Goal: Task Accomplishment & Management: Manage account settings

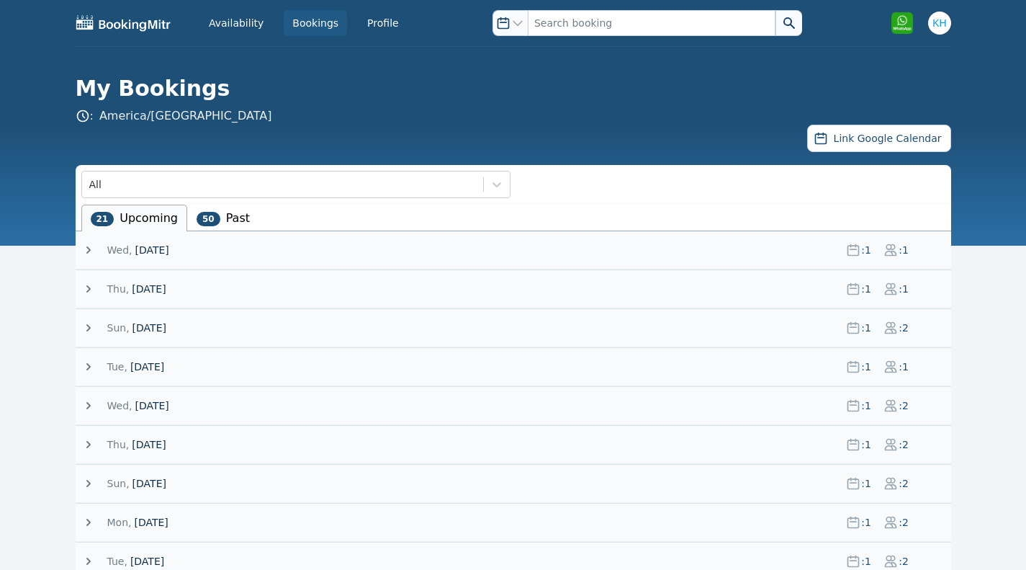
click at [514, 504] on div "Mon, 8 September 25 : 1 : 2" at bounding box center [516, 521] width 870 height 37
click at [89, 367] on icon at bounding box center [88, 366] width 4 height 7
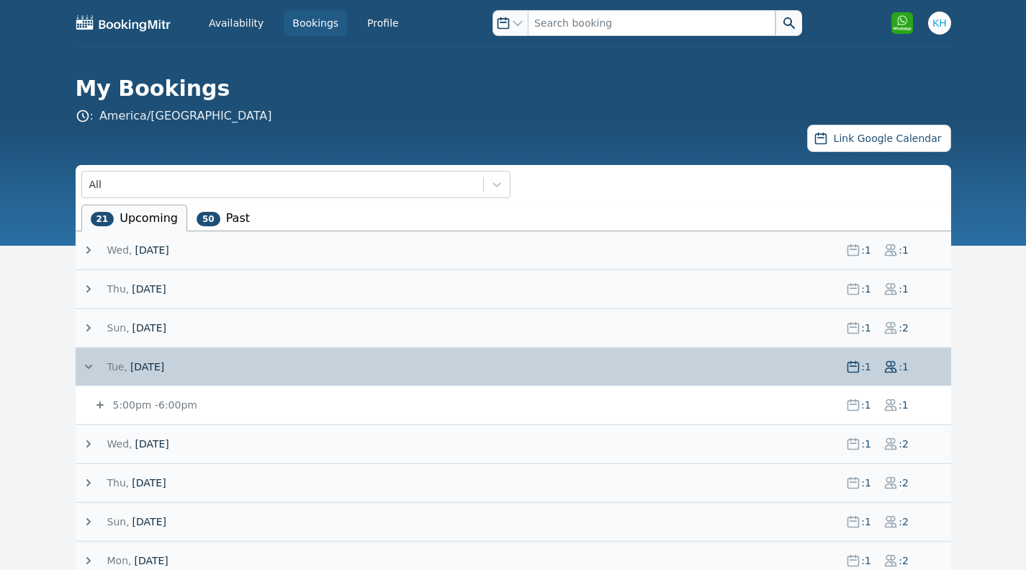
click at [90, 441] on icon at bounding box center [88, 443] width 14 height 14
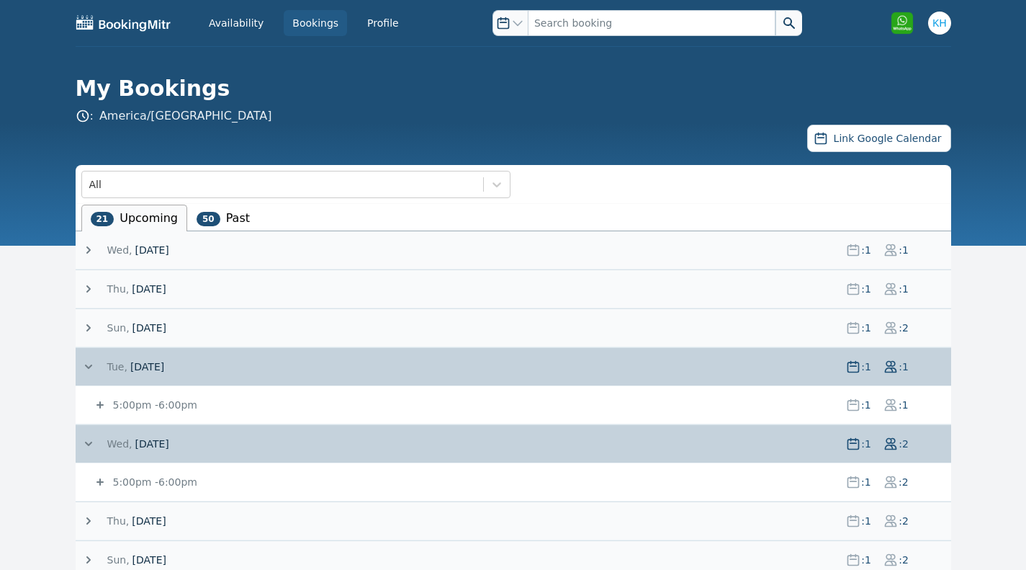
click at [93, 515] on icon at bounding box center [88, 520] width 14 height 14
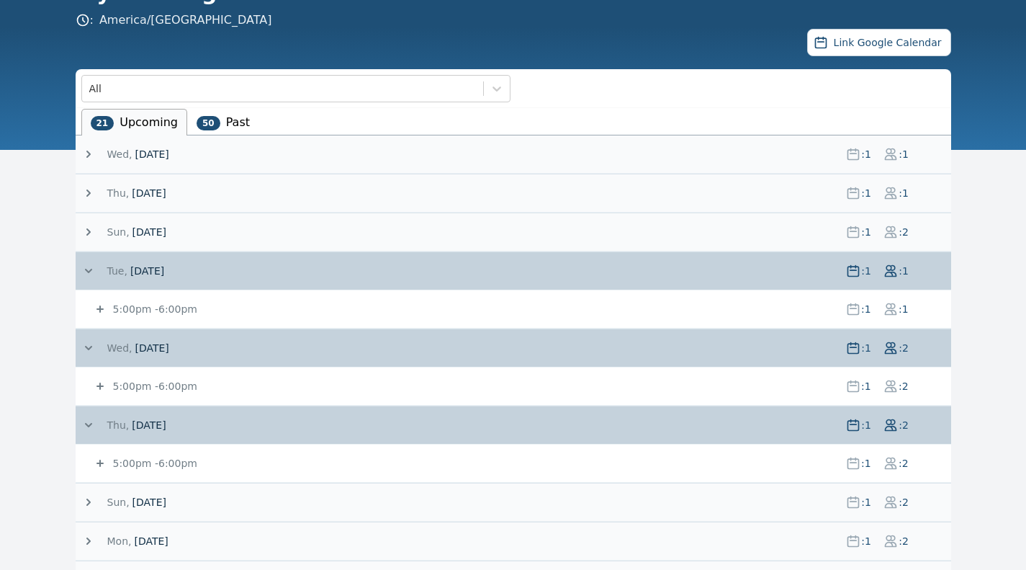
scroll to position [96, 0]
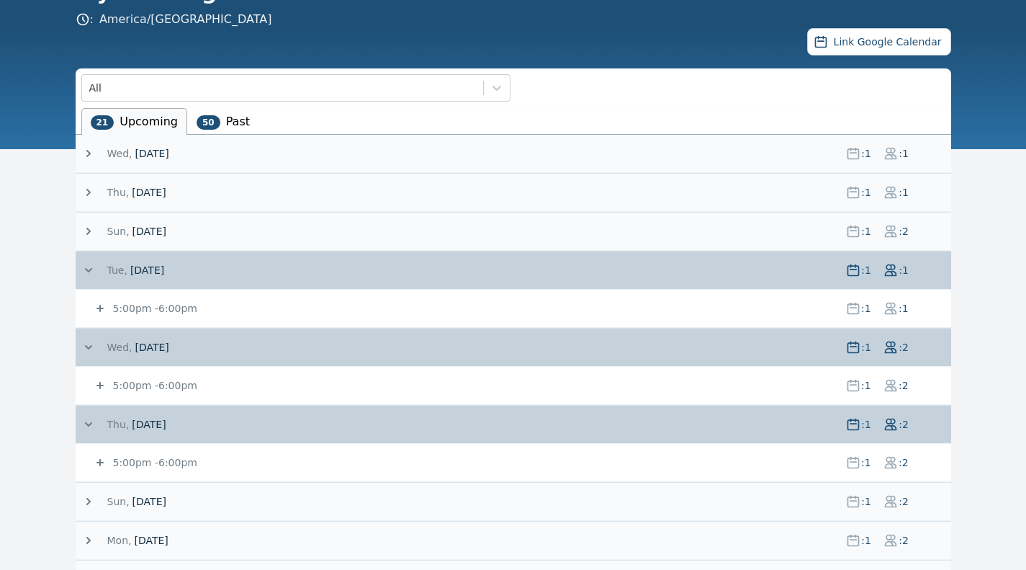
click at [99, 387] on icon at bounding box center [100, 385] width 14 height 14
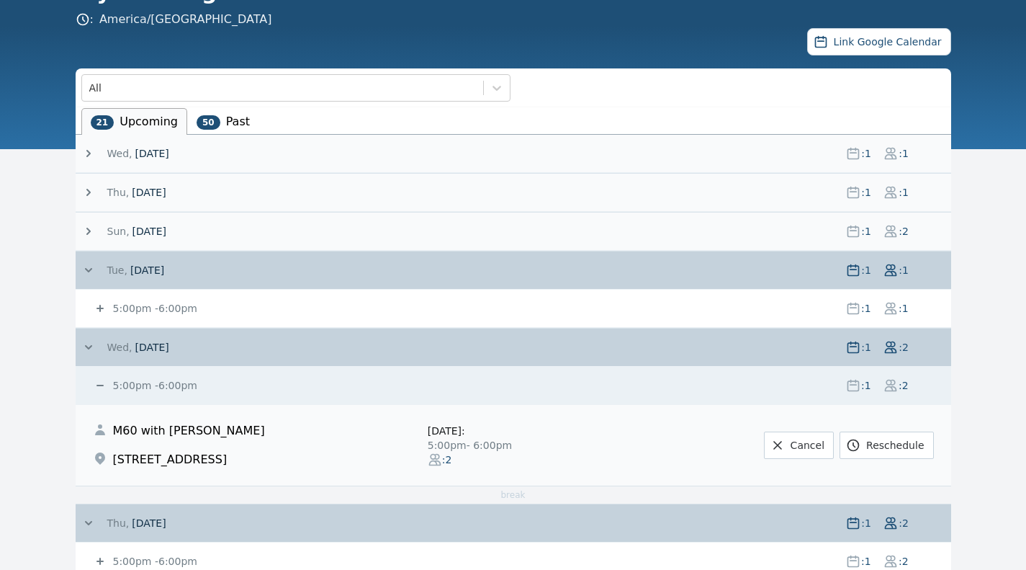
click at [94, 302] on icon at bounding box center [100, 308] width 14 height 14
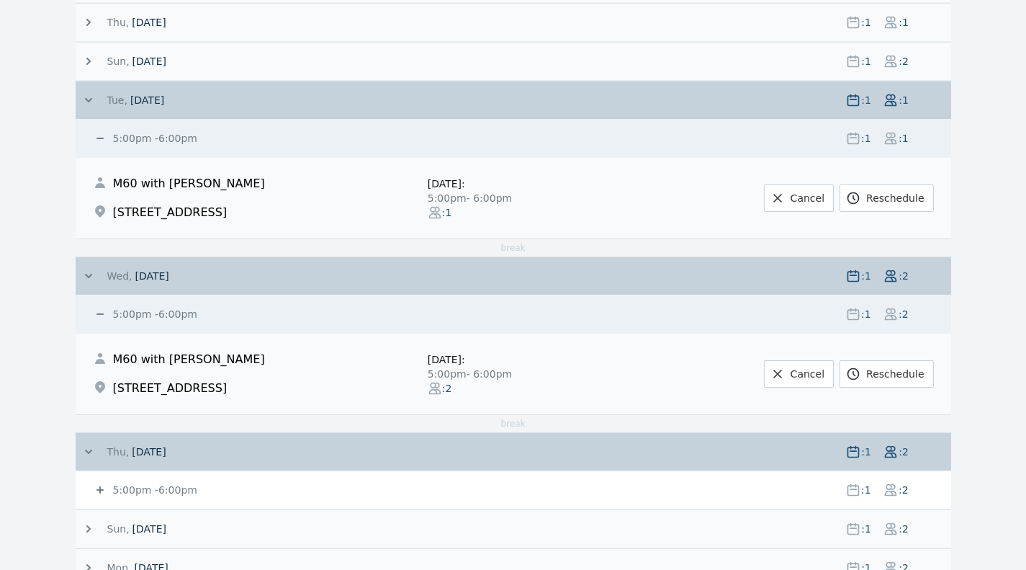
scroll to position [268, 0]
click at [101, 490] on icon at bounding box center [100, 488] width 14 height 14
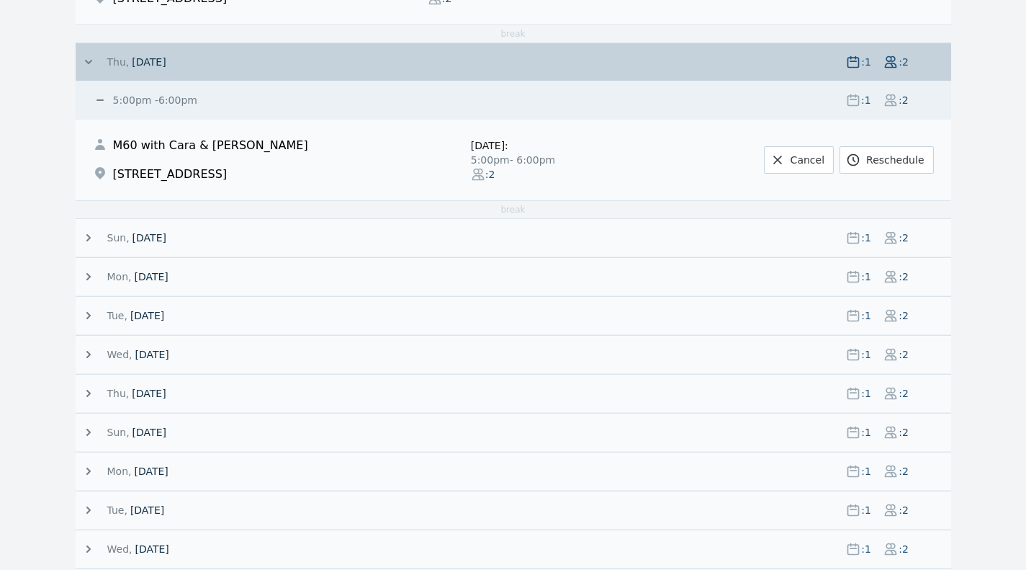
scroll to position [661, 0]
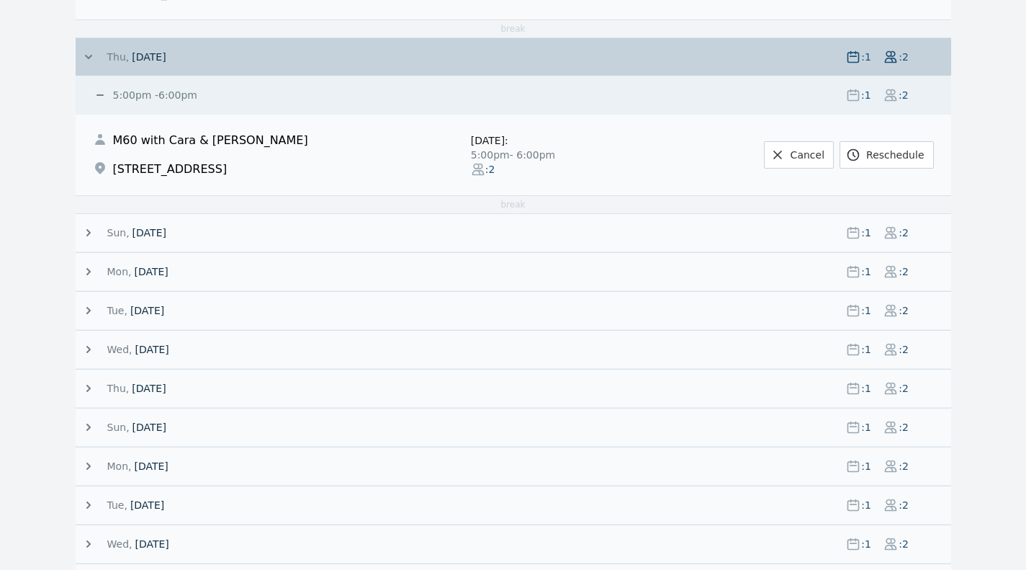
click at [84, 232] on icon at bounding box center [88, 232] width 14 height 14
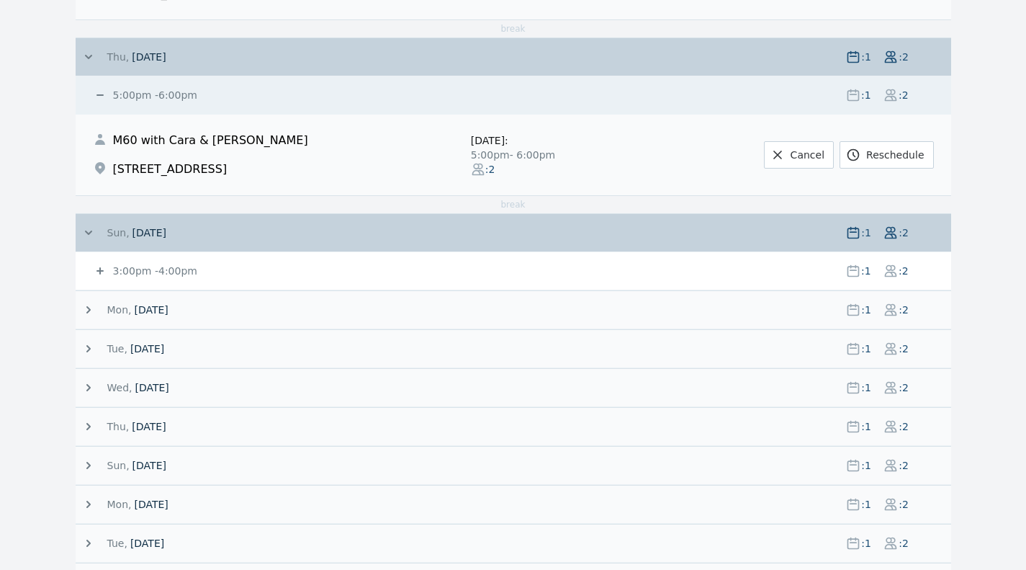
click at [89, 310] on icon at bounding box center [88, 309] width 4 height 7
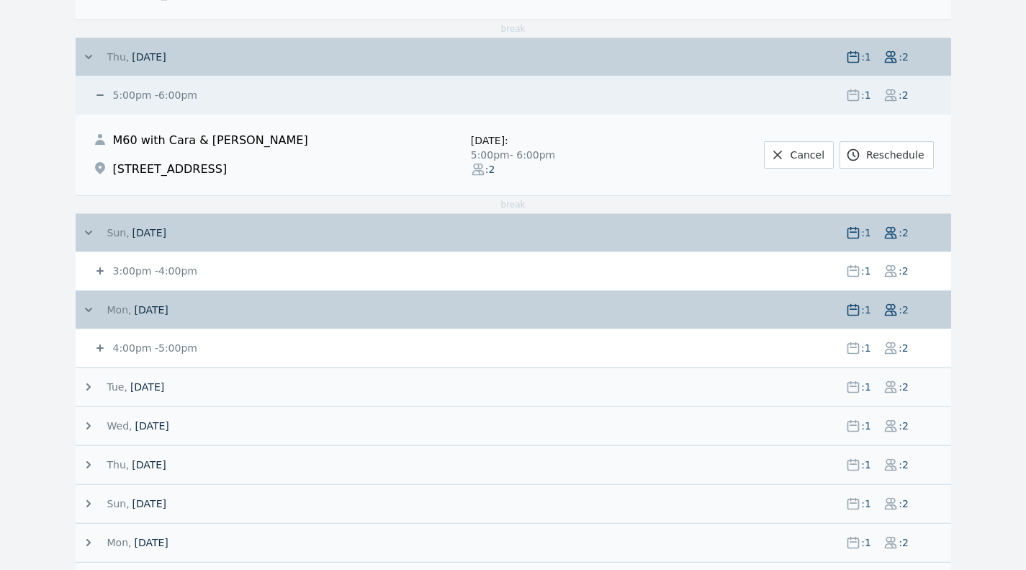
click at [799, 346] on span "4:00pm - 5:00pm" at bounding box center [472, 348] width 724 height 14
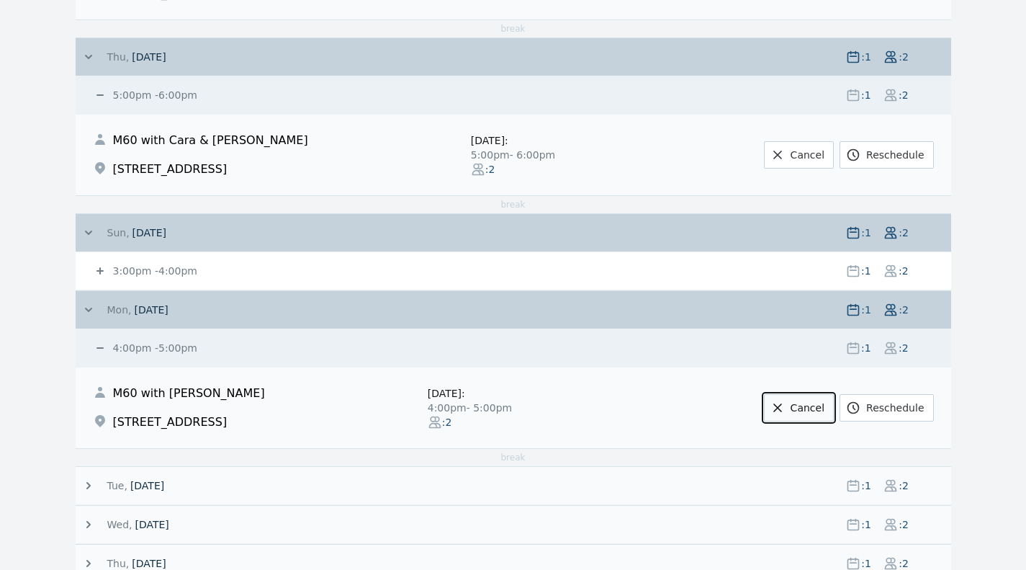
click at [817, 406] on link "Cancel" at bounding box center [799, 407] width 70 height 27
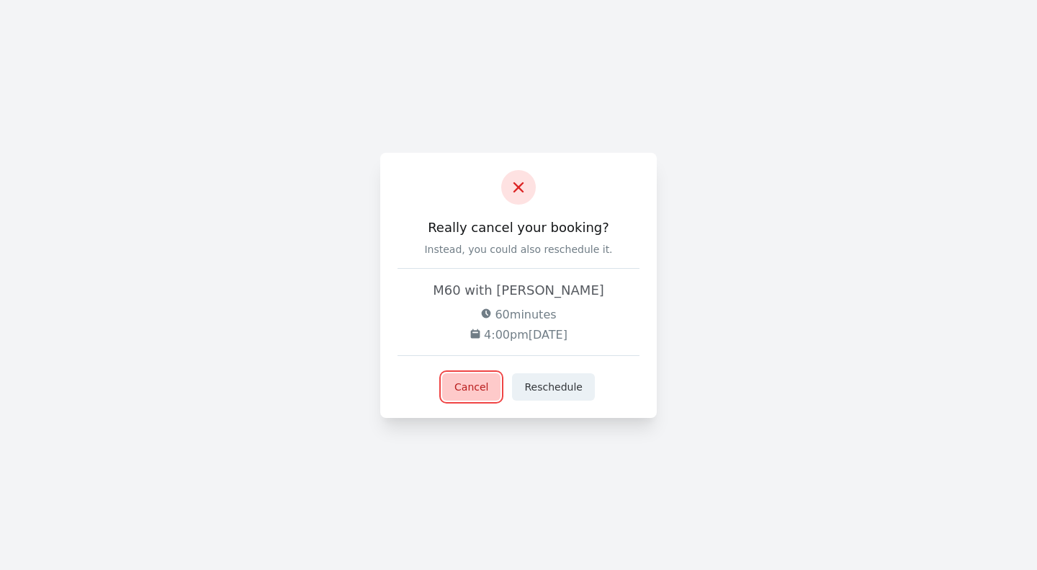
click at [482, 393] on button "Cancel" at bounding box center [471, 386] width 58 height 27
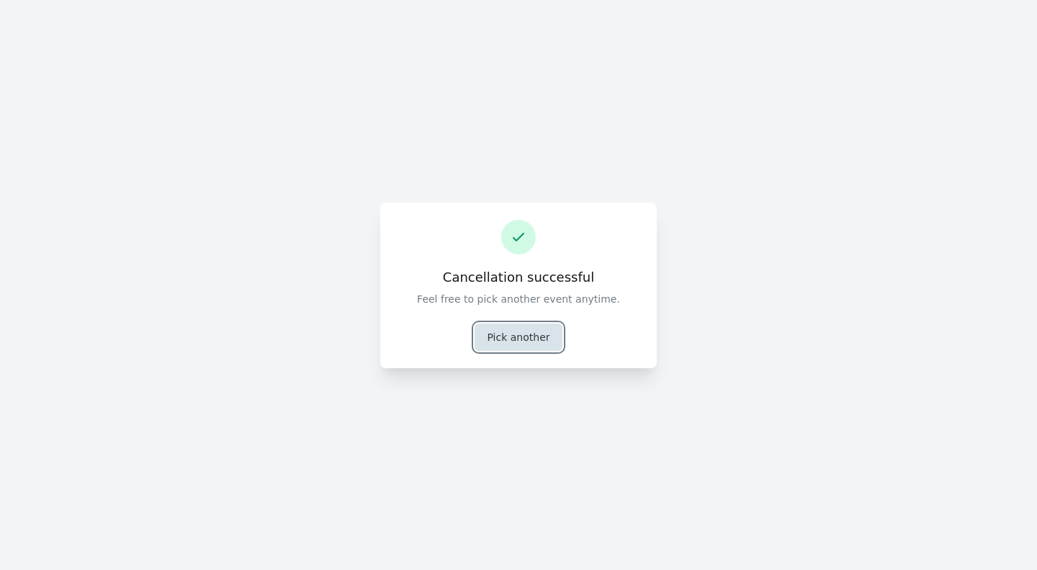
click at [523, 333] on button "Pick another" at bounding box center [517, 336] width 87 height 27
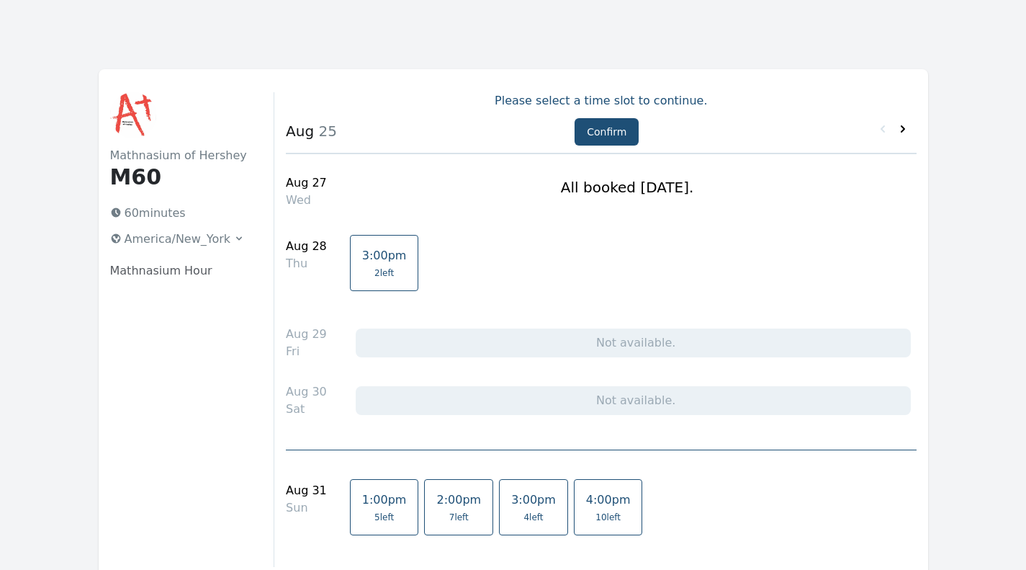
click at [902, 128] on icon at bounding box center [903, 128] width 4 height 7
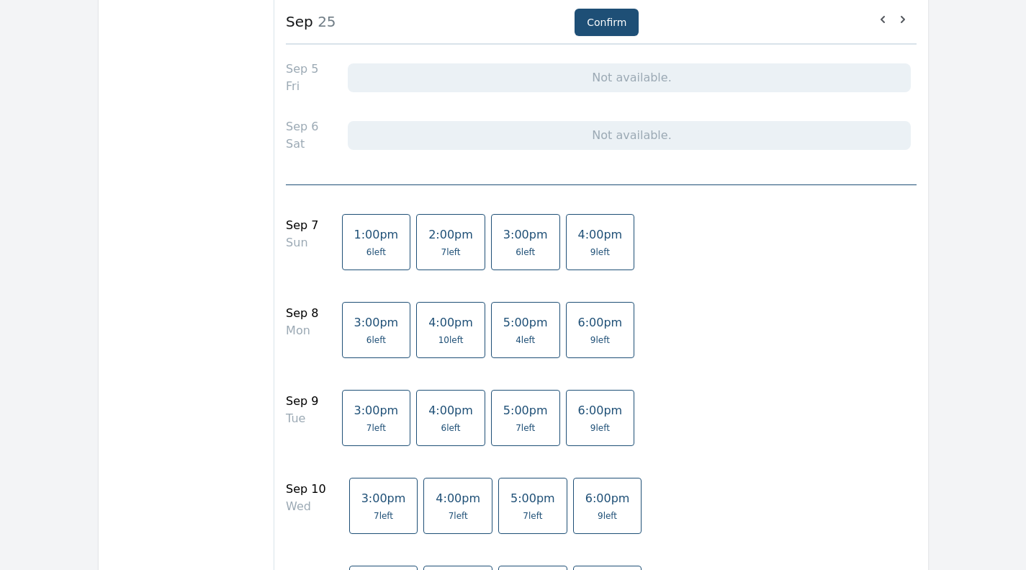
scroll to position [441, 0]
click at [590, 424] on span "9 left" at bounding box center [599, 428] width 19 height 12
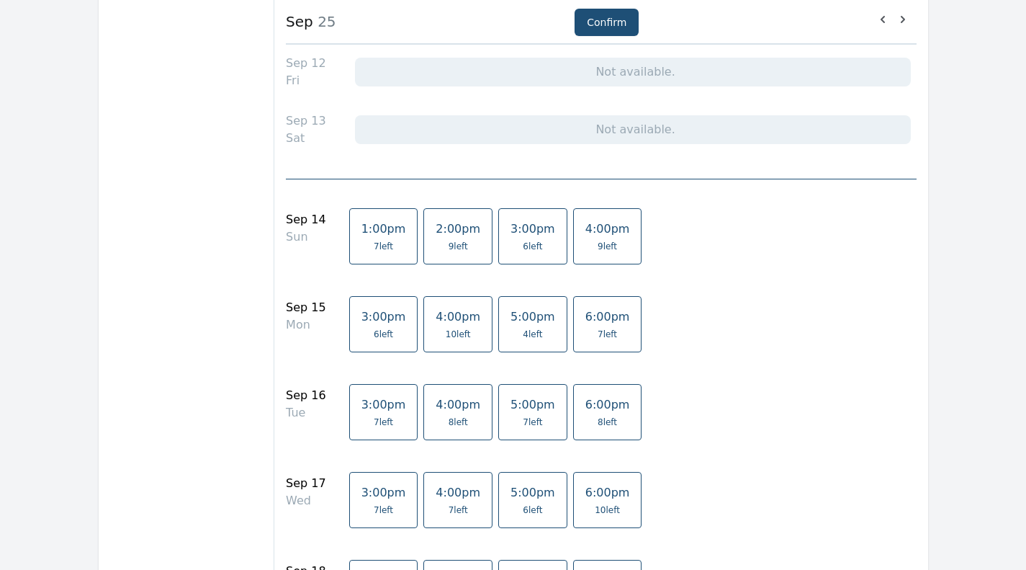
scroll to position [1042, 0]
click at [590, 420] on span "8 left" at bounding box center [607, 422] width 45 height 12
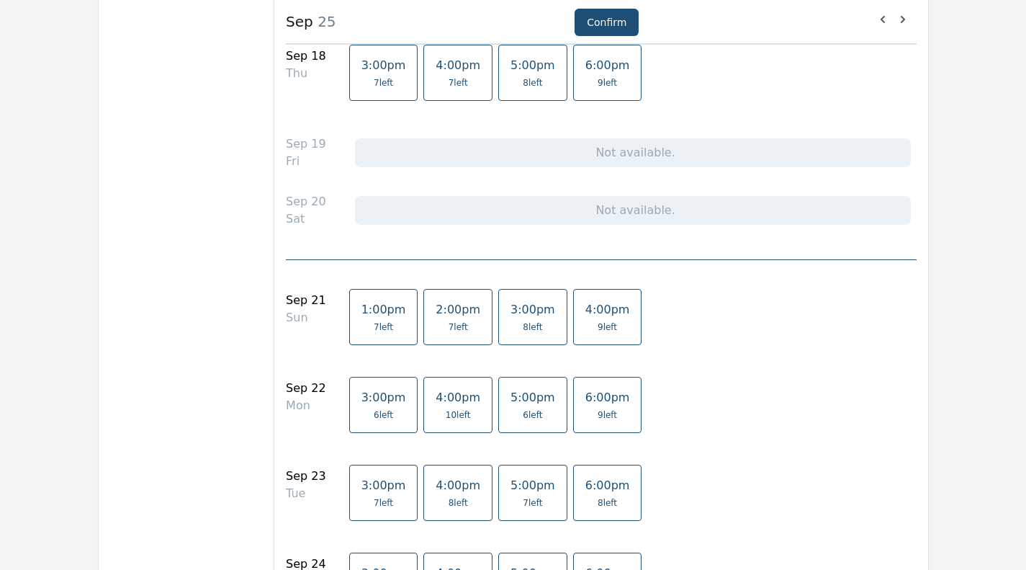
scroll to position [1559, 0]
click at [598, 414] on span "9 left" at bounding box center [607, 413] width 19 height 12
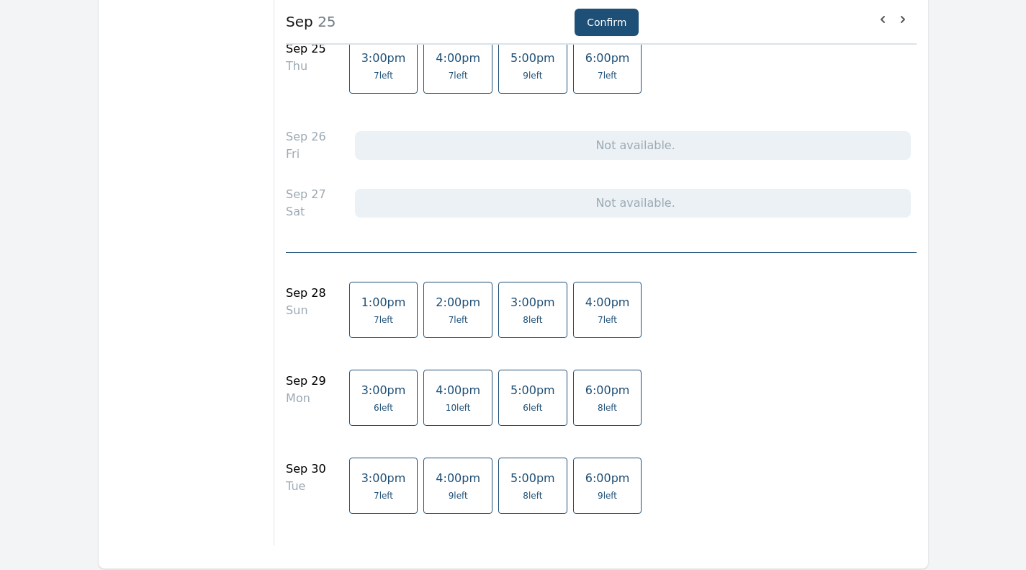
scroll to position [2163, 0]
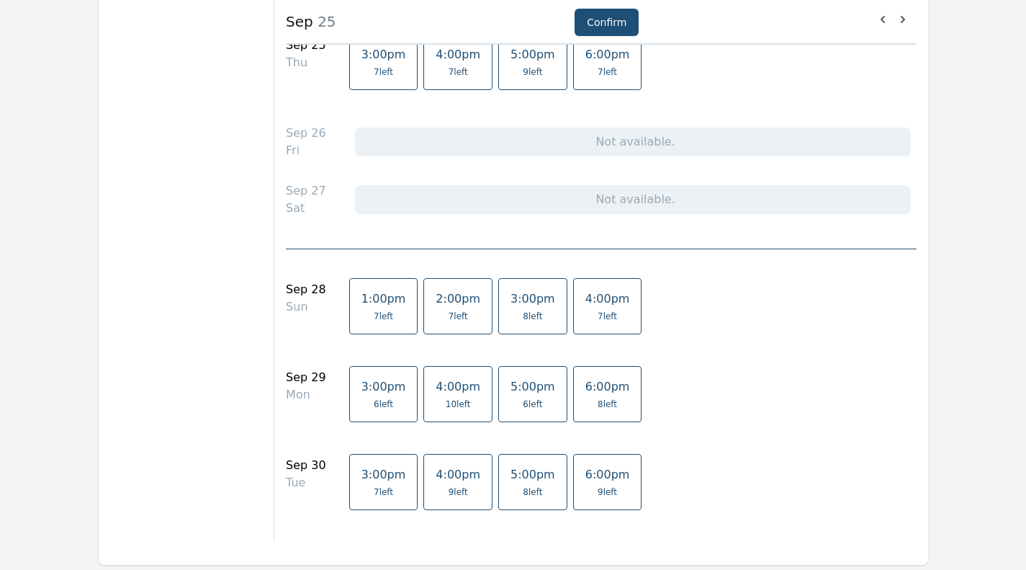
click at [598, 399] on span "8 left" at bounding box center [607, 404] width 19 height 12
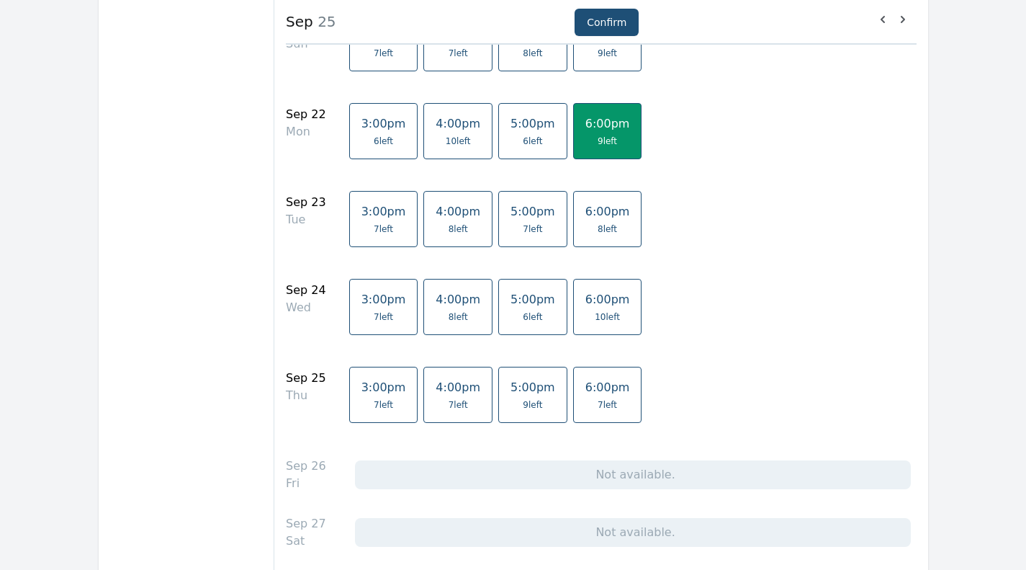
scroll to position [1830, 0]
click at [498, 310] on link "5:00pm 6 left" at bounding box center [532, 307] width 69 height 56
click at [585, 226] on span "8 left" at bounding box center [607, 230] width 45 height 12
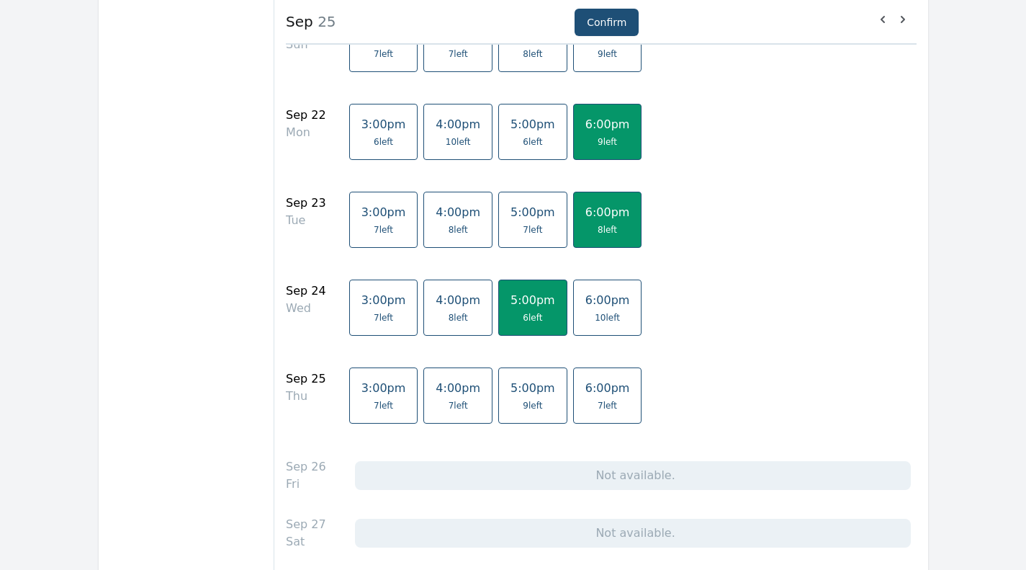
click at [585, 128] on span "6:00pm" at bounding box center [607, 124] width 45 height 14
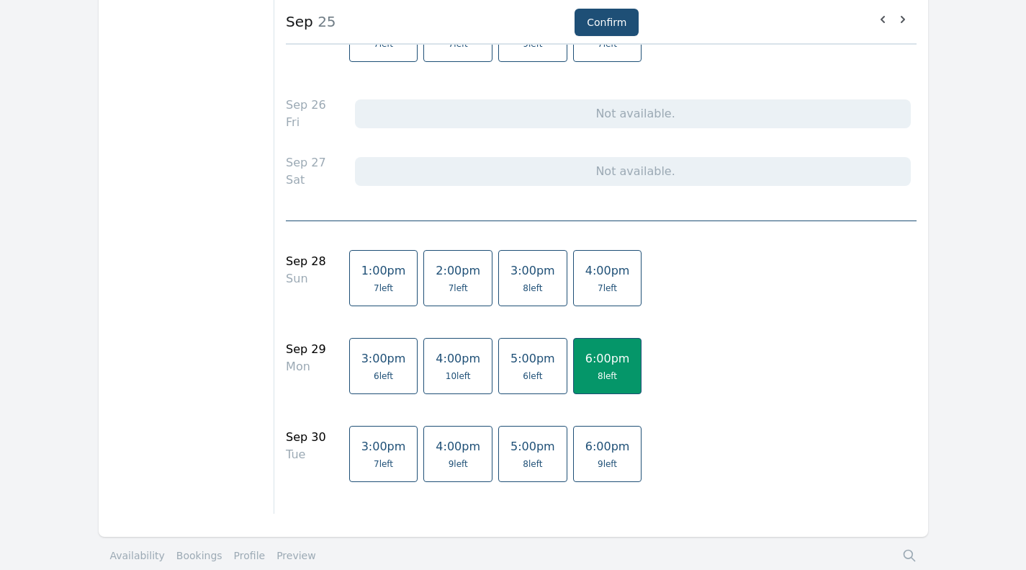
scroll to position [2192, 0]
click at [598, 468] on span "9 left" at bounding box center [607, 463] width 19 height 12
click at [573, 346] on link "6:00pm 8 left" at bounding box center [607, 365] width 69 height 56
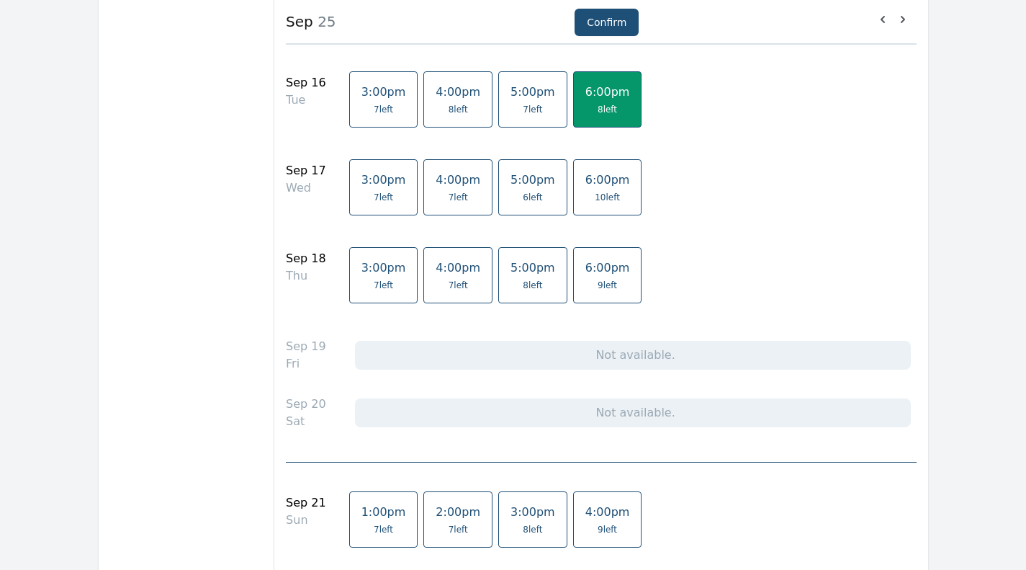
scroll to position [1354, 0]
click at [510, 187] on span "5:00pm" at bounding box center [532, 181] width 45 height 14
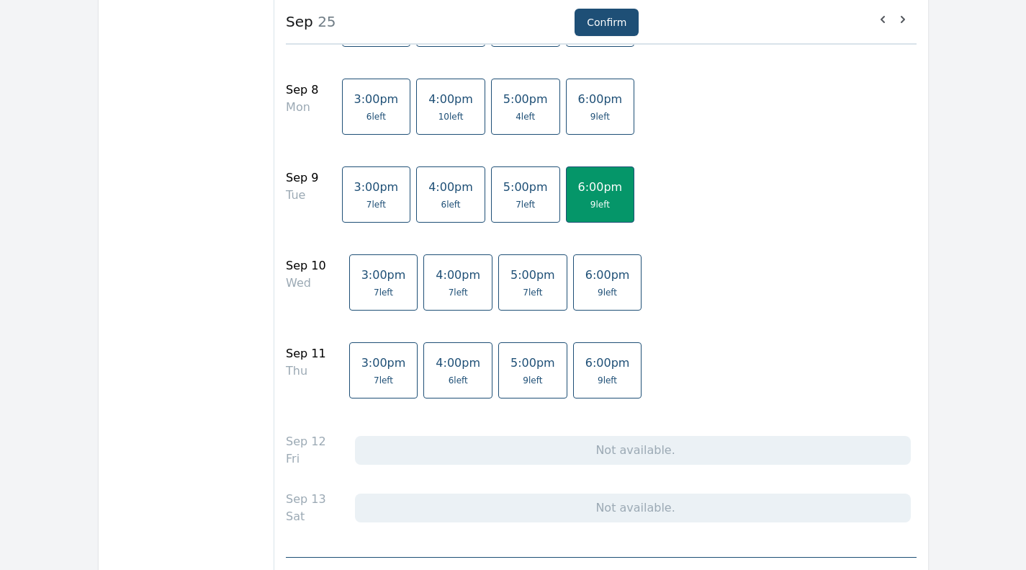
scroll to position [662, 0]
click at [510, 291] on span "7 left" at bounding box center [532, 295] width 45 height 12
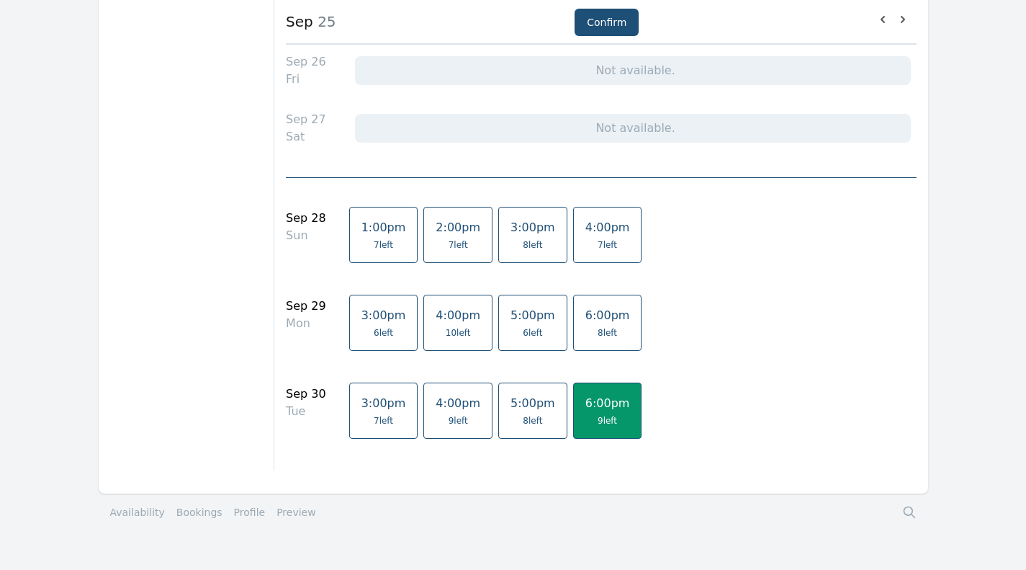
scroll to position [2236, 0]
click at [600, 28] on button "Confirm" at bounding box center [607, 22] width 64 height 27
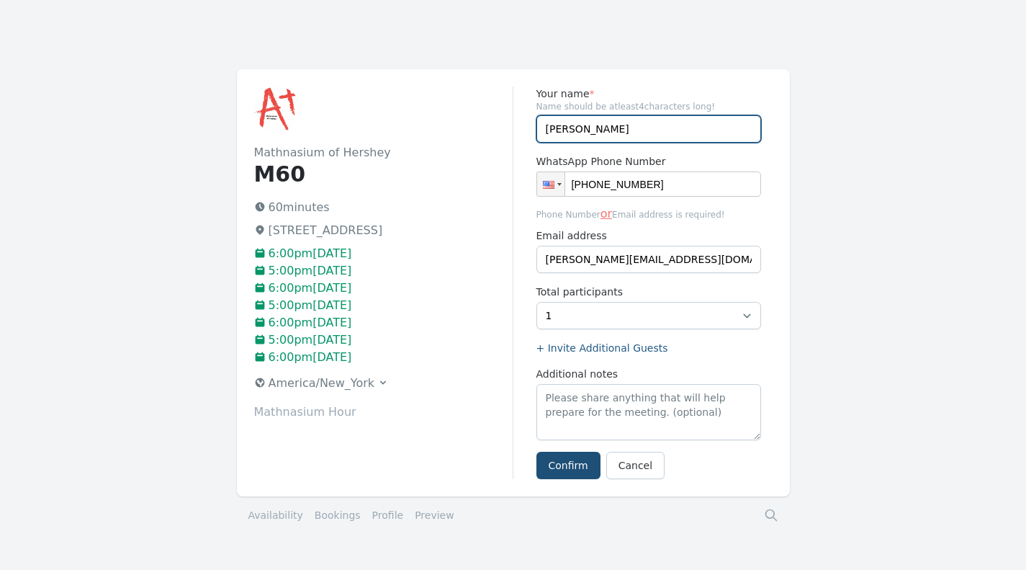
click at [597, 130] on input "[PERSON_NAME]" at bounding box center [648, 128] width 225 height 27
drag, startPoint x: 599, startPoint y: 134, endPoint x: 503, endPoint y: 130, distance: 95.9
click at [503, 130] on div "Mathnasium of Hershey M60 60 minutes 759 Middletown Rd, Hummelstown, PA 17036 6…" at bounding box center [513, 282] width 553 height 427
type input "Cara Hallinan"
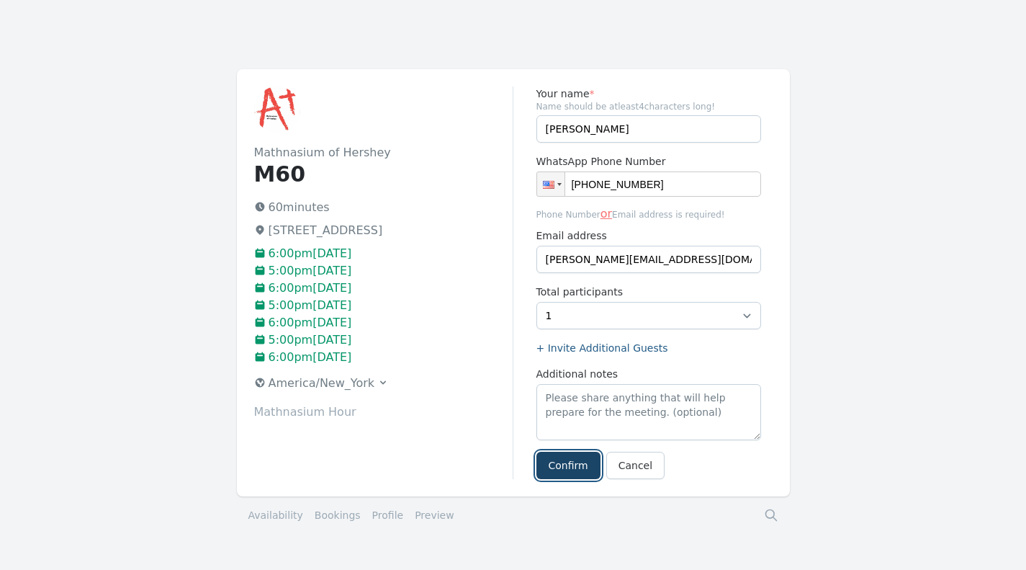
click at [568, 463] on button "Confirm" at bounding box center [568, 464] width 64 height 27
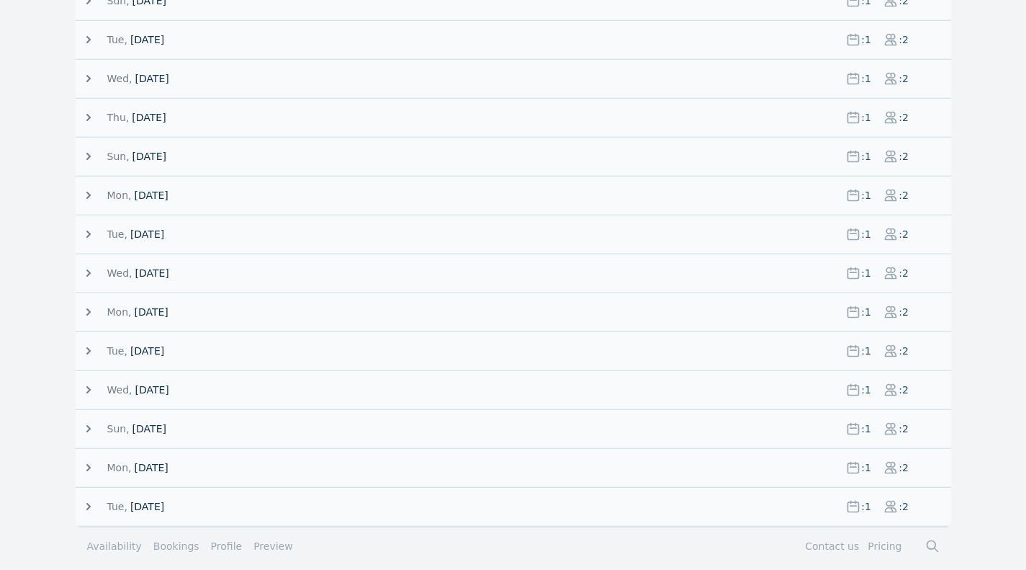
scroll to position [492, 0]
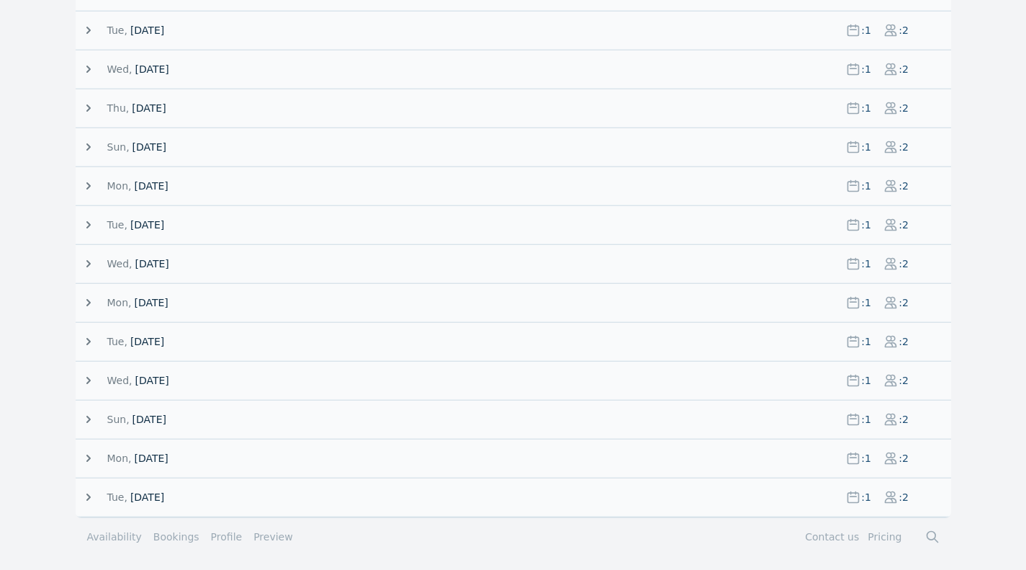
click at [88, 495] on icon at bounding box center [88, 496] width 4 height 7
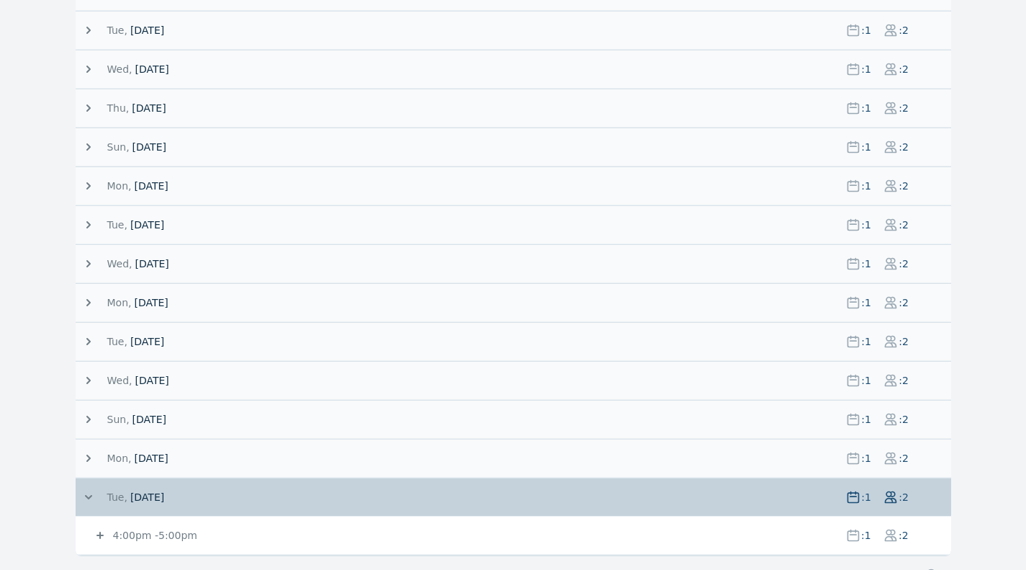
click at [593, 529] on span "4:00pm - 5:00pm" at bounding box center [472, 535] width 724 height 14
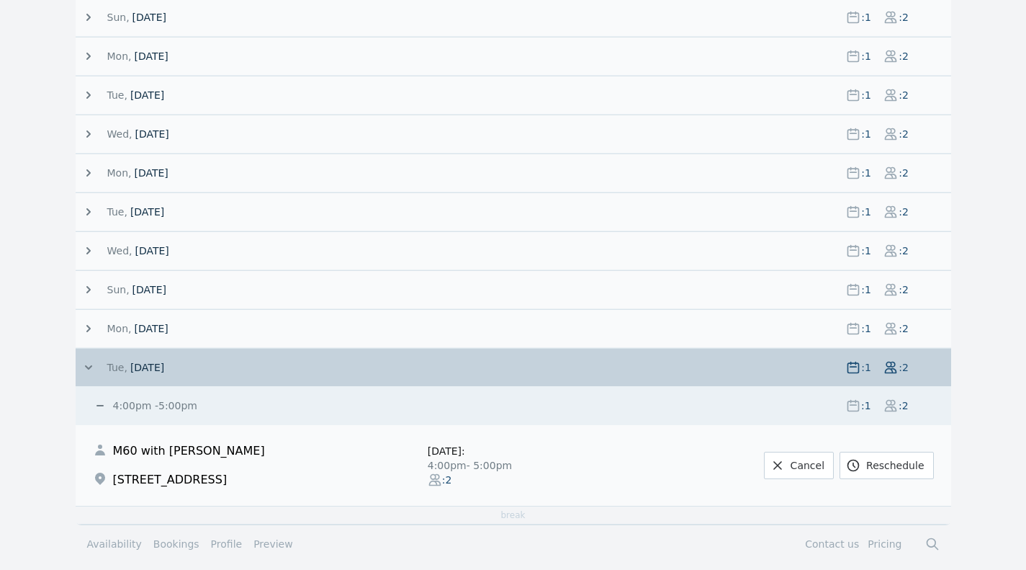
scroll to position [622, 0]
click at [901, 463] on link "Reschedule" at bounding box center [887, 464] width 94 height 27
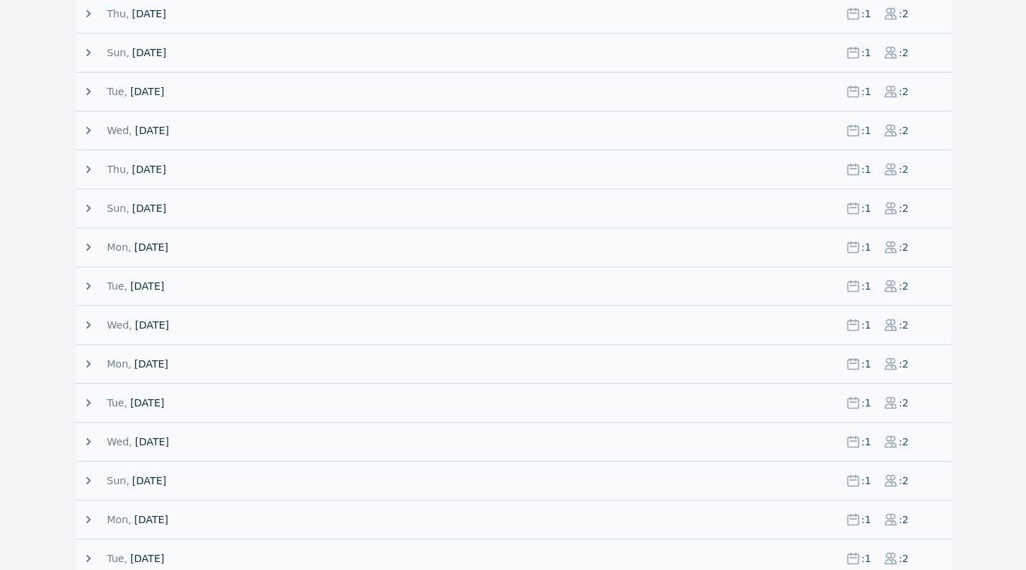
scroll to position [492, 0]
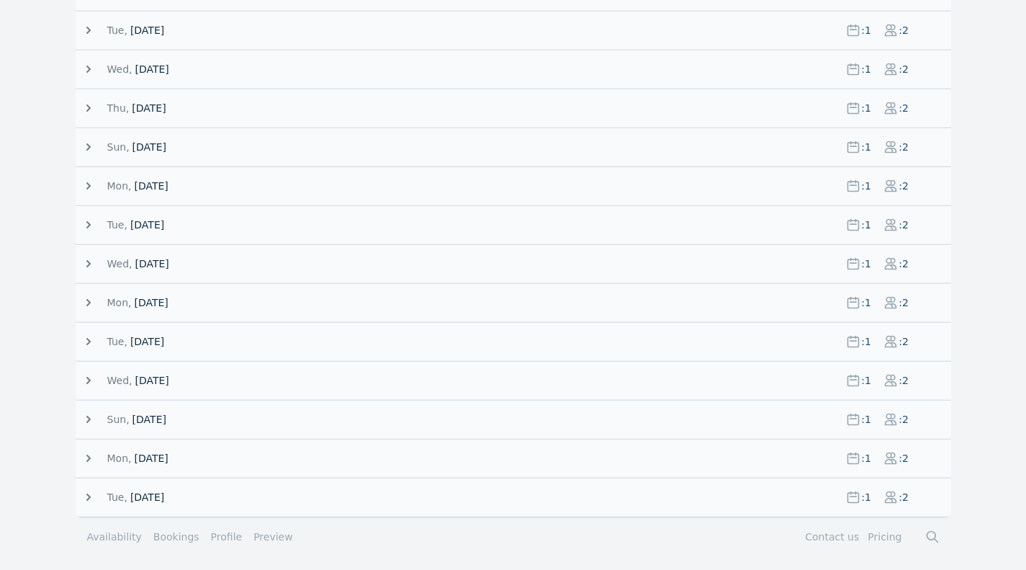
click at [88, 499] on icon at bounding box center [88, 497] width 14 height 14
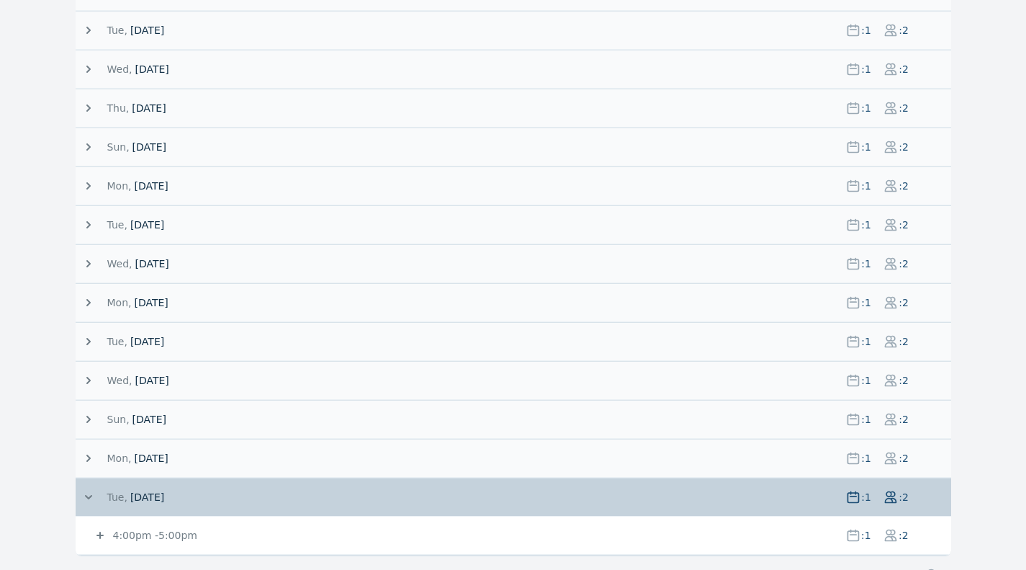
scroll to position [530, 0]
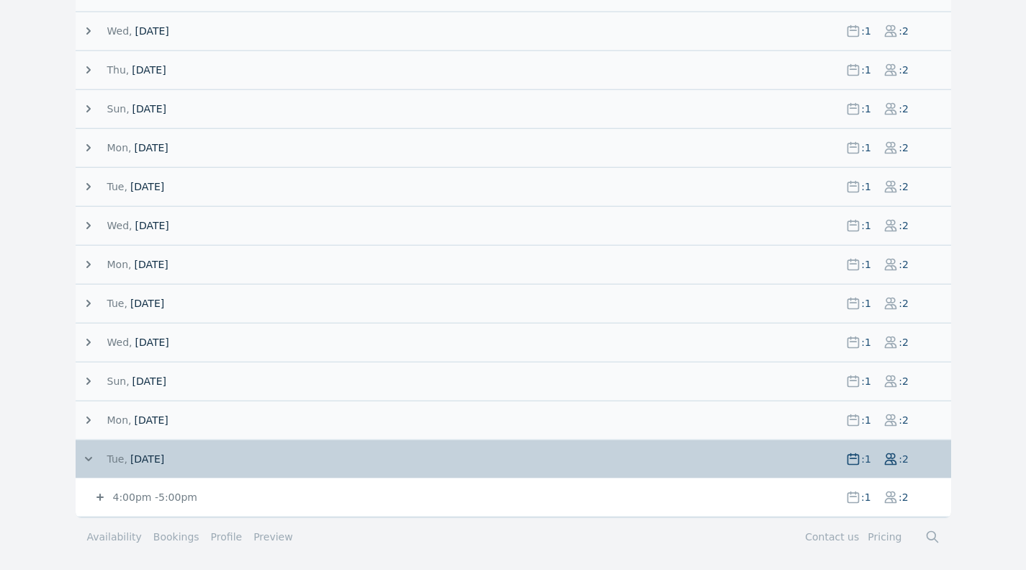
click at [730, 503] on span "4:00pm - 5:00pm" at bounding box center [472, 497] width 724 height 14
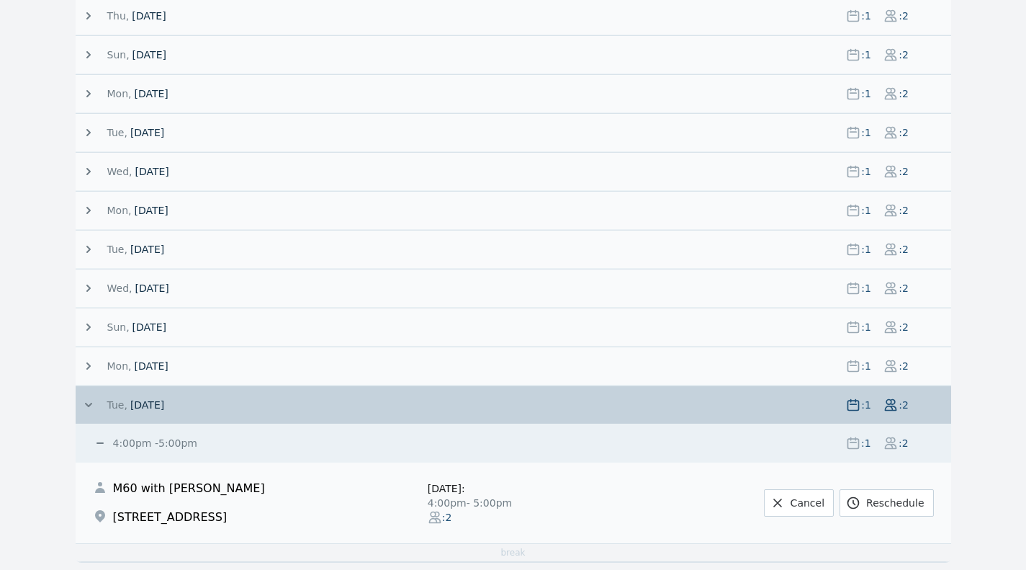
scroll to position [585, 0]
click at [817, 503] on link "Cancel" at bounding box center [799, 501] width 70 height 27
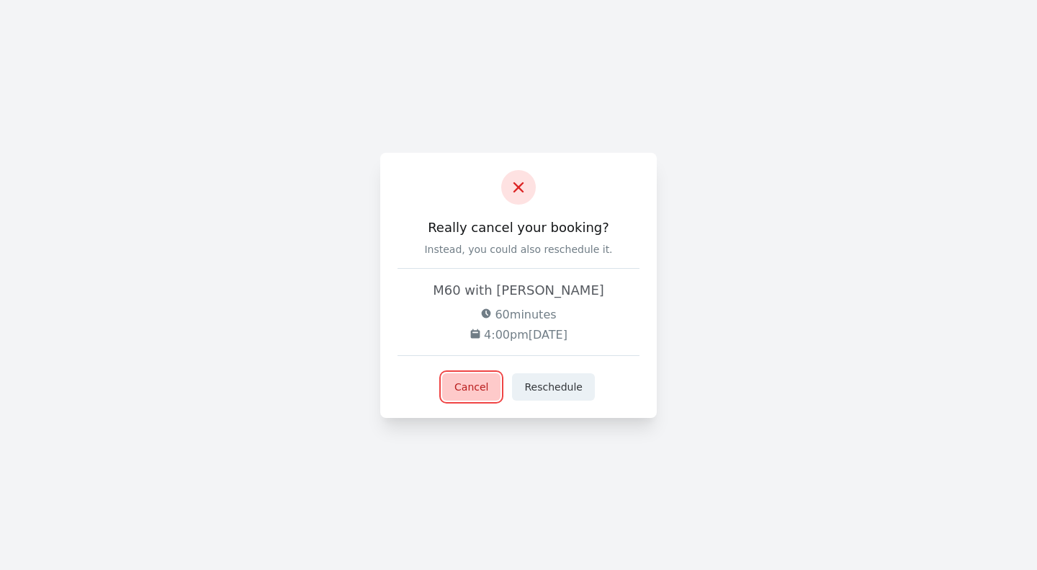
click at [488, 392] on button "Cancel" at bounding box center [471, 386] width 58 height 27
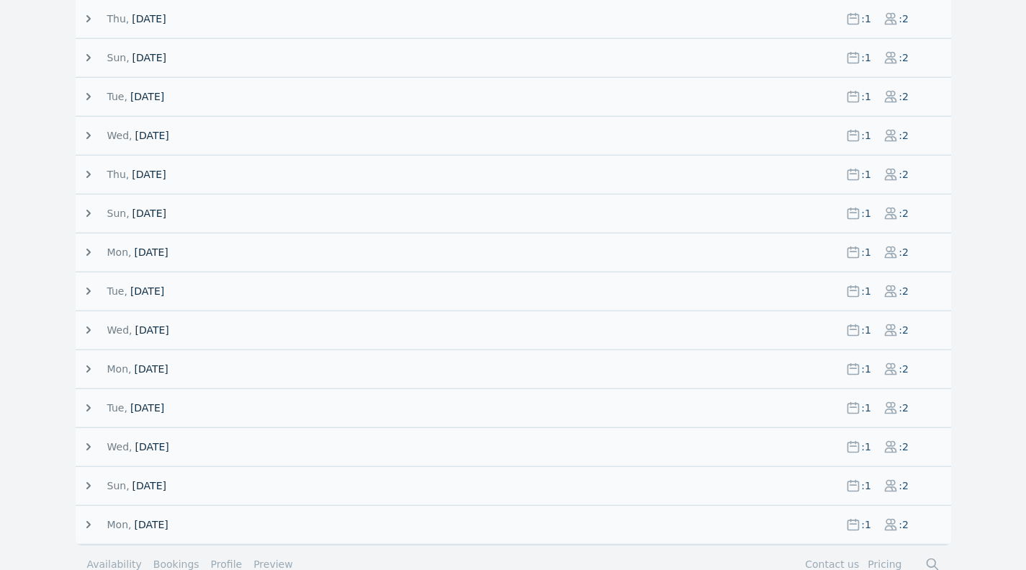
scroll to position [453, 0]
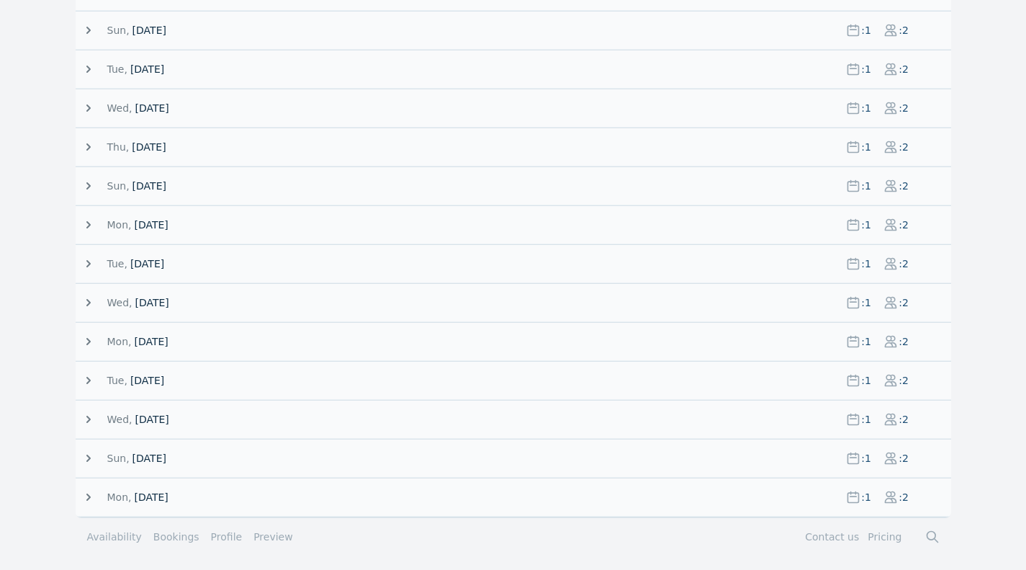
click at [89, 493] on icon at bounding box center [88, 497] width 14 height 14
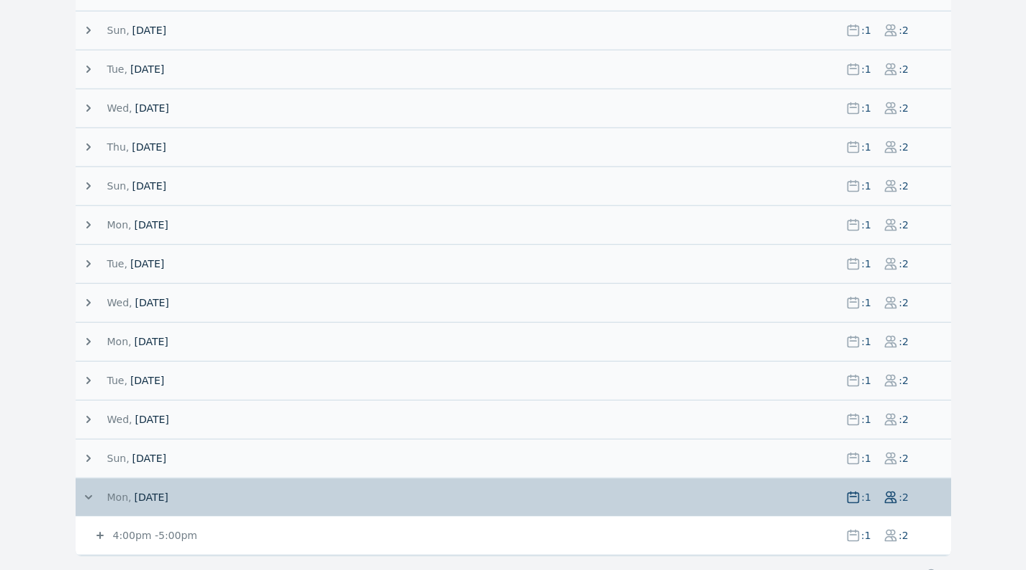
click at [603, 539] on span "4:00pm - 5:00pm" at bounding box center [472, 535] width 724 height 14
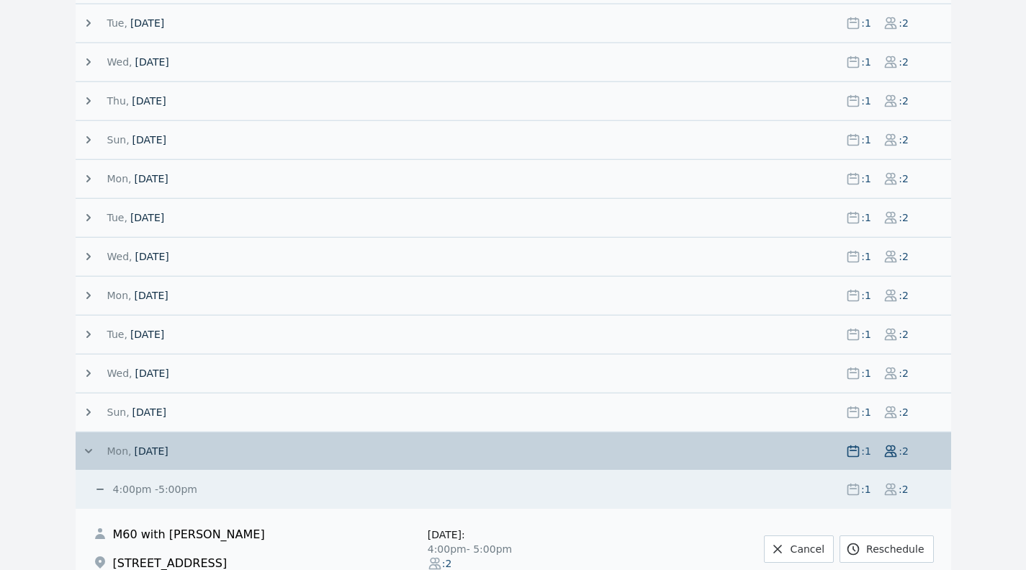
scroll to position [559, 0]
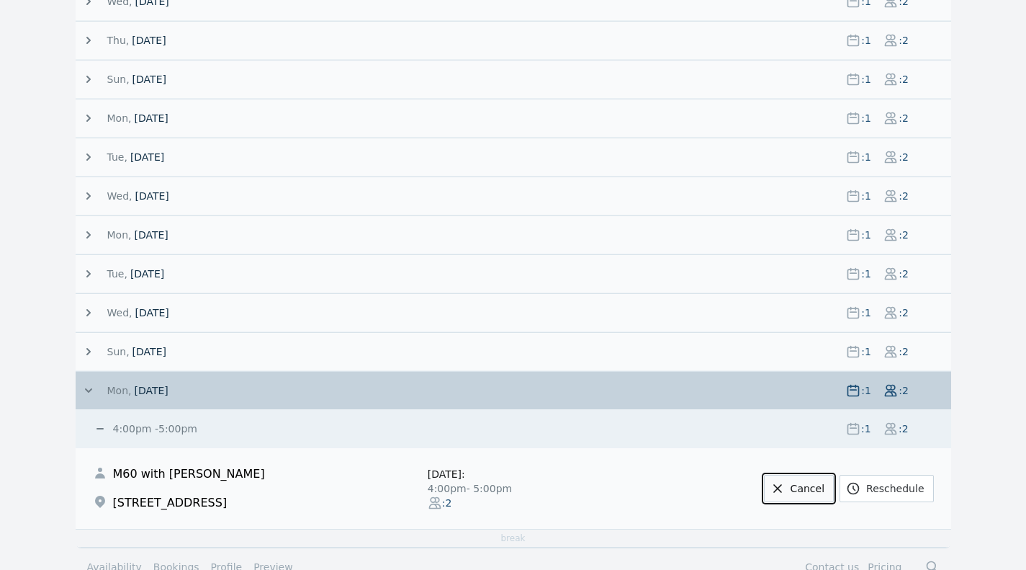
click at [826, 492] on link "Cancel" at bounding box center [799, 487] width 70 height 27
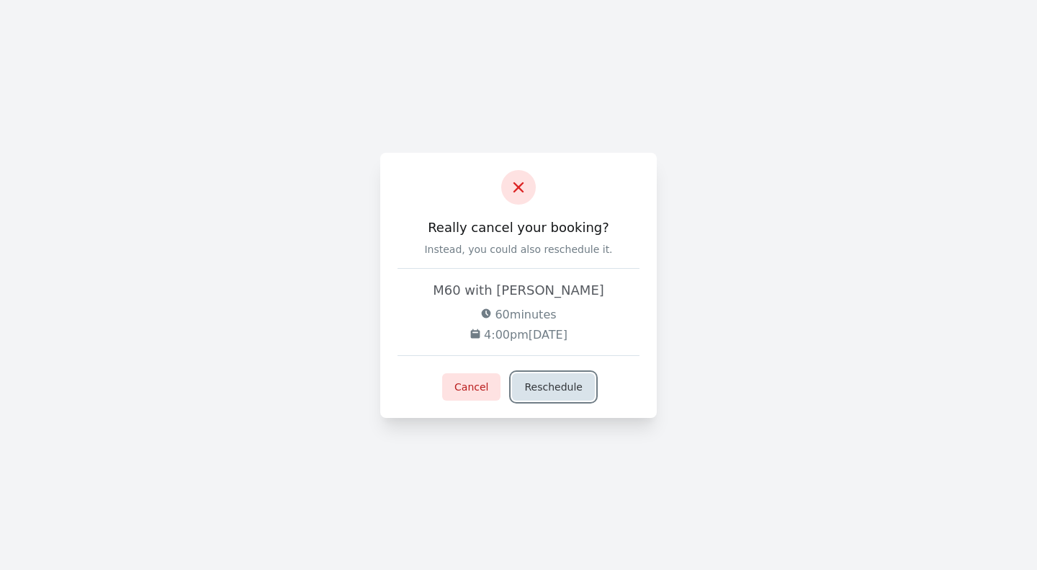
click at [566, 384] on button "Reschedule" at bounding box center [553, 386] width 82 height 27
click at [482, 372] on div "Really cancel your booking? Instead, you could also reschedule it. M60 with Kel…" at bounding box center [518, 285] width 276 height 265
click at [484, 382] on button "Cancel" at bounding box center [471, 386] width 58 height 27
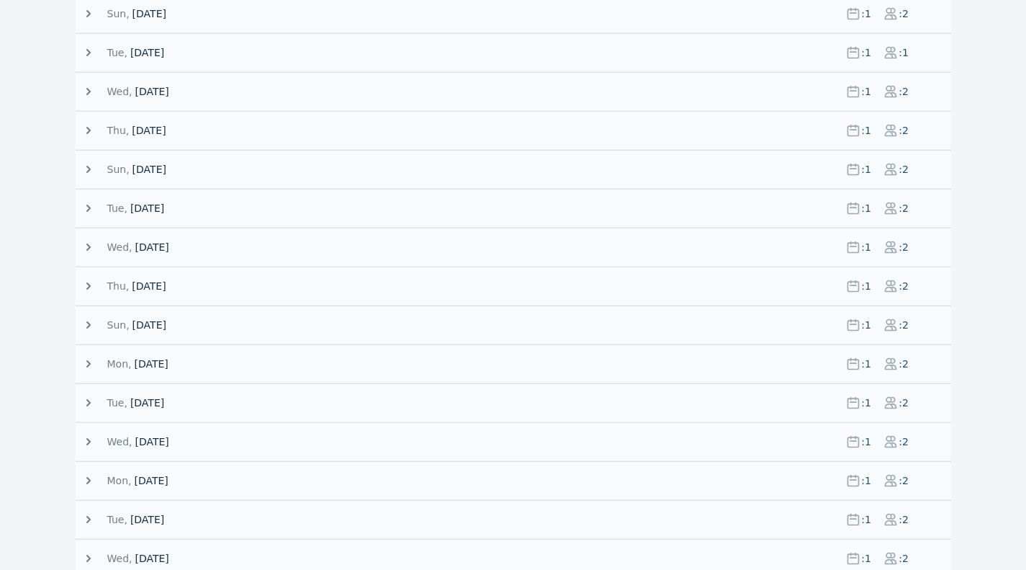
scroll to position [414, 0]
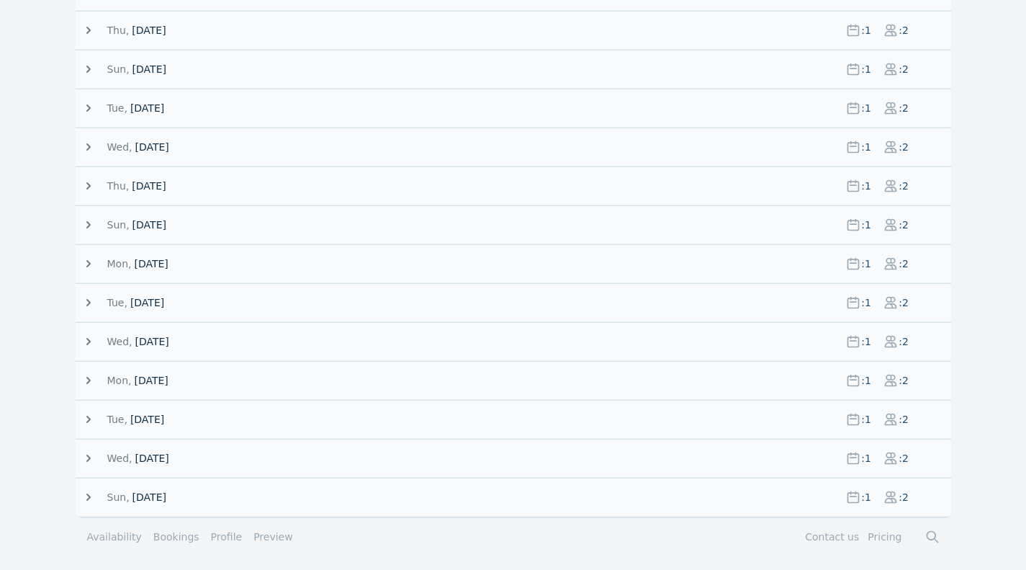
click at [168, 456] on span "[DATE]" at bounding box center [152, 458] width 34 height 14
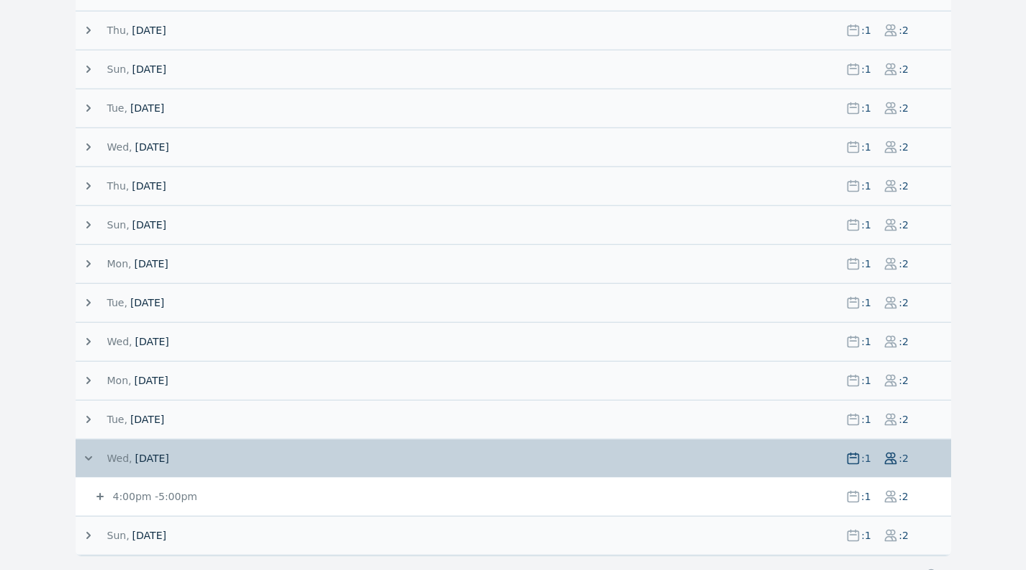
click at [783, 499] on span "4:00pm - 5:00pm" at bounding box center [472, 496] width 724 height 14
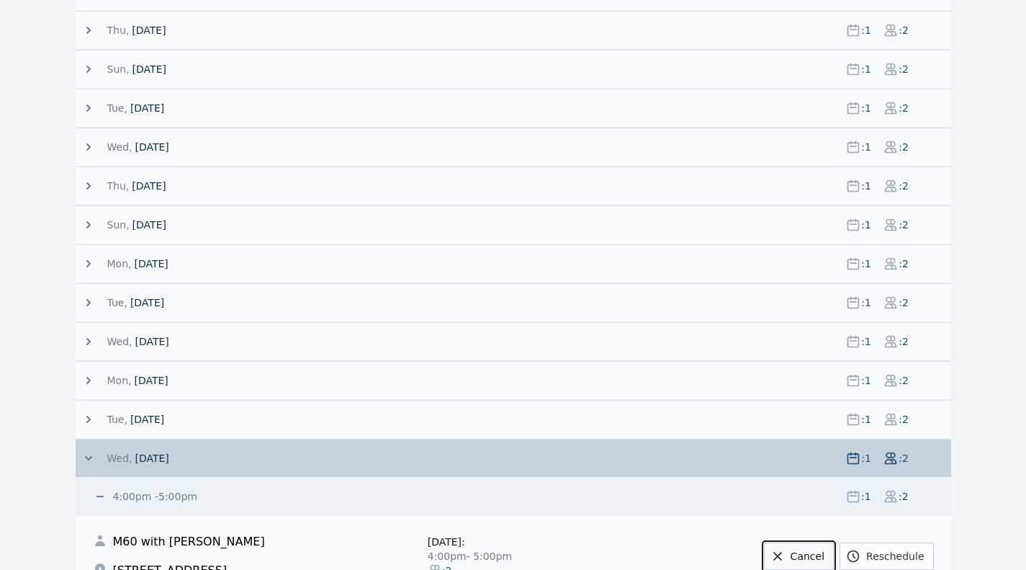
click at [810, 559] on link "Cancel" at bounding box center [799, 555] width 70 height 27
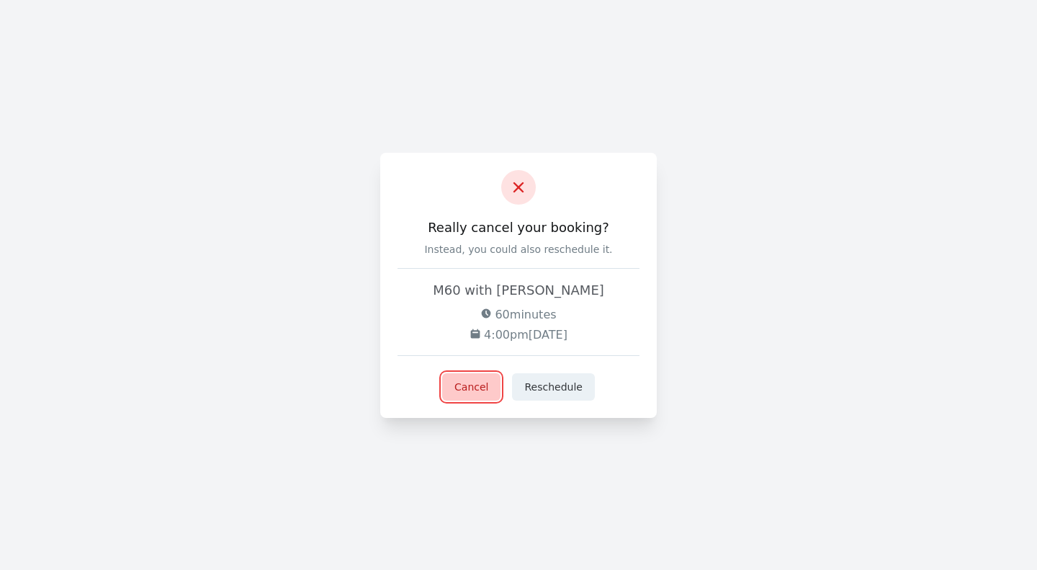
click at [474, 384] on button "Cancel" at bounding box center [471, 386] width 58 height 27
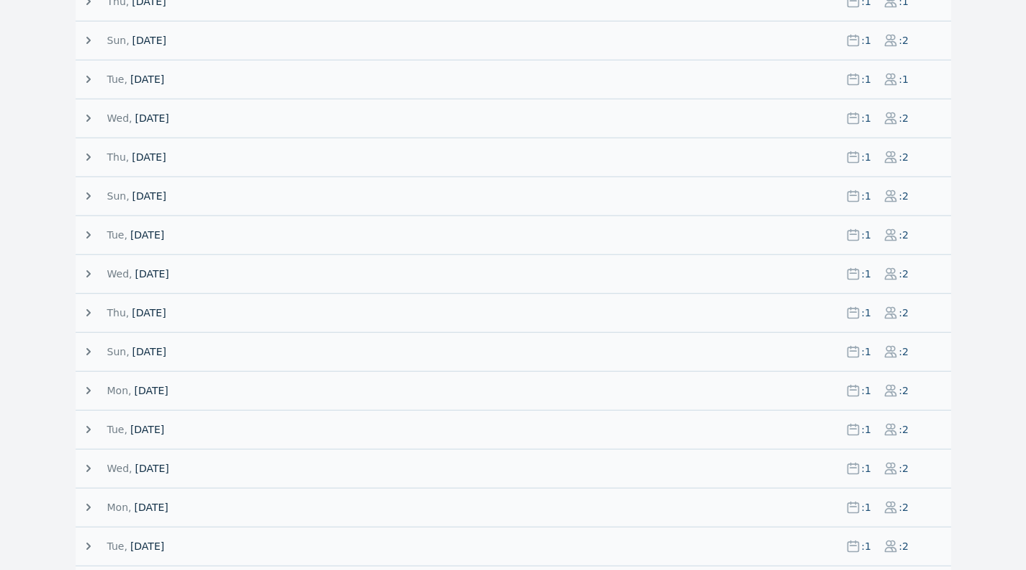
scroll to position [375, 0]
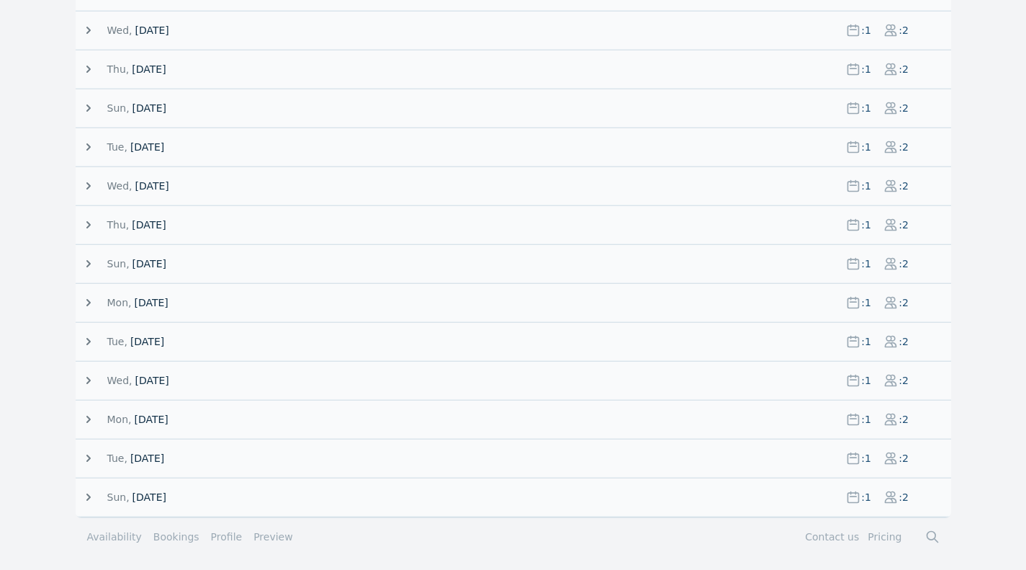
click at [153, 456] on span "[DATE]" at bounding box center [147, 458] width 34 height 14
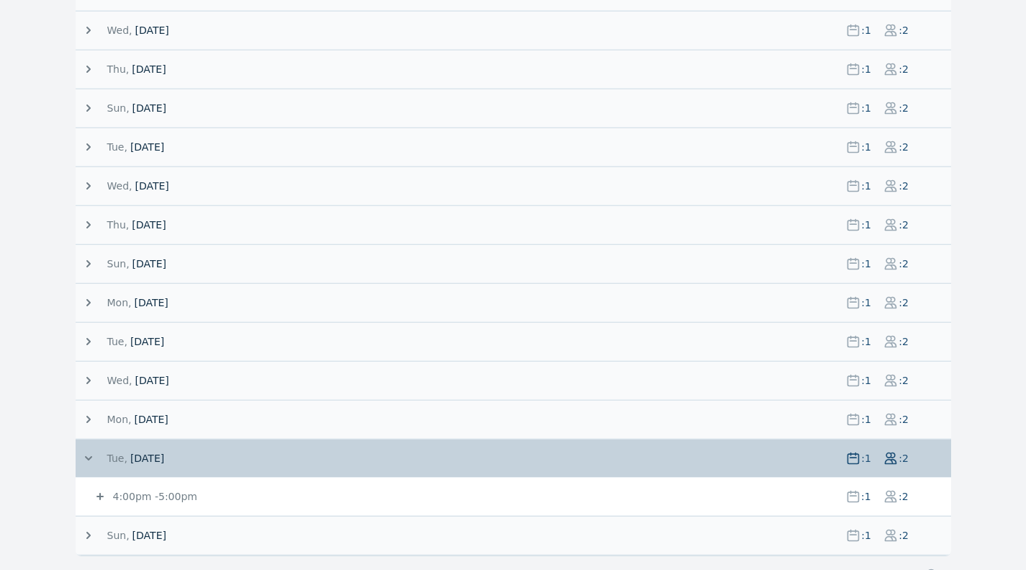
click at [125, 498] on small "4:00pm - 5:00pm" at bounding box center [153, 496] width 87 height 12
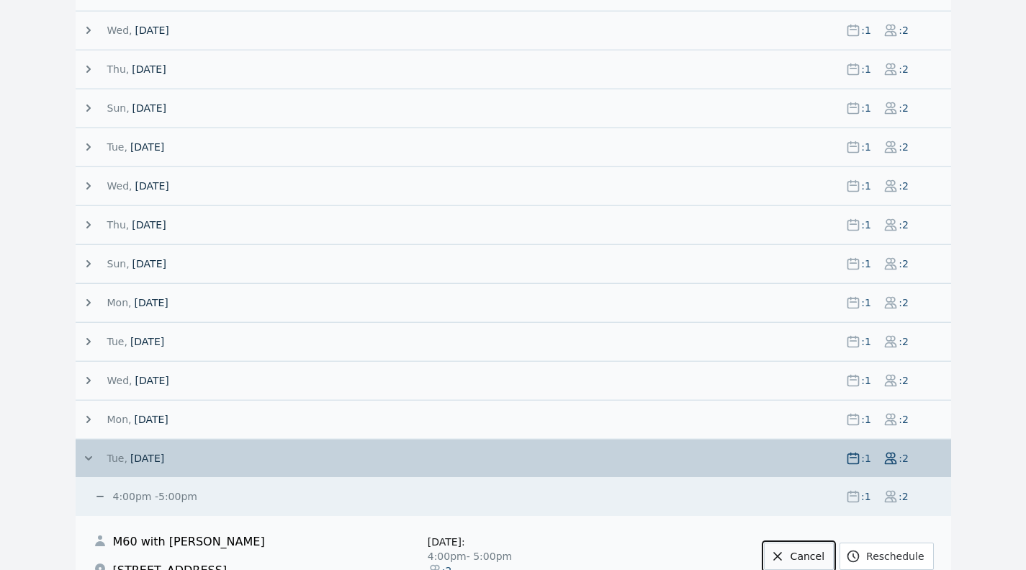
click at [821, 555] on link "Cancel" at bounding box center [799, 555] width 70 height 27
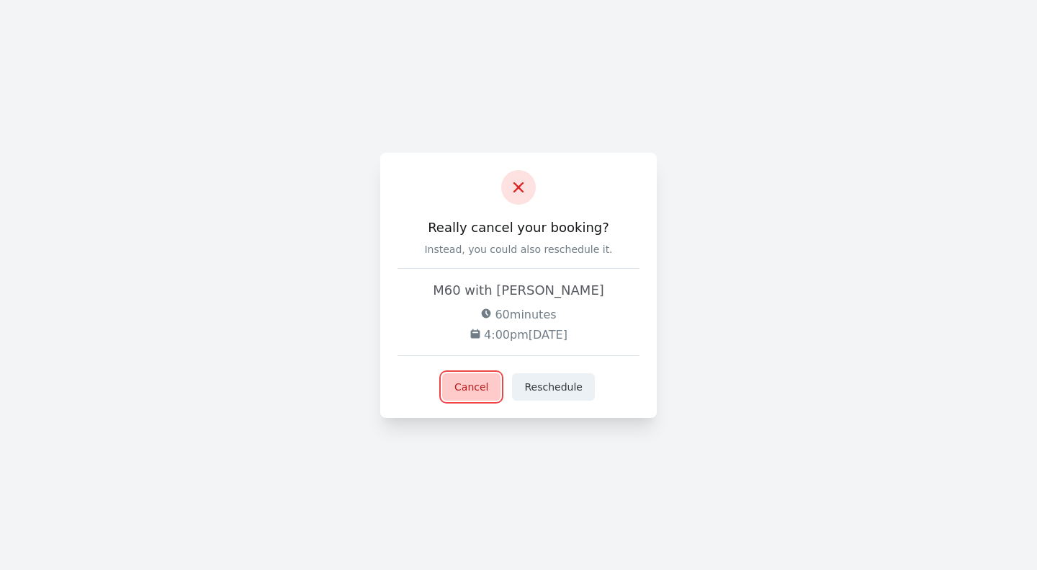
click at [482, 391] on button "Cancel" at bounding box center [471, 386] width 58 height 27
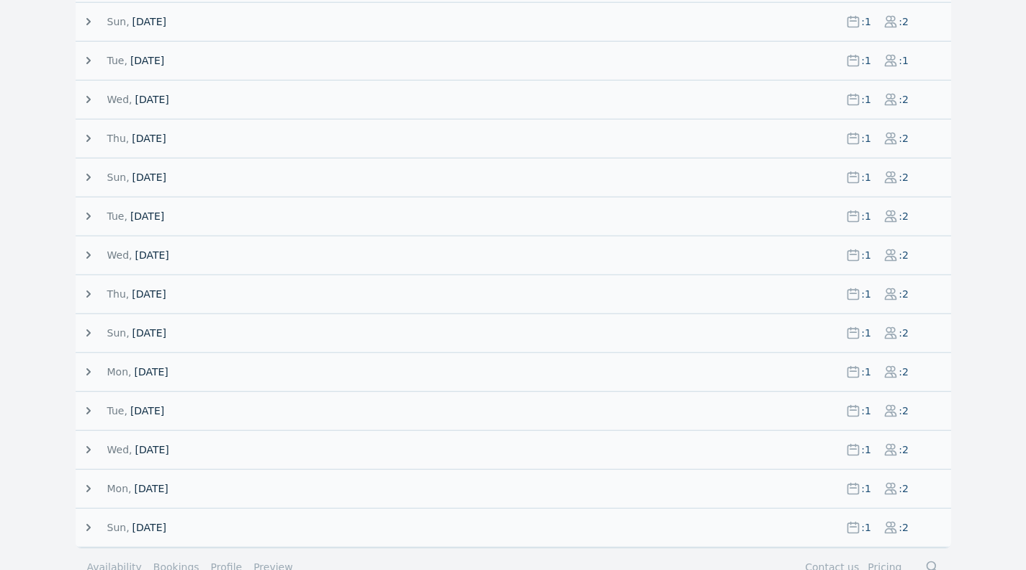
scroll to position [336, 0]
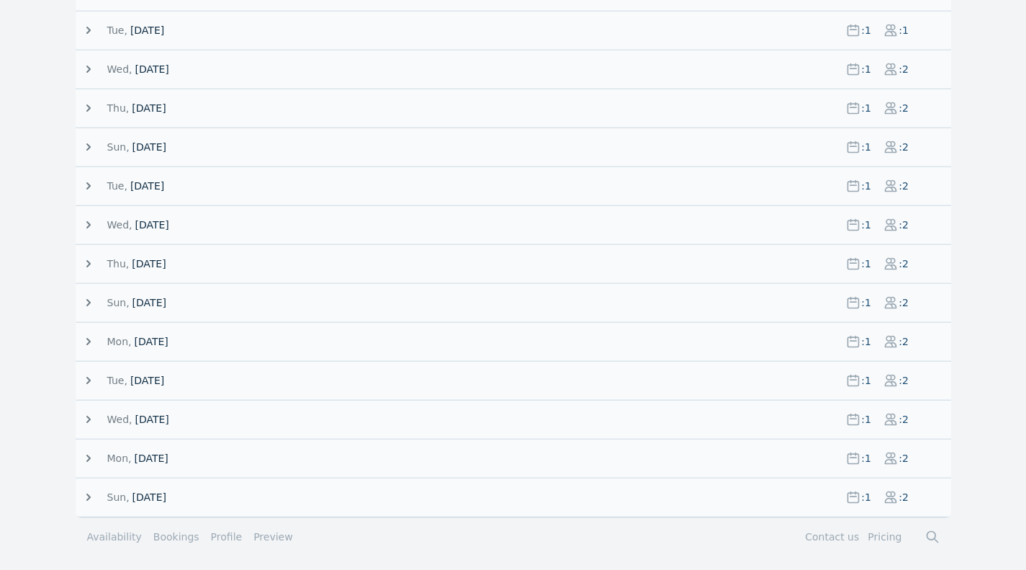
click at [125, 456] on span "Mon," at bounding box center [119, 458] width 24 height 14
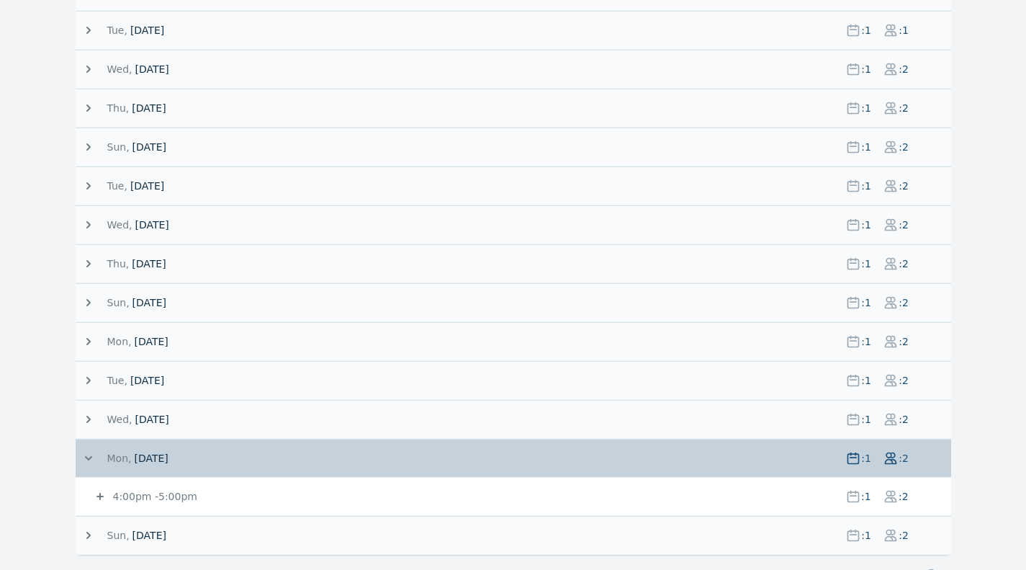
click at [327, 495] on span "4:00pm - 5:00pm" at bounding box center [472, 496] width 724 height 14
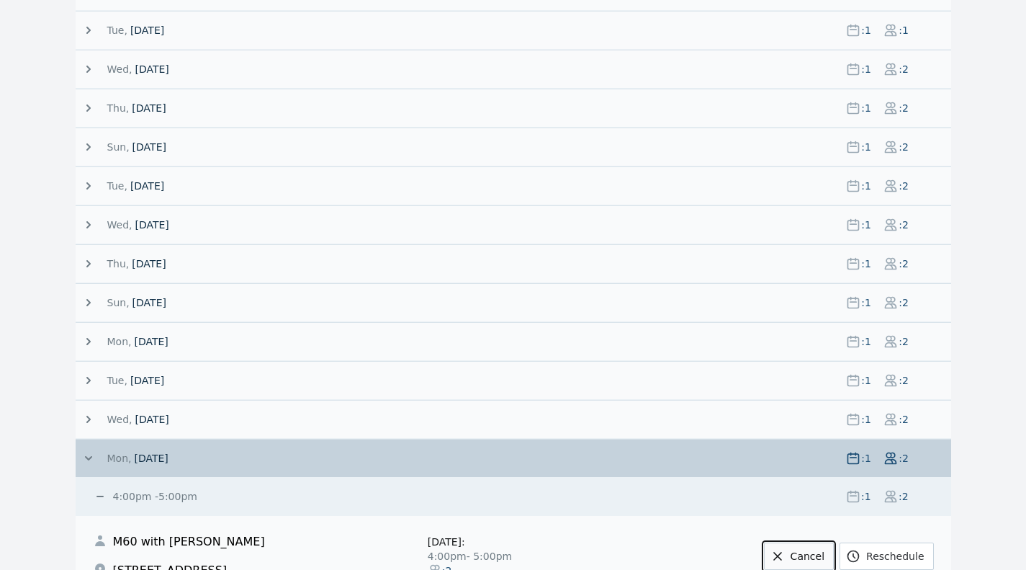
click at [814, 556] on link "Cancel" at bounding box center [799, 555] width 70 height 27
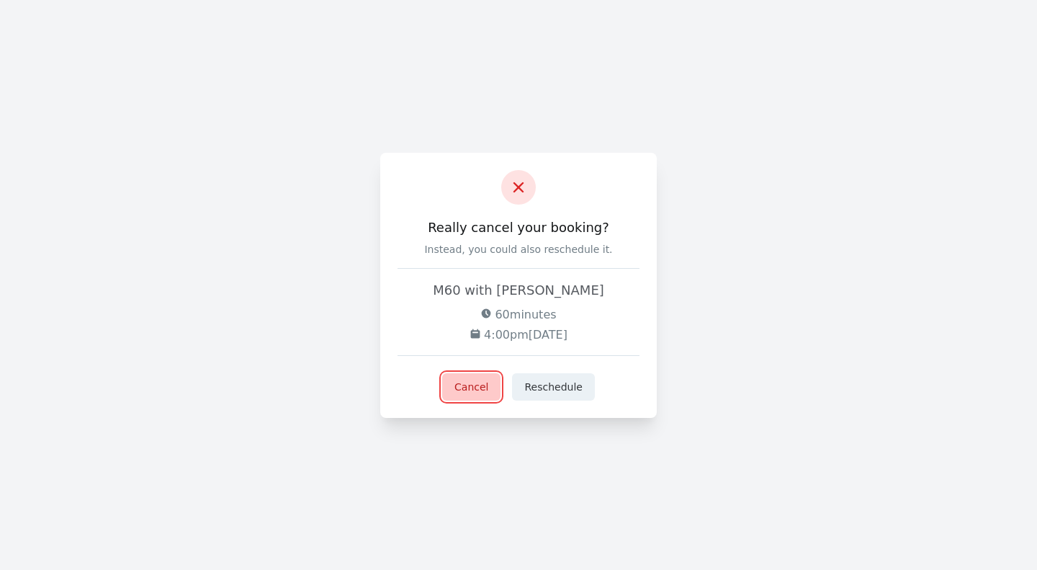
click at [465, 390] on button "Cancel" at bounding box center [471, 386] width 58 height 27
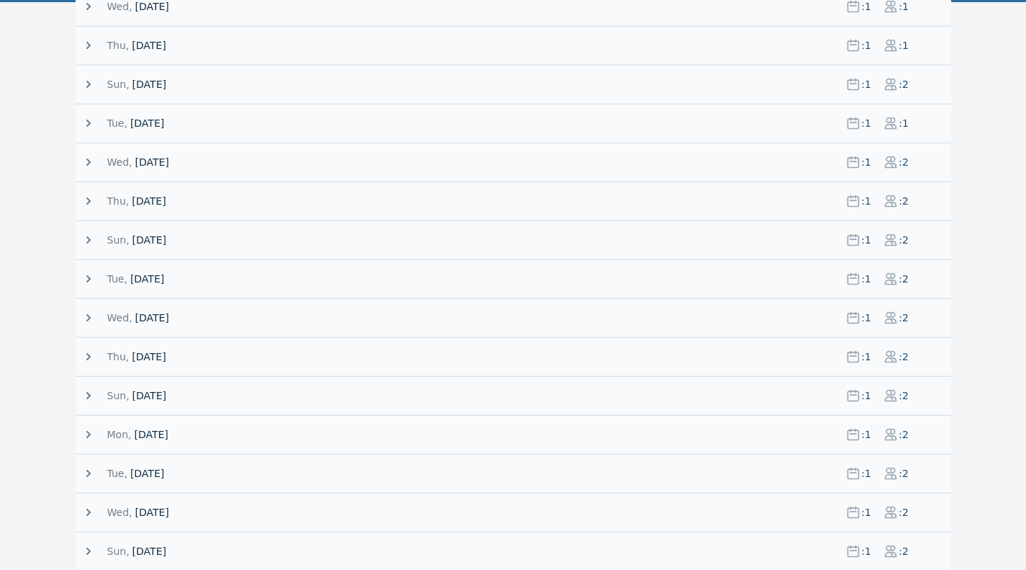
scroll to position [297, 0]
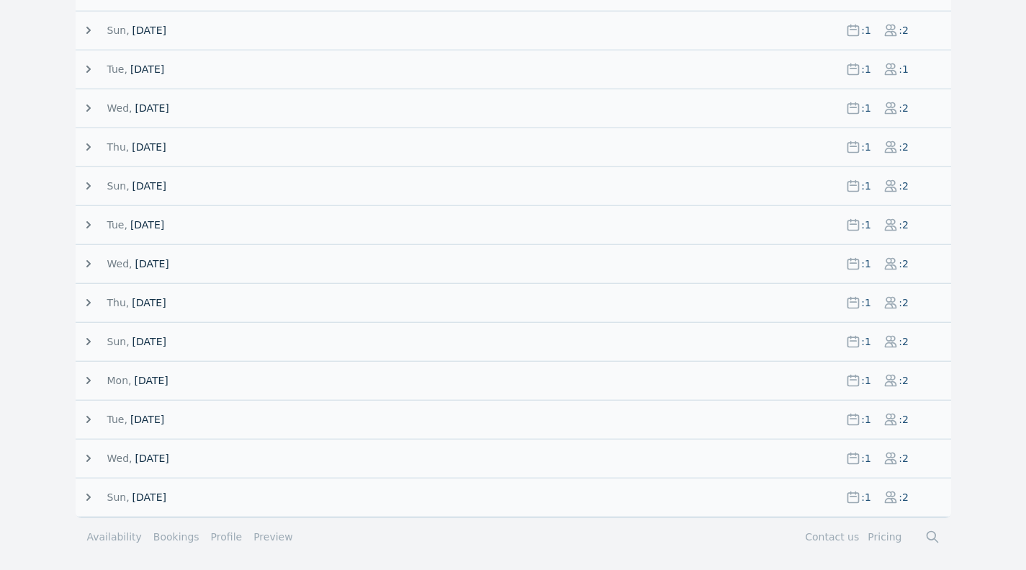
click at [168, 456] on span "[DATE]" at bounding box center [152, 458] width 34 height 14
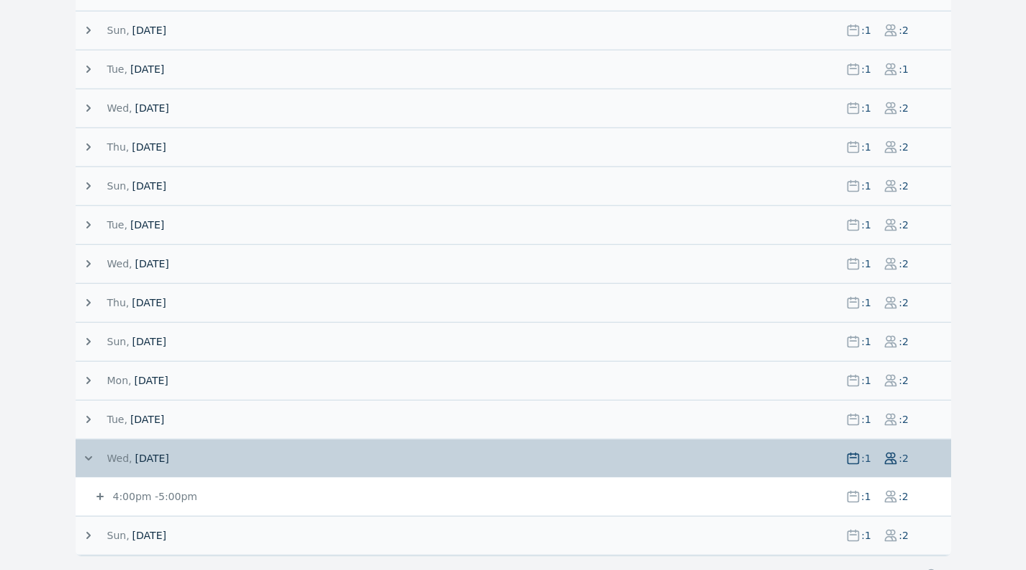
click at [175, 495] on small "4:00pm - 5:00pm" at bounding box center [153, 496] width 87 height 12
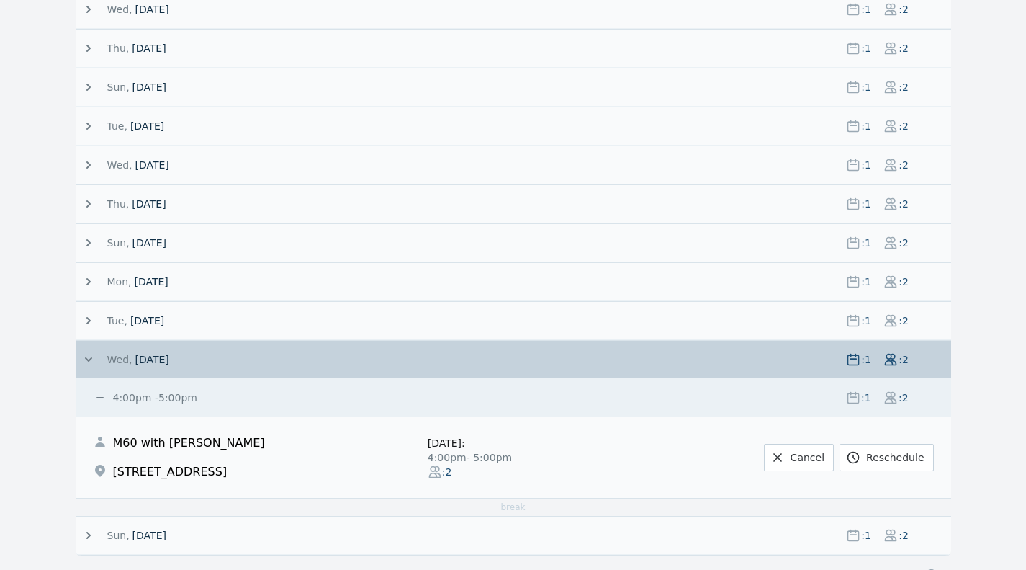
scroll to position [434, 0]
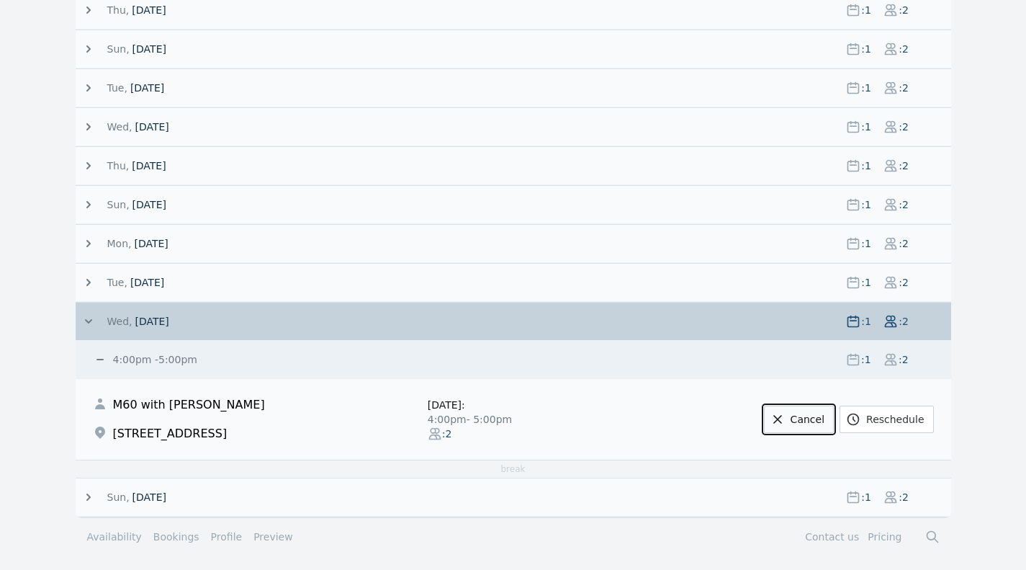
click at [806, 421] on link "Cancel" at bounding box center [799, 418] width 70 height 27
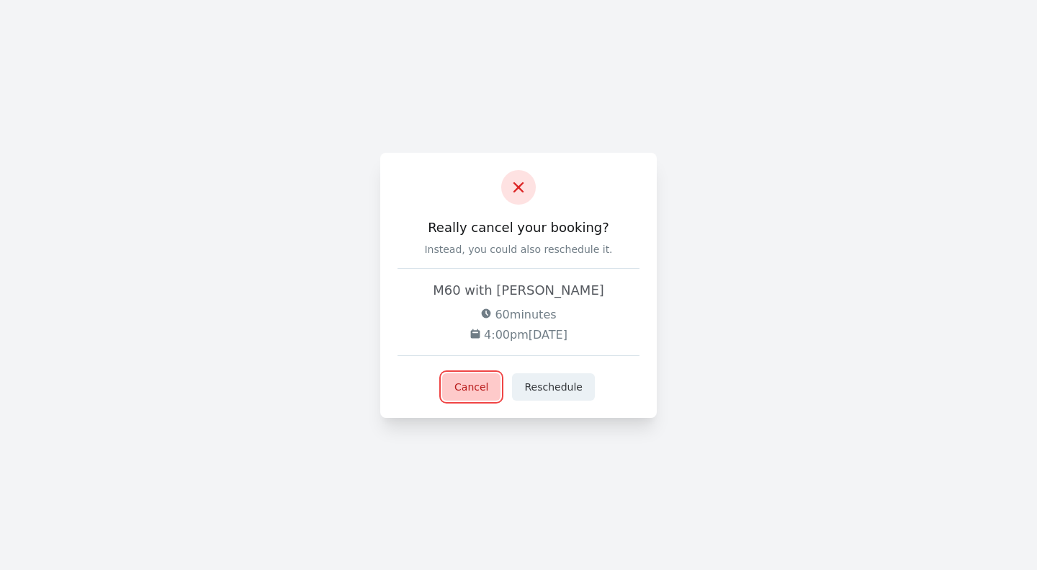
click at [475, 390] on button "Cancel" at bounding box center [471, 386] width 58 height 27
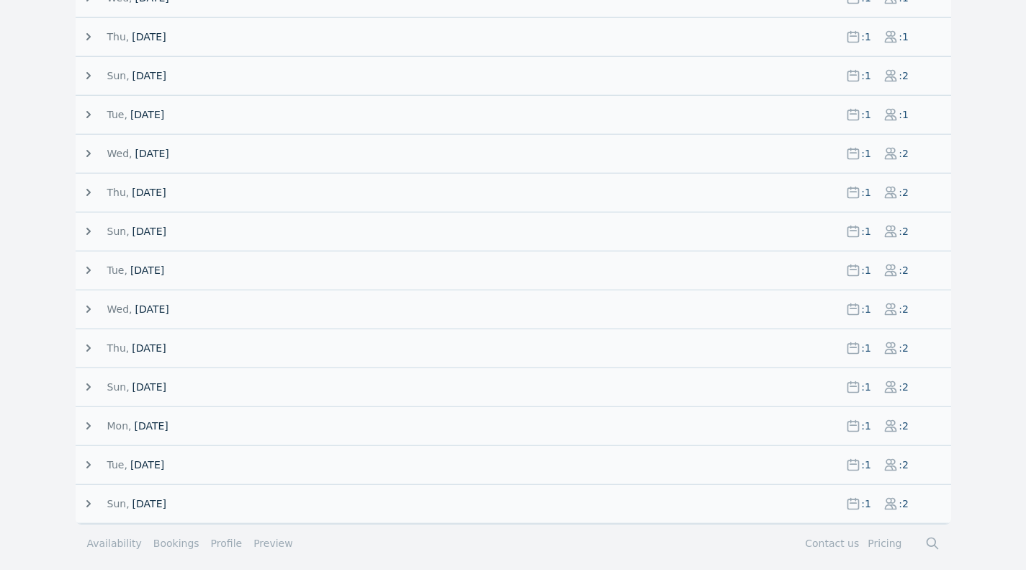
scroll to position [258, 0]
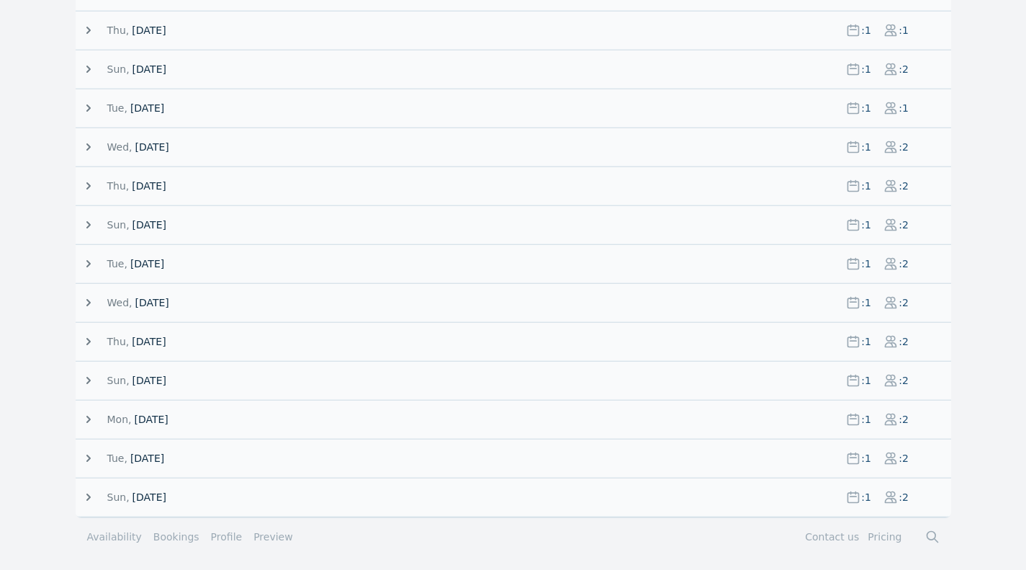
click at [164, 456] on span "16 September 25" at bounding box center [147, 458] width 34 height 14
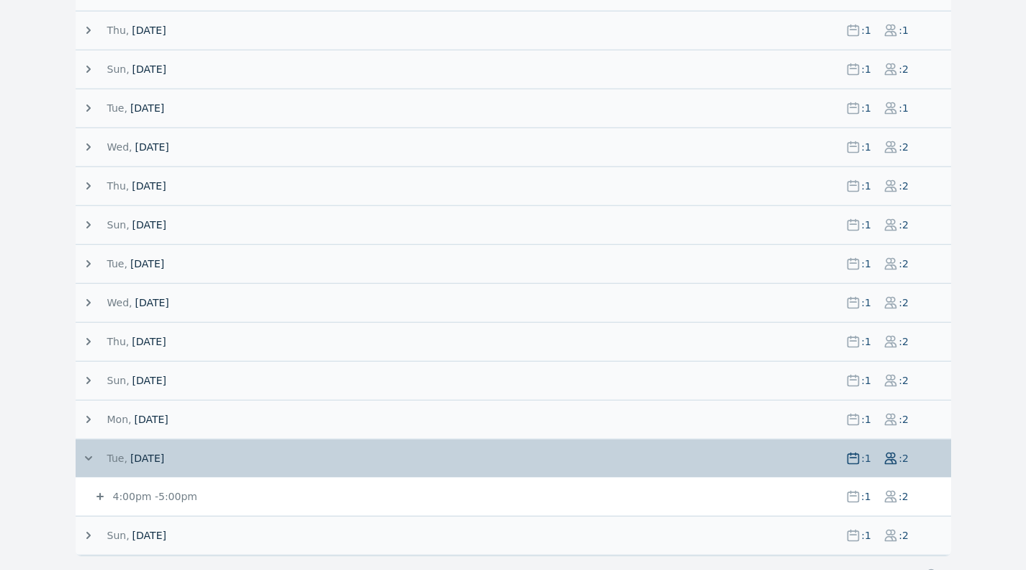
click at [188, 498] on span "4:00pm - 5:00pm" at bounding box center [472, 496] width 724 height 14
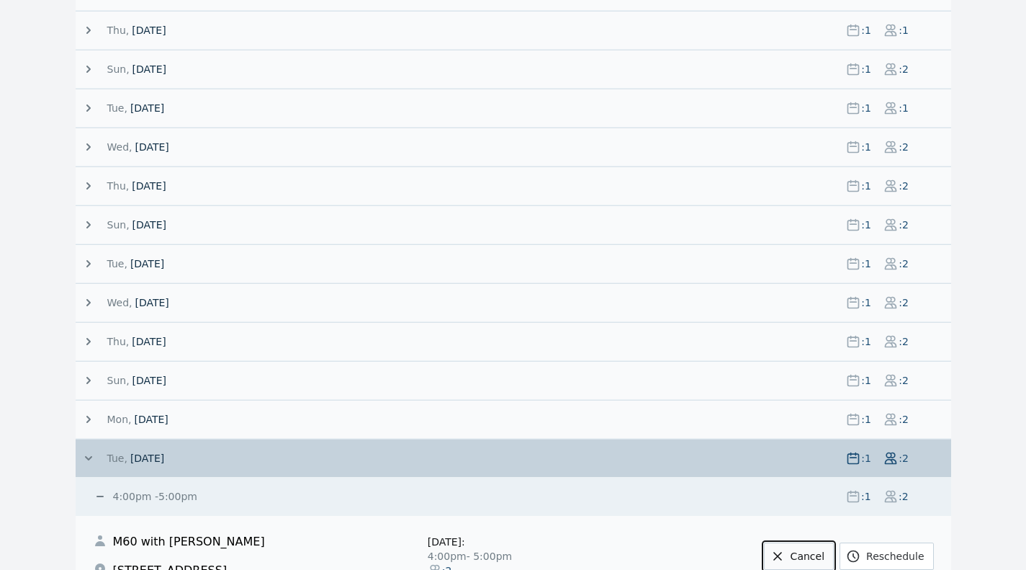
click at [807, 559] on link "Cancel" at bounding box center [799, 555] width 70 height 27
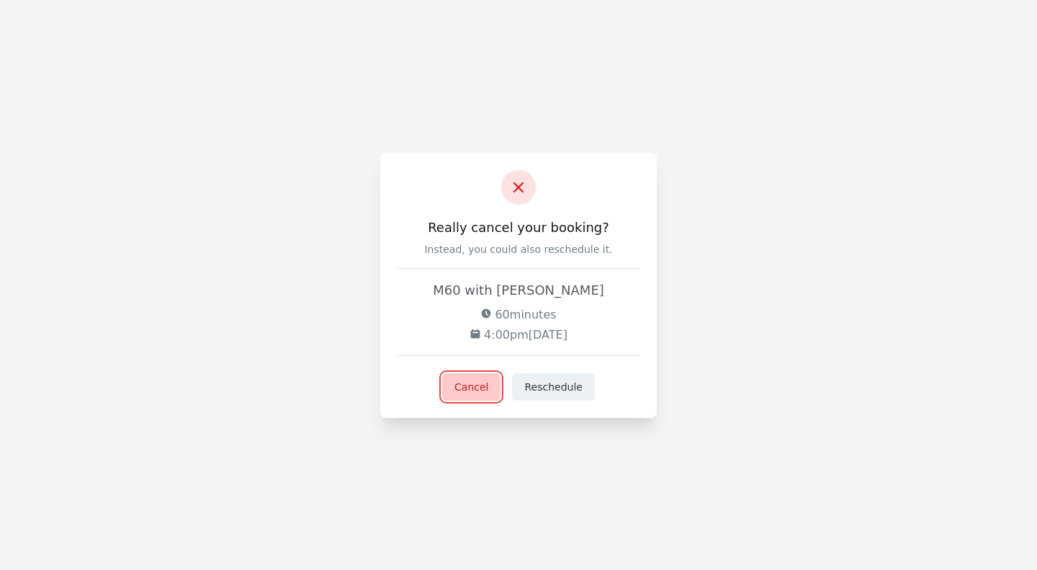
click at [475, 382] on button "Cancel" at bounding box center [471, 386] width 58 height 27
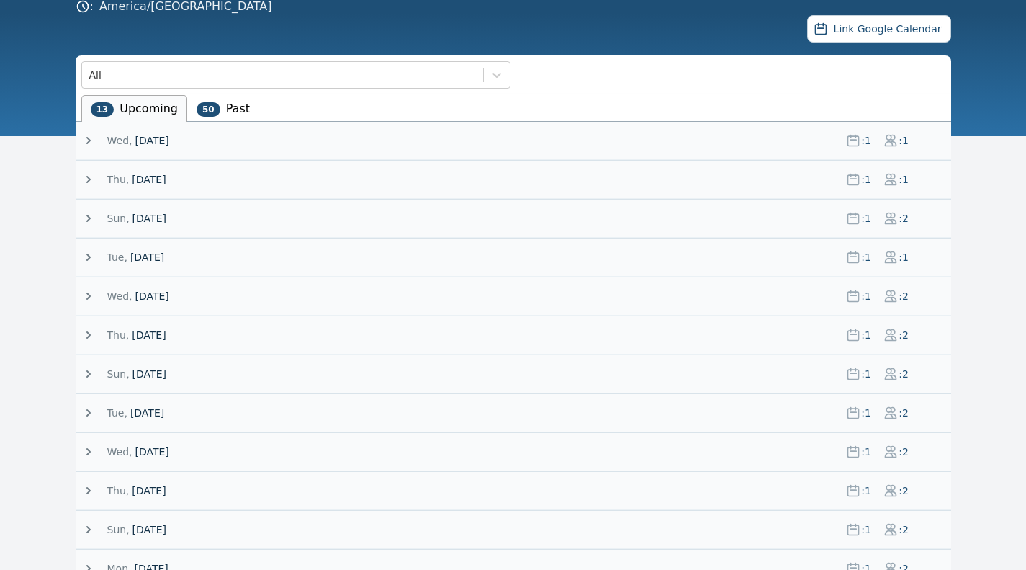
scroll to position [220, 0]
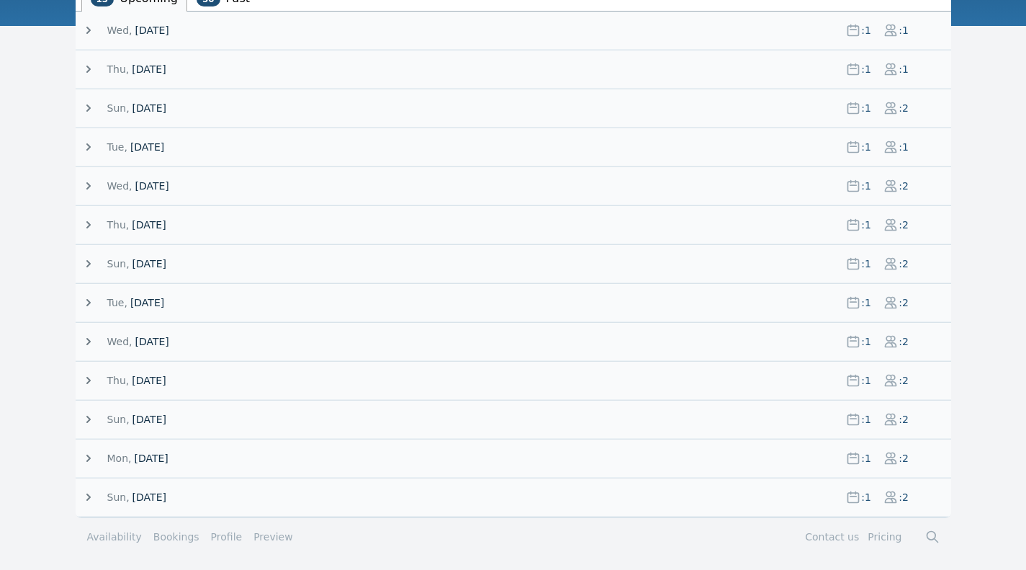
click at [156, 459] on span "[DATE]" at bounding box center [151, 458] width 34 height 14
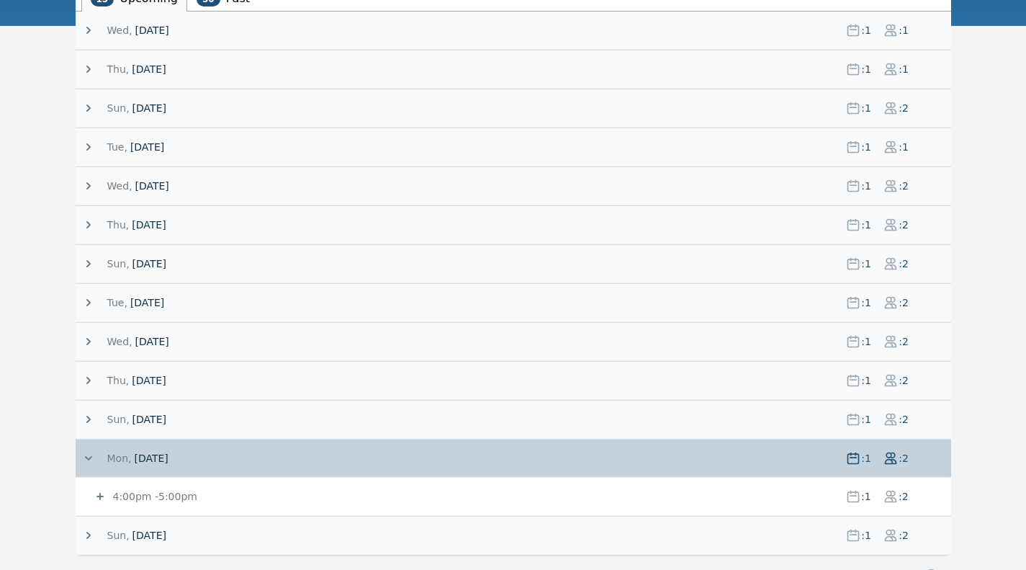
click at [220, 510] on div "4:00pm - 5:00pm : 1 : 2" at bounding box center [522, 495] width 858 height 37
click at [192, 501] on span "4:00pm - 5:00pm" at bounding box center [472, 496] width 724 height 14
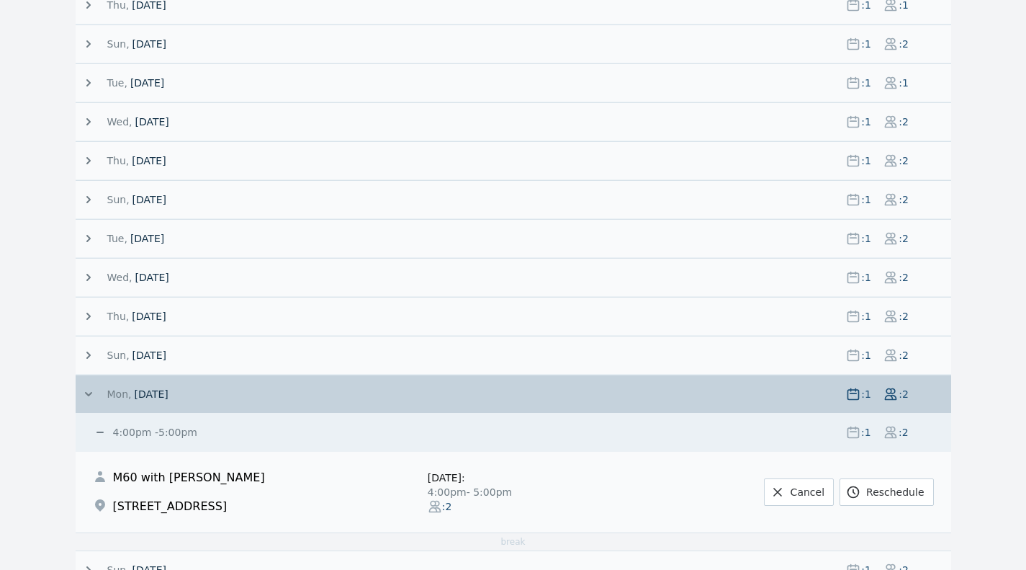
scroll to position [356, 0]
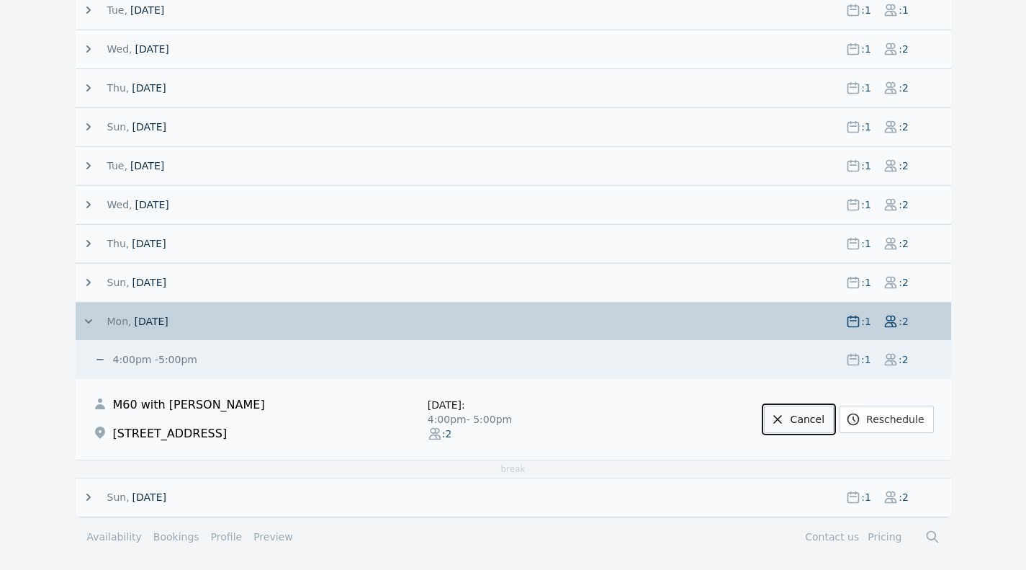
click at [811, 428] on link "Cancel" at bounding box center [799, 418] width 70 height 27
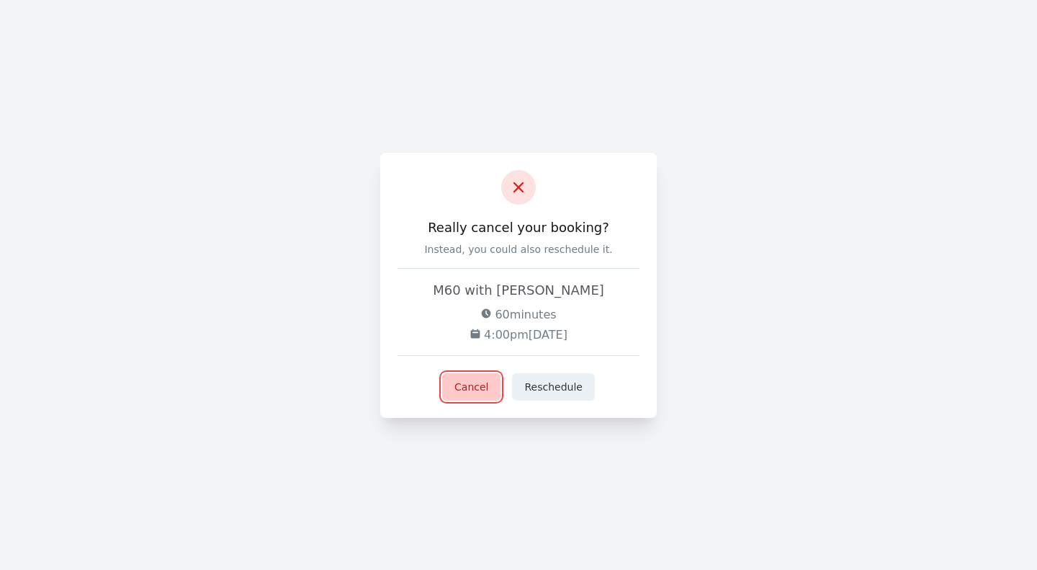
click at [459, 390] on button "Cancel" at bounding box center [471, 386] width 58 height 27
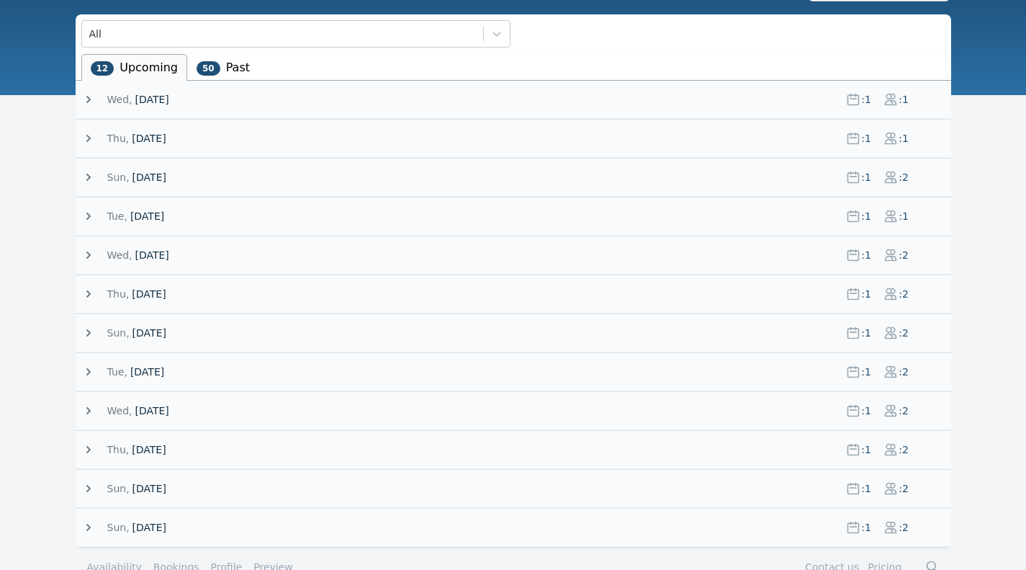
scroll to position [181, 0]
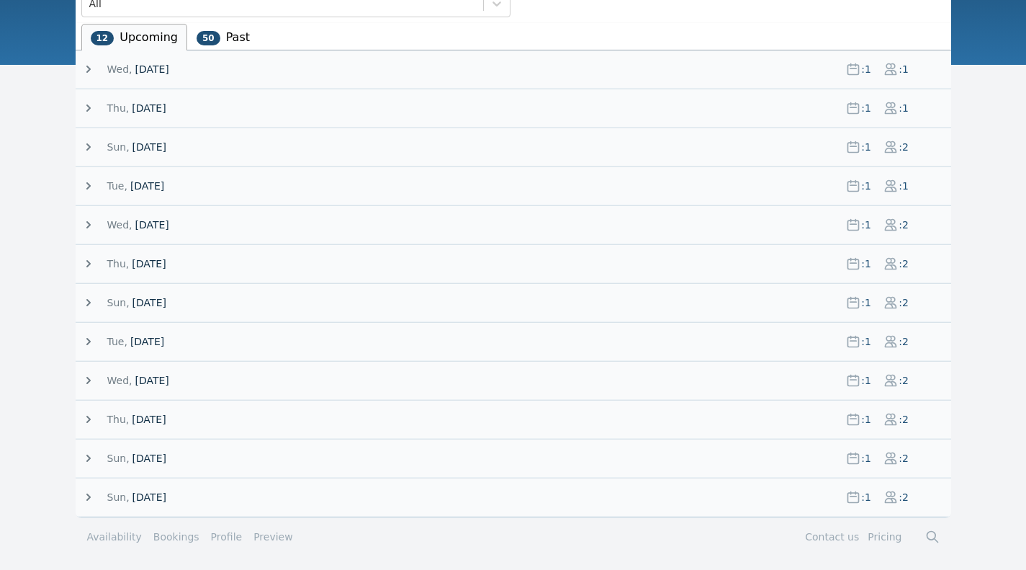
click at [166, 417] on span "[DATE]" at bounding box center [149, 419] width 34 height 14
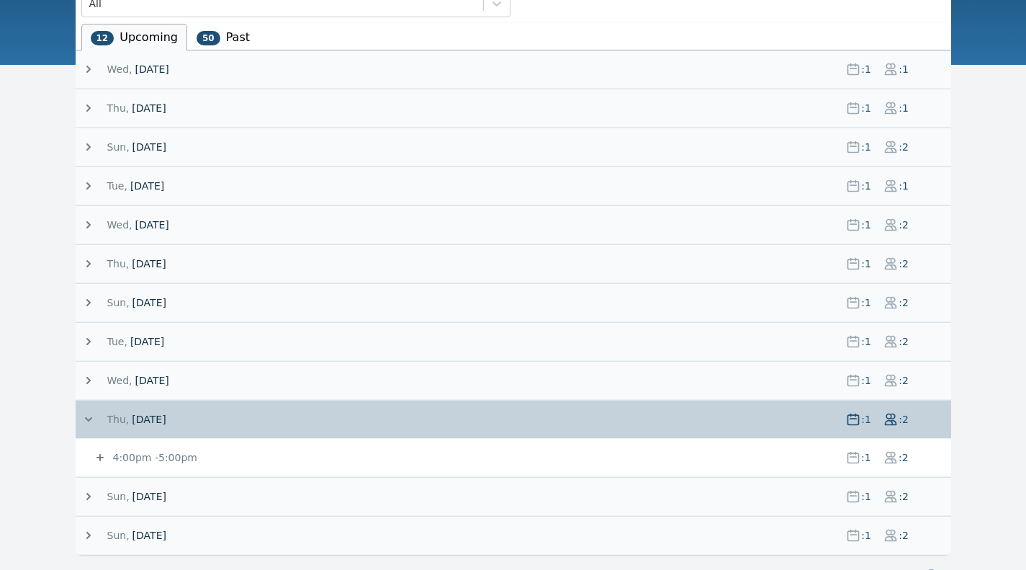
click at [289, 457] on span "4:00pm - 5:00pm" at bounding box center [472, 457] width 724 height 14
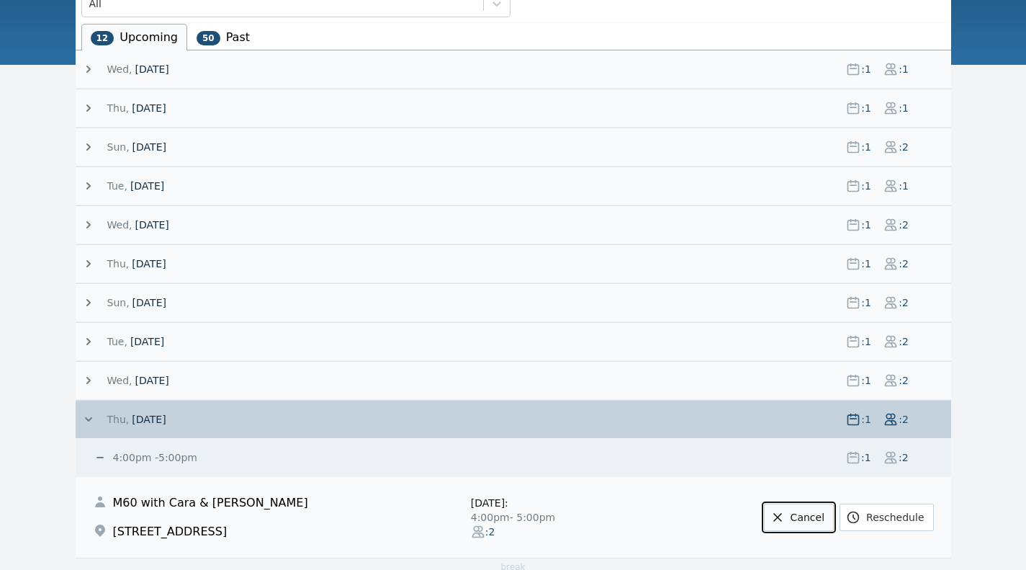
click at [812, 518] on link "Cancel" at bounding box center [799, 516] width 70 height 27
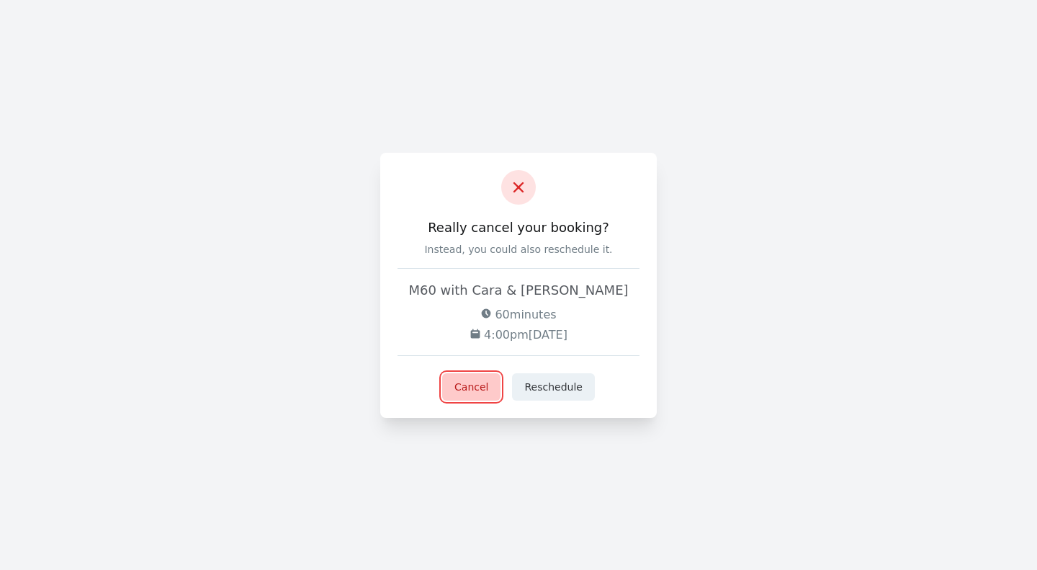
click at [480, 377] on button "Cancel" at bounding box center [471, 386] width 58 height 27
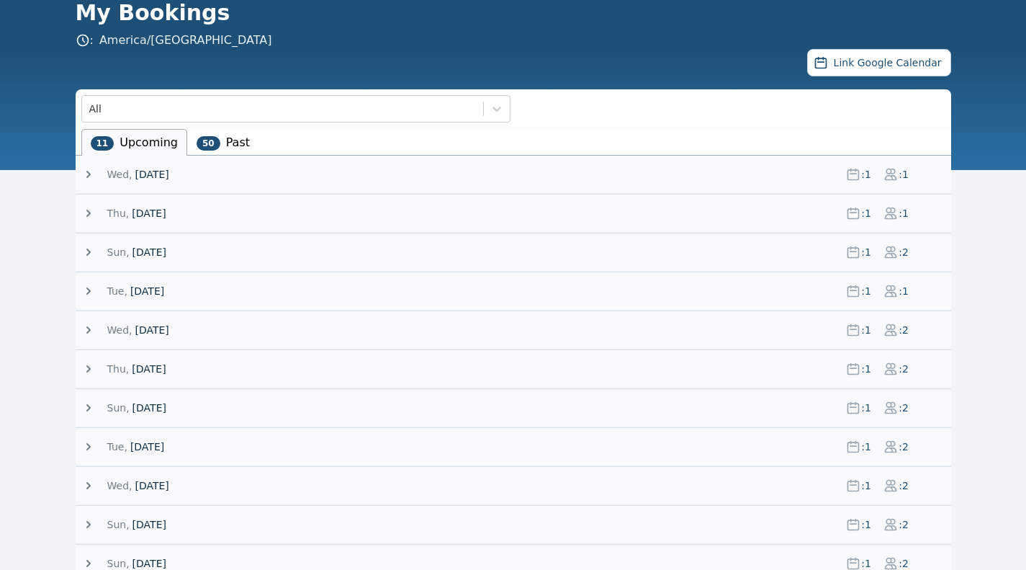
scroll to position [76, 0]
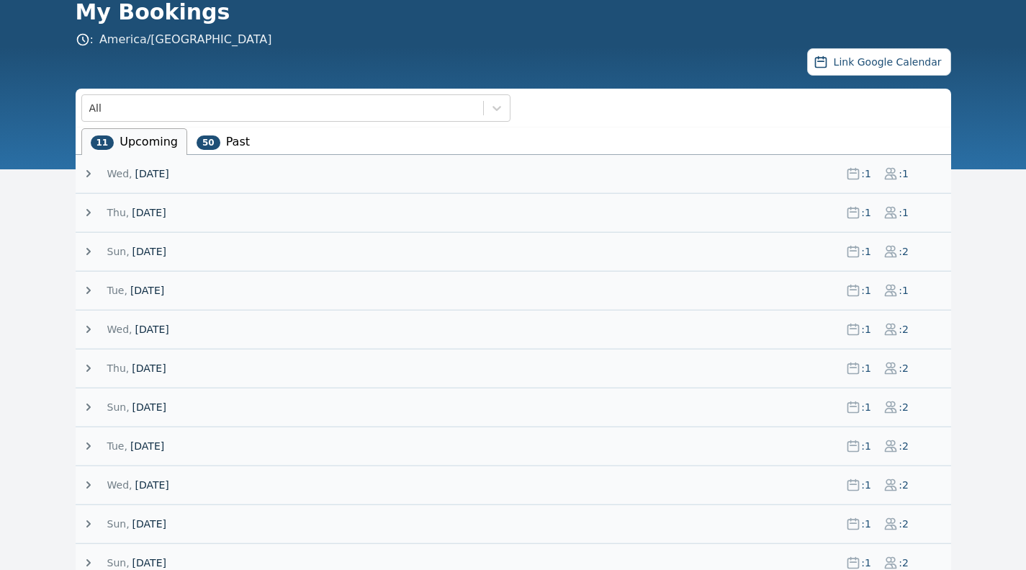
click at [168, 484] on span "10 September 25" at bounding box center [152, 484] width 34 height 14
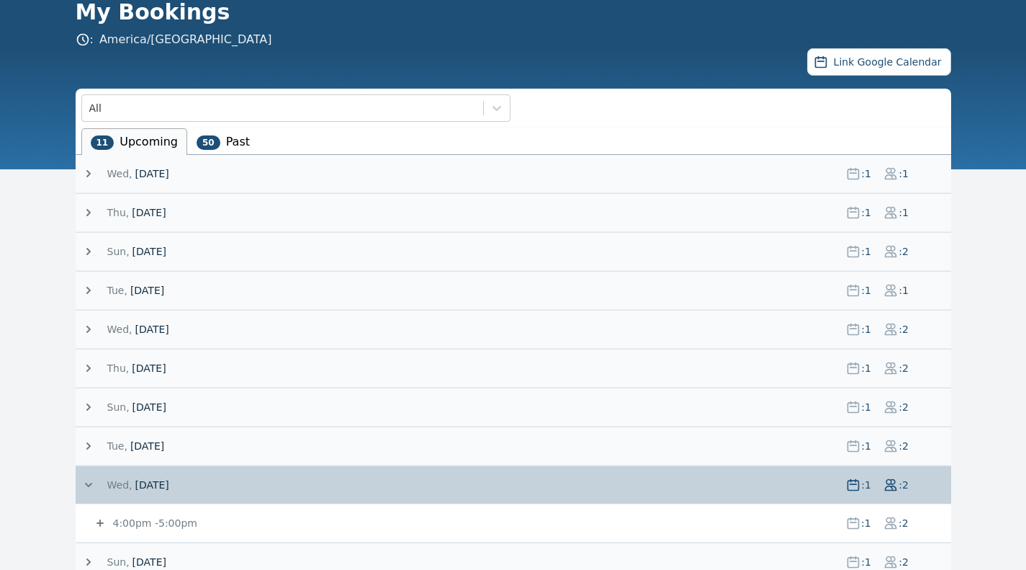
click at [422, 497] on div "Wed, 10 September 25 : 1 : 2" at bounding box center [516, 484] width 870 height 37
click at [426, 526] on span "4:00pm - 5:00pm" at bounding box center [472, 523] width 724 height 14
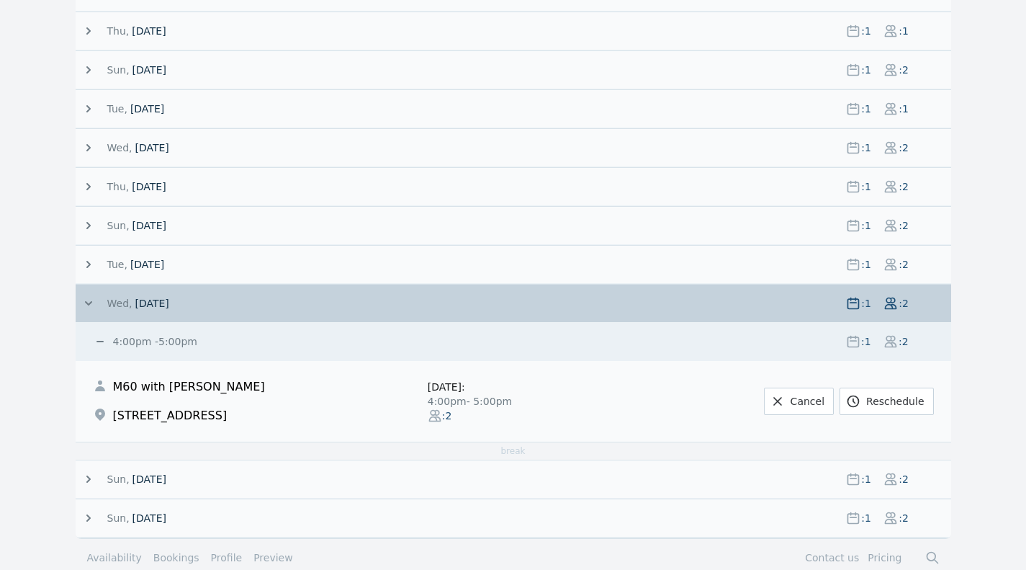
scroll to position [261, 0]
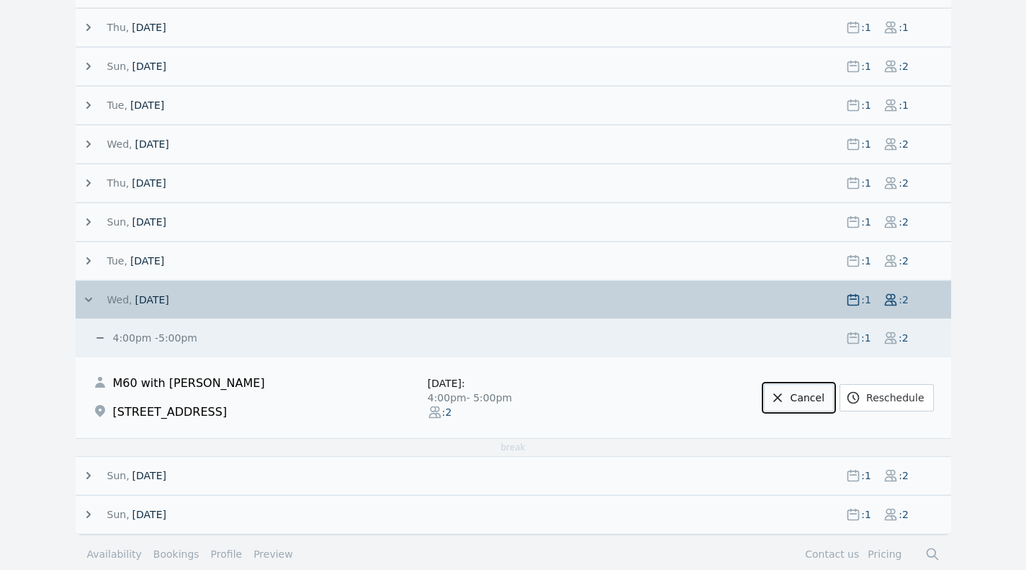
click at [821, 402] on link "Cancel" at bounding box center [799, 397] width 70 height 27
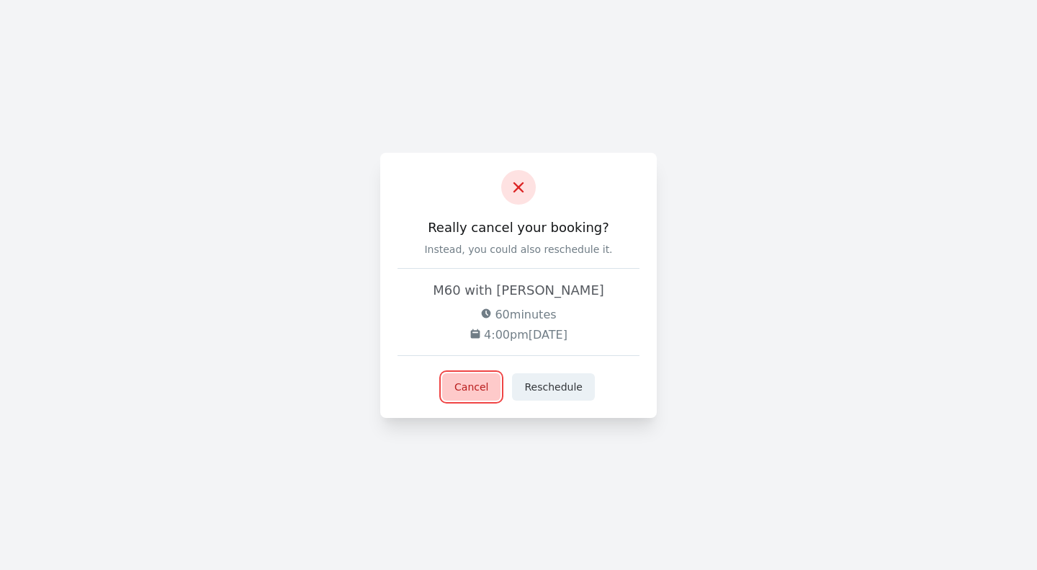
click at [482, 392] on button "Cancel" at bounding box center [471, 386] width 58 height 27
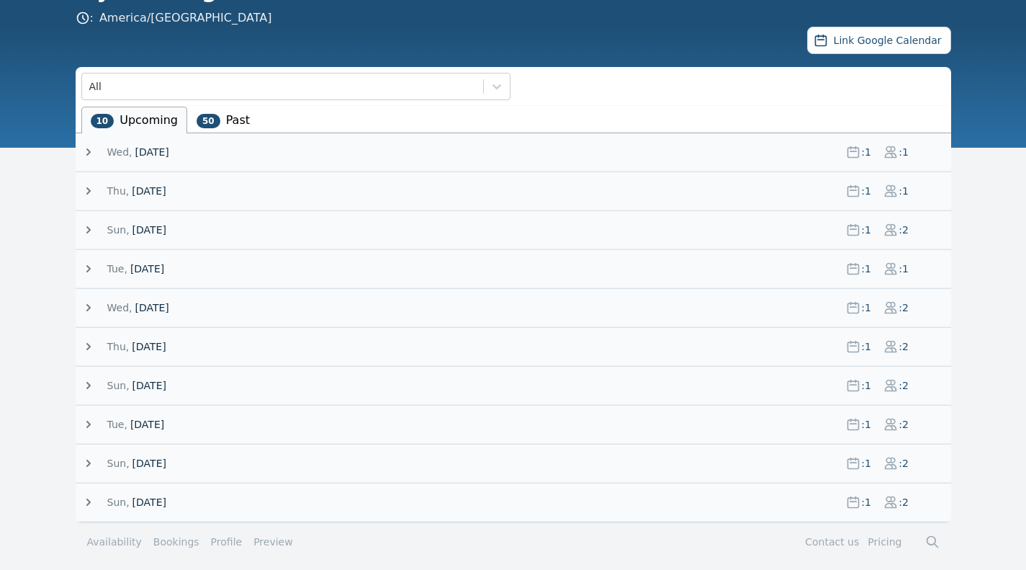
scroll to position [103, 0]
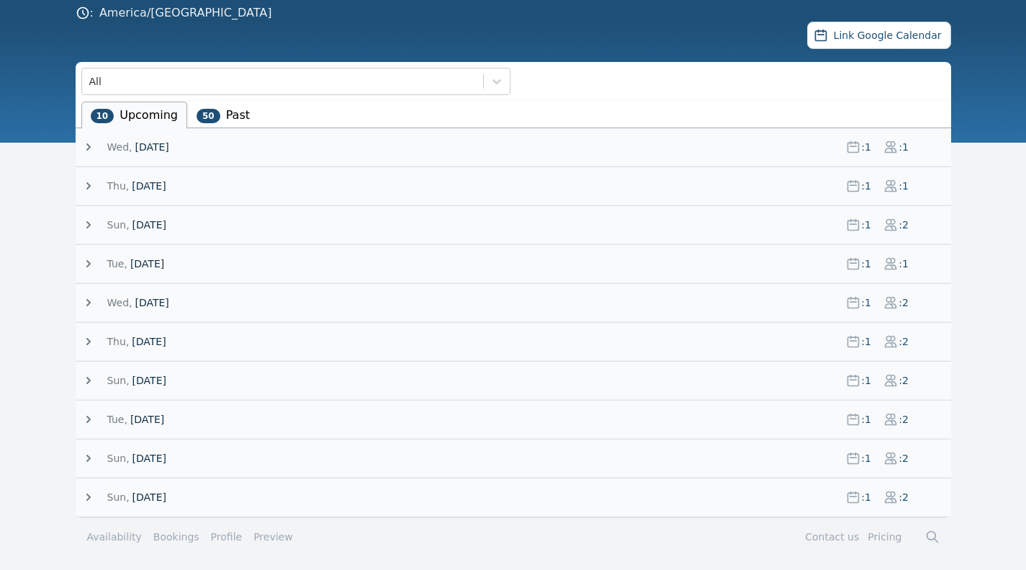
click at [155, 428] on div "[DATE] : 1 : 2" at bounding box center [516, 418] width 870 height 37
click at [153, 422] on span "[DATE]" at bounding box center [147, 419] width 34 height 14
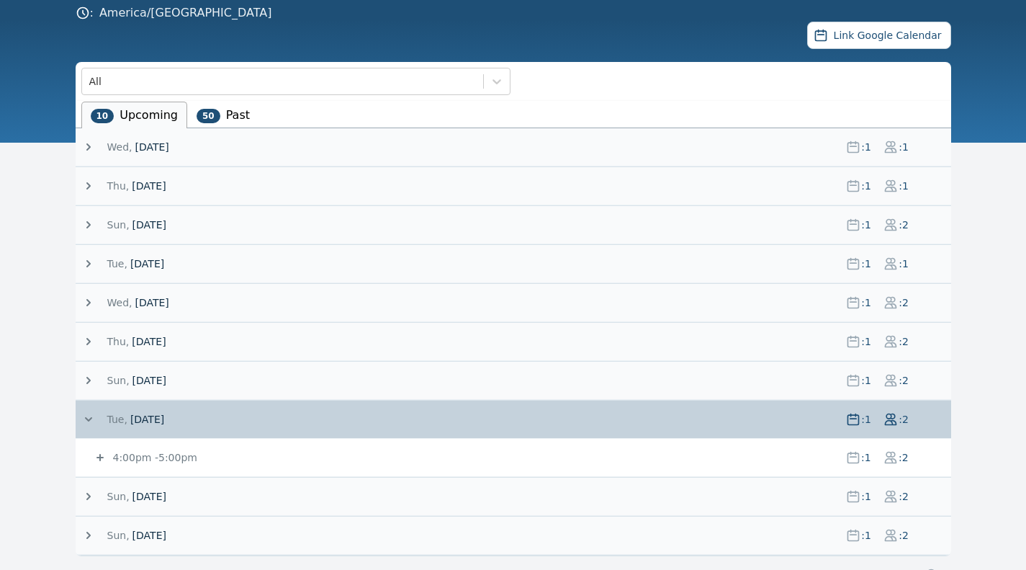
click at [219, 454] on span "4:00pm - 5:00pm" at bounding box center [472, 457] width 724 height 14
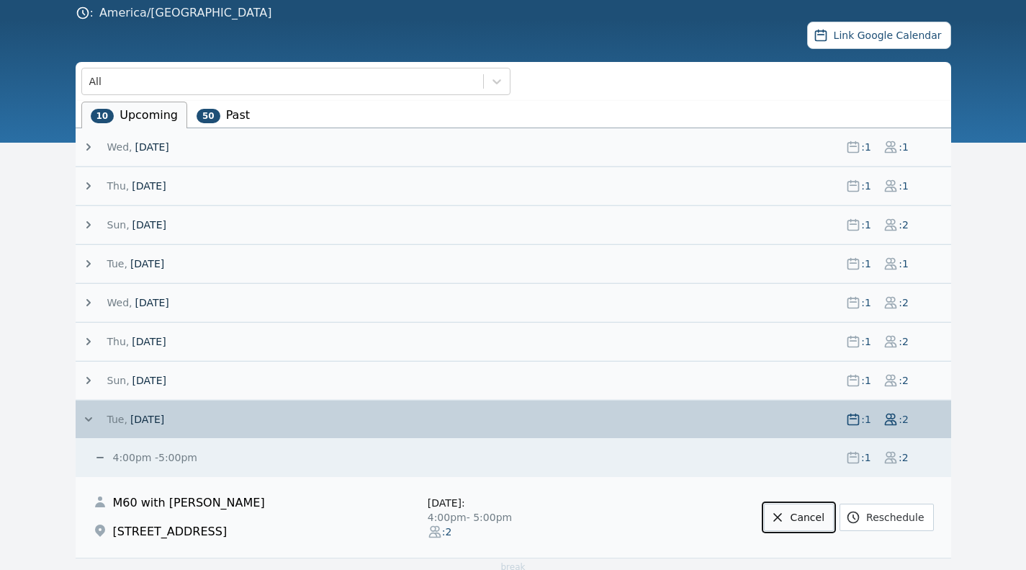
click at [809, 516] on link "Cancel" at bounding box center [799, 516] width 70 height 27
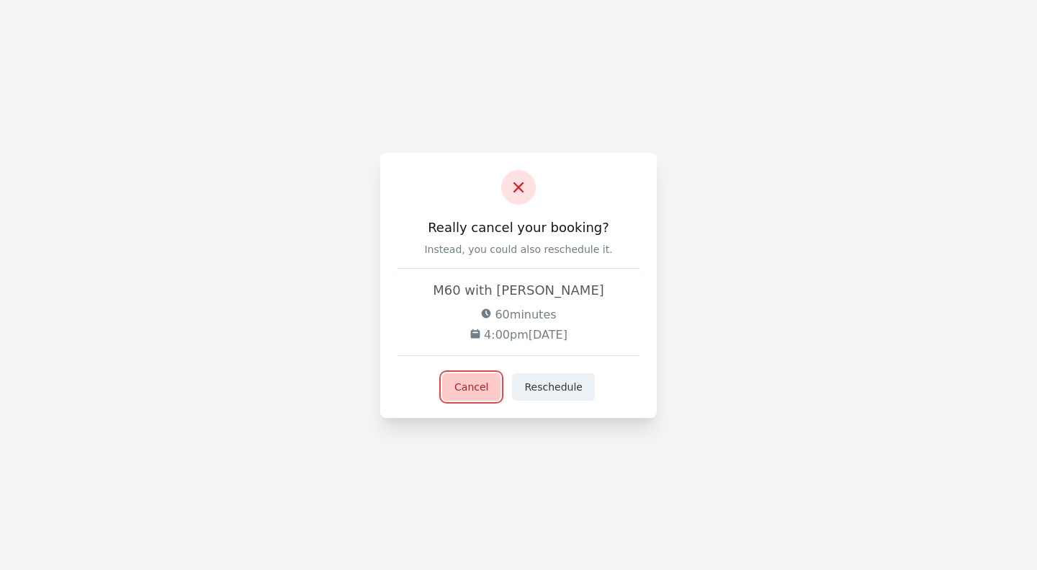
click at [462, 388] on button "Cancel" at bounding box center [471, 386] width 58 height 27
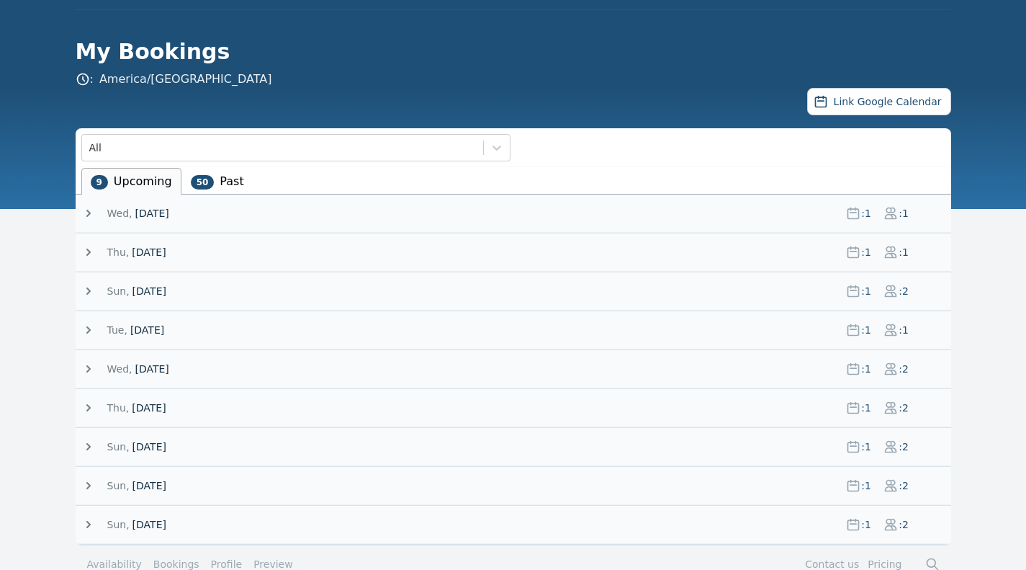
scroll to position [64, 0]
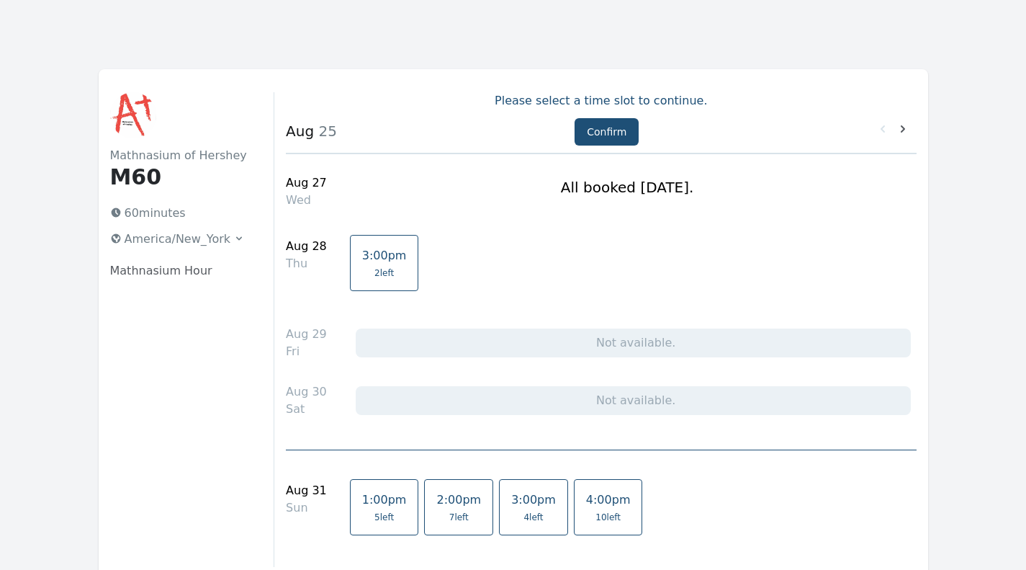
click at [903, 130] on icon at bounding box center [903, 129] width 14 height 14
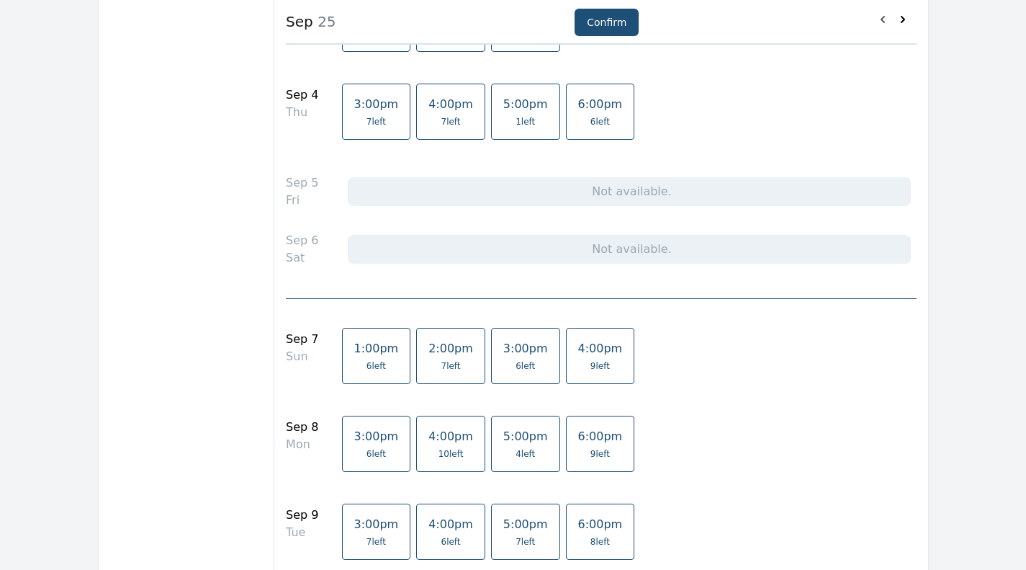
scroll to position [341, 0]
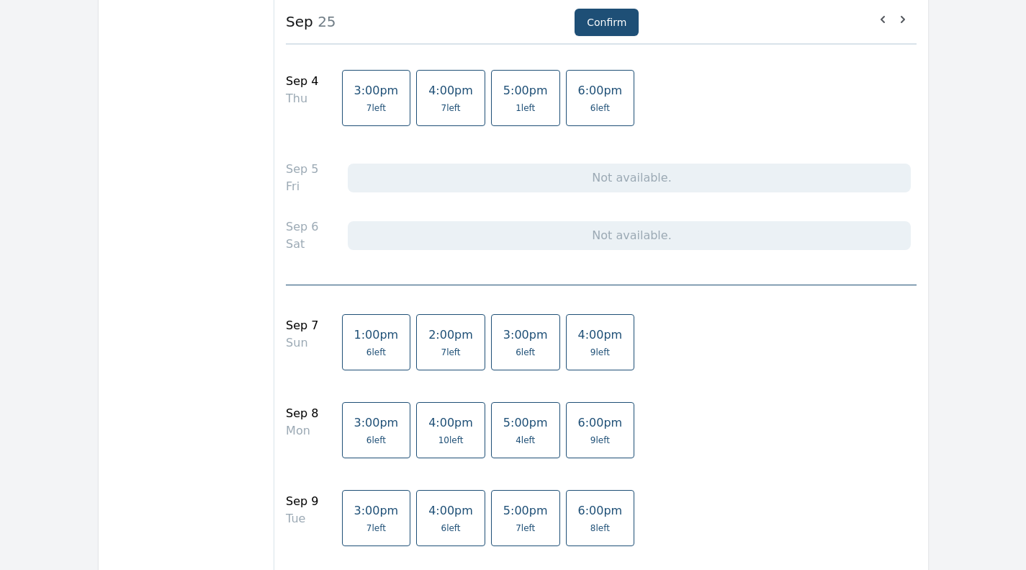
click at [590, 445] on span "9 left" at bounding box center [599, 440] width 19 height 12
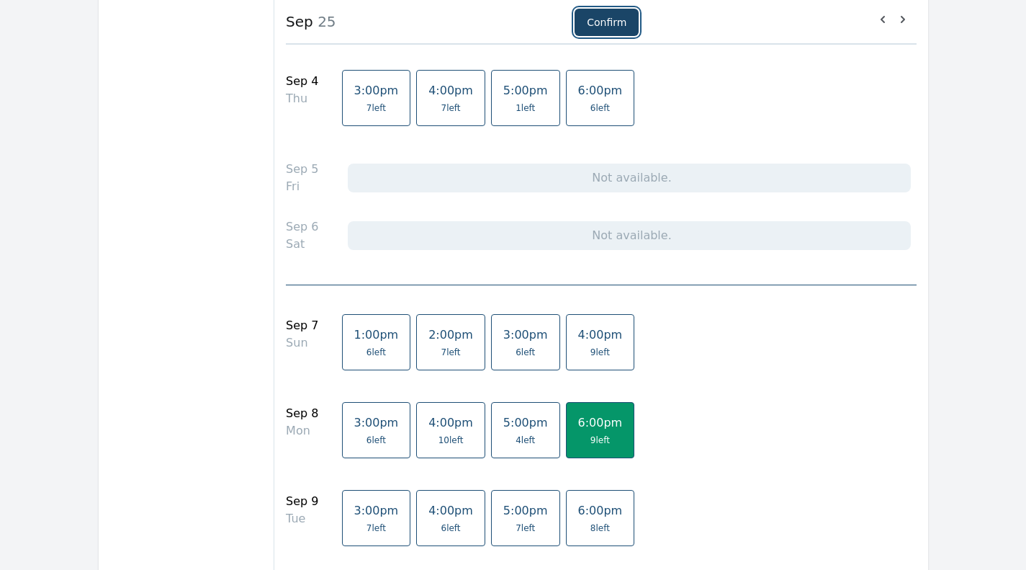
click at [594, 16] on button "Confirm" at bounding box center [607, 22] width 64 height 27
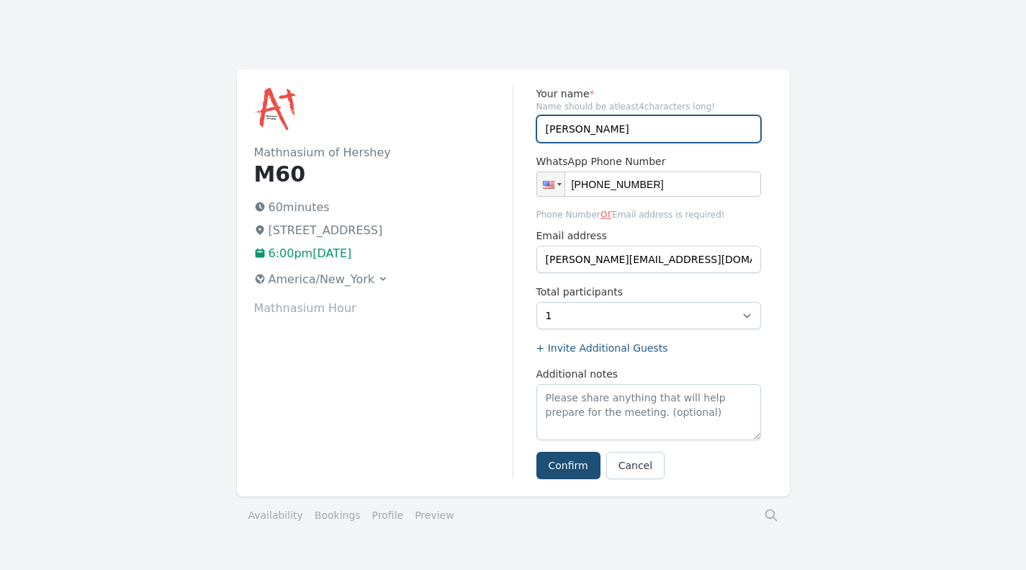
drag, startPoint x: 599, startPoint y: 130, endPoint x: 449, endPoint y: 141, distance: 150.9
click at [449, 141] on div "Mathnasium of Hershey M60 60 minutes 759 Middletown Rd, Hummelstown, PA 17036 6…" at bounding box center [513, 282] width 553 height 427
type input "Cara Hallinan"
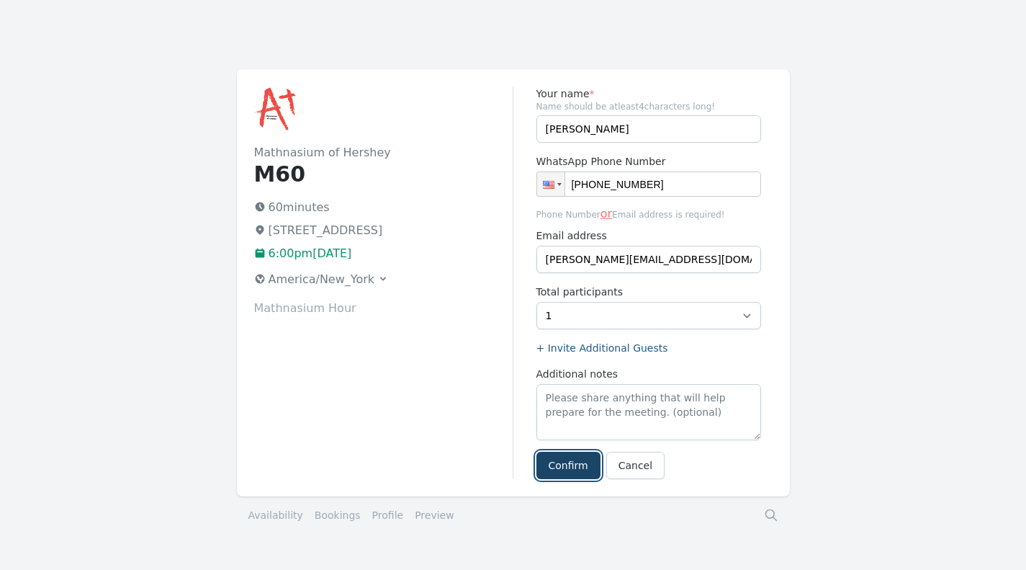
click at [558, 469] on button "Confirm" at bounding box center [568, 464] width 64 height 27
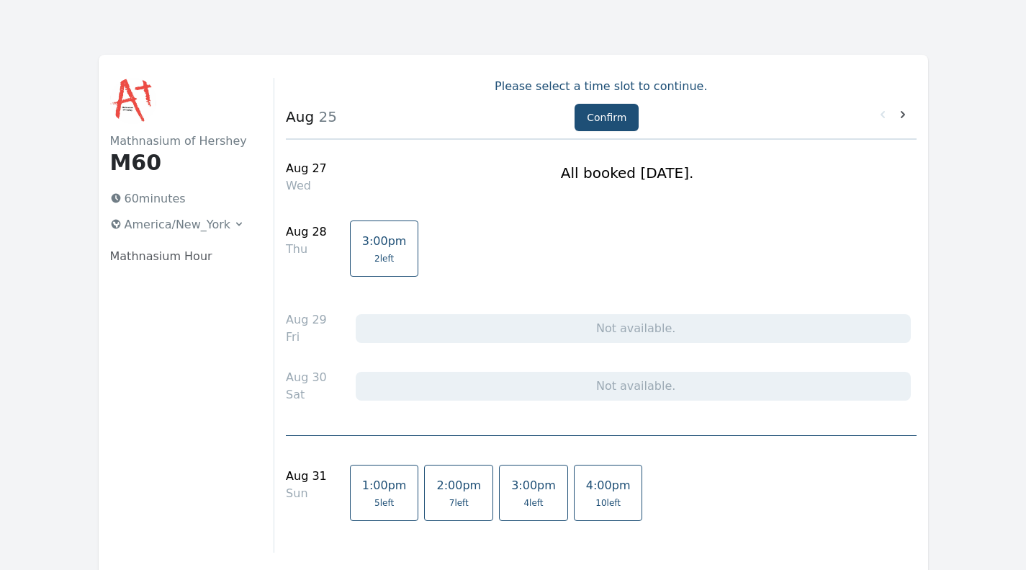
scroll to position [15, 0]
click at [907, 115] on icon at bounding box center [903, 114] width 14 height 14
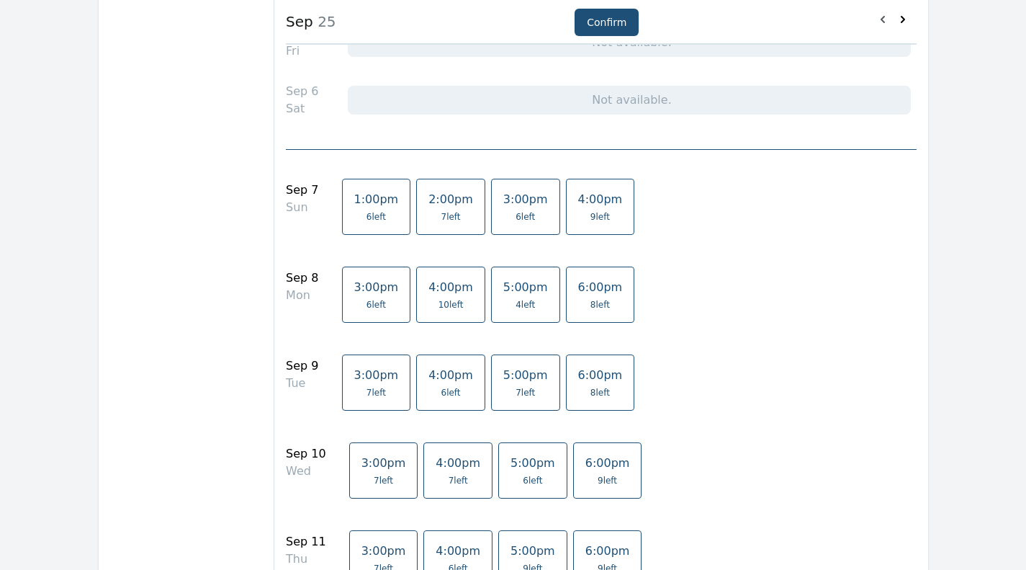
scroll to position [492, 0]
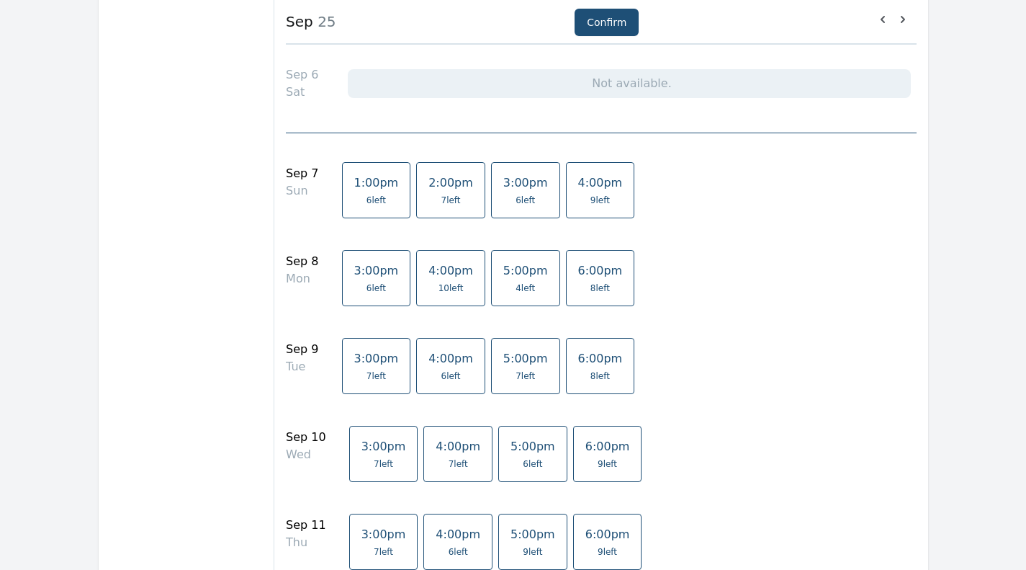
click at [503, 268] on span "5:00pm" at bounding box center [525, 271] width 45 height 14
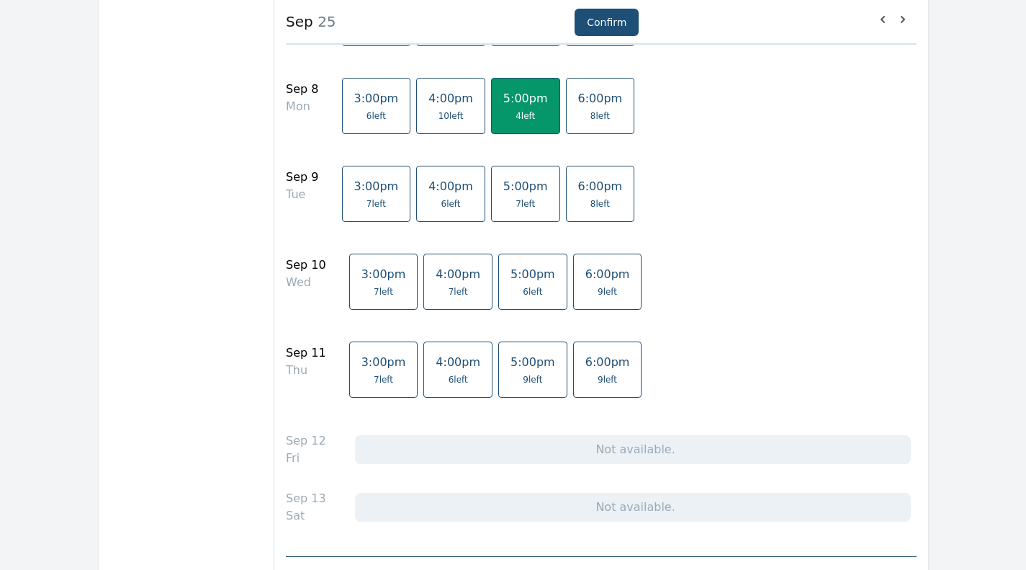
scroll to position [665, 0]
click at [501, 301] on link "5:00pm 6 left" at bounding box center [532, 281] width 69 height 56
click at [516, 118] on span "4 left" at bounding box center [525, 115] width 19 height 12
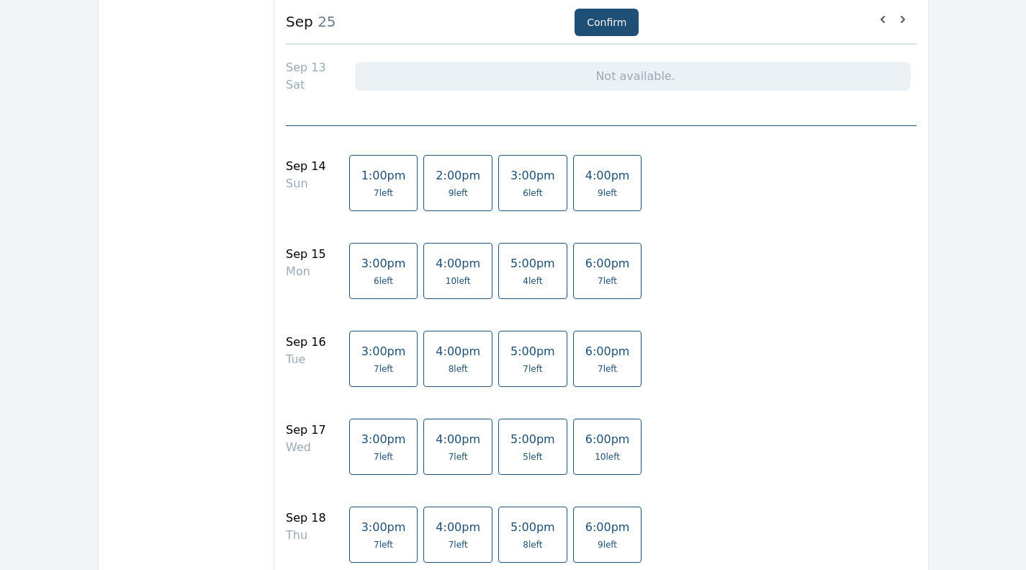
scroll to position [1101, 0]
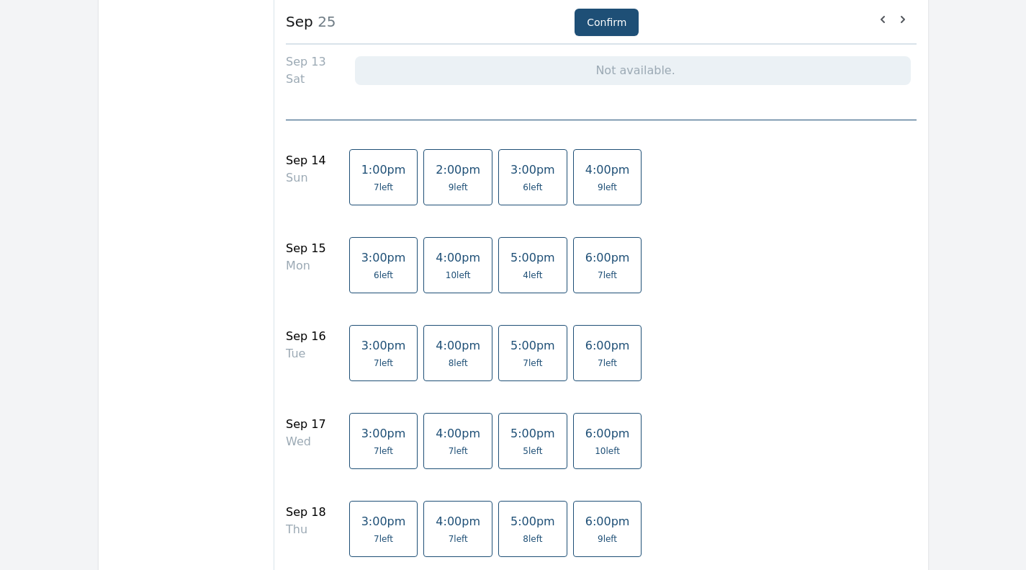
click at [523, 452] on span "5 left" at bounding box center [532, 451] width 19 height 12
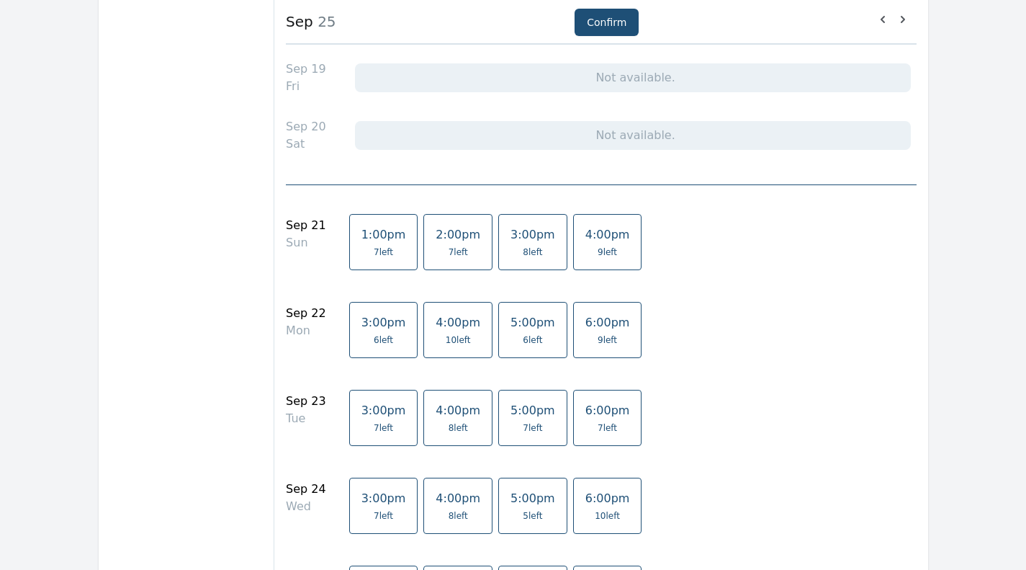
scroll to position [1640, 0]
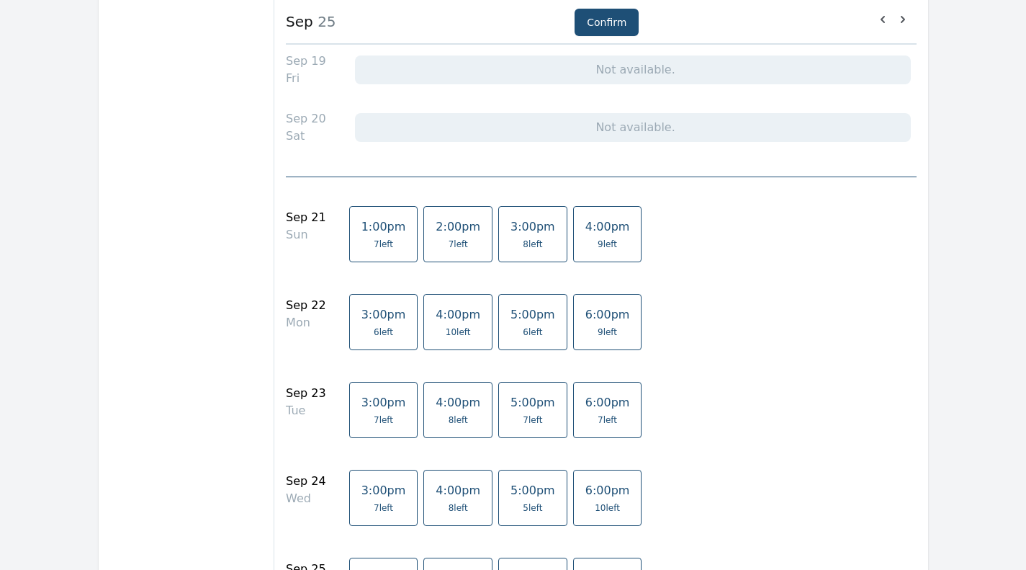
click at [503, 499] on link "5:00pm 5 left" at bounding box center [532, 497] width 69 height 56
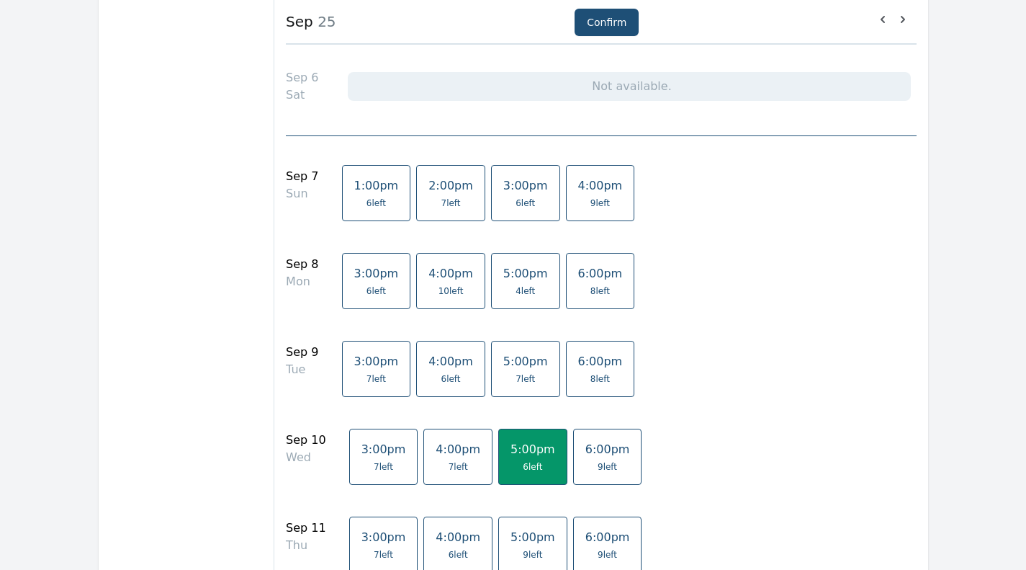
scroll to position [489, 0]
click at [566, 371] on link "6:00pm 8 left" at bounding box center [600, 369] width 69 height 56
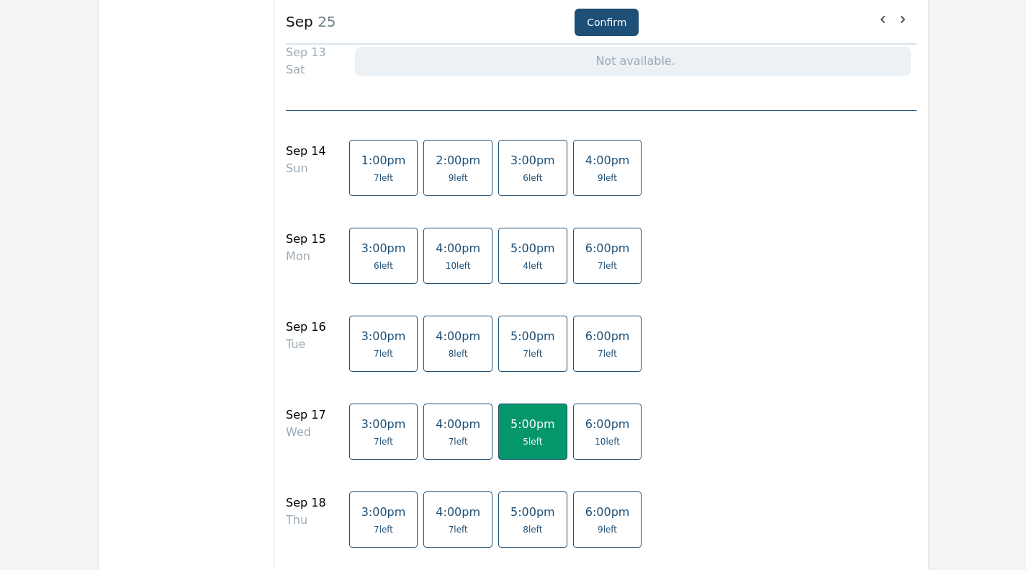
scroll to position [1122, 0]
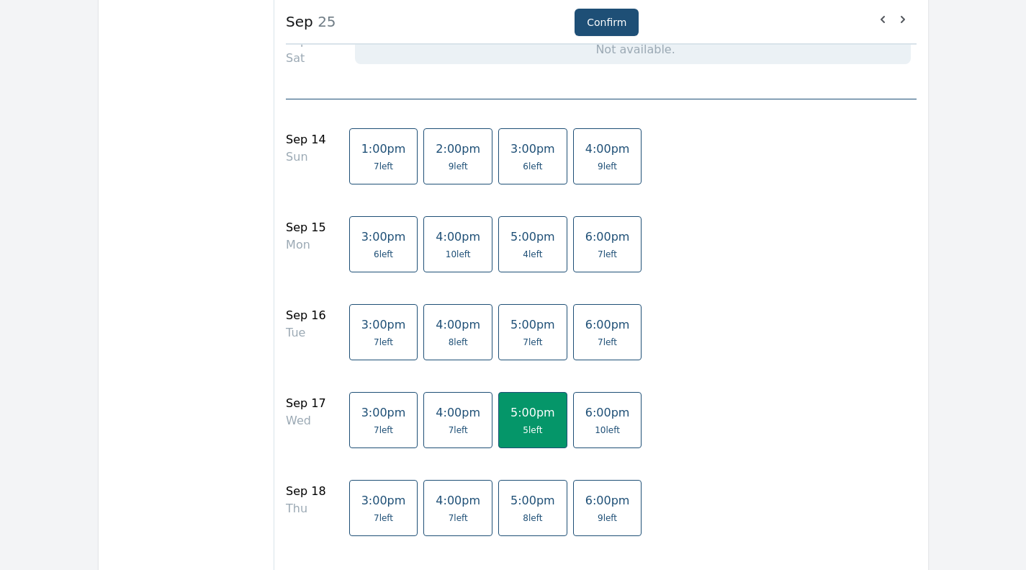
click at [598, 342] on span "7 left" at bounding box center [607, 342] width 19 height 12
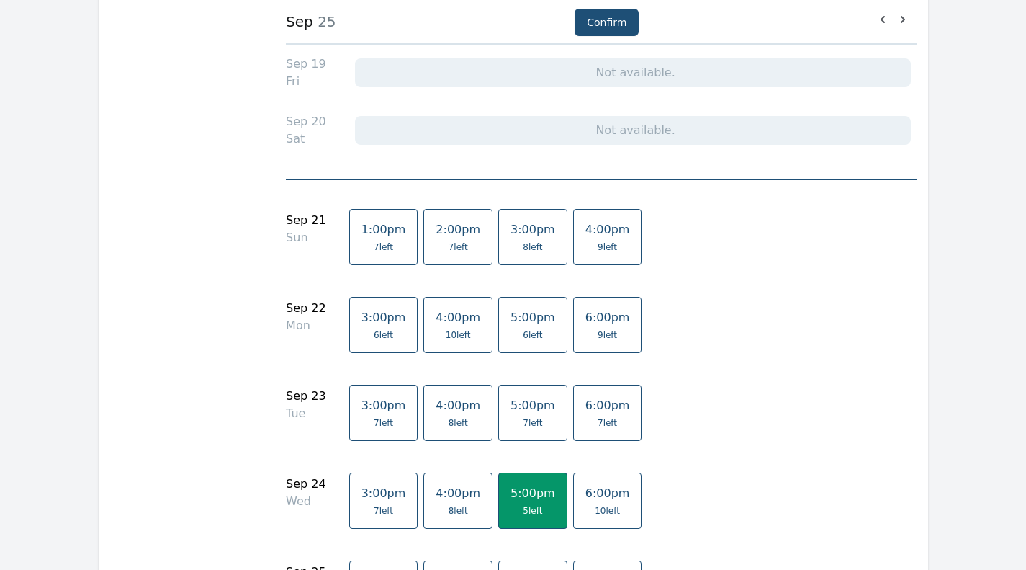
scroll to position [1642, 0]
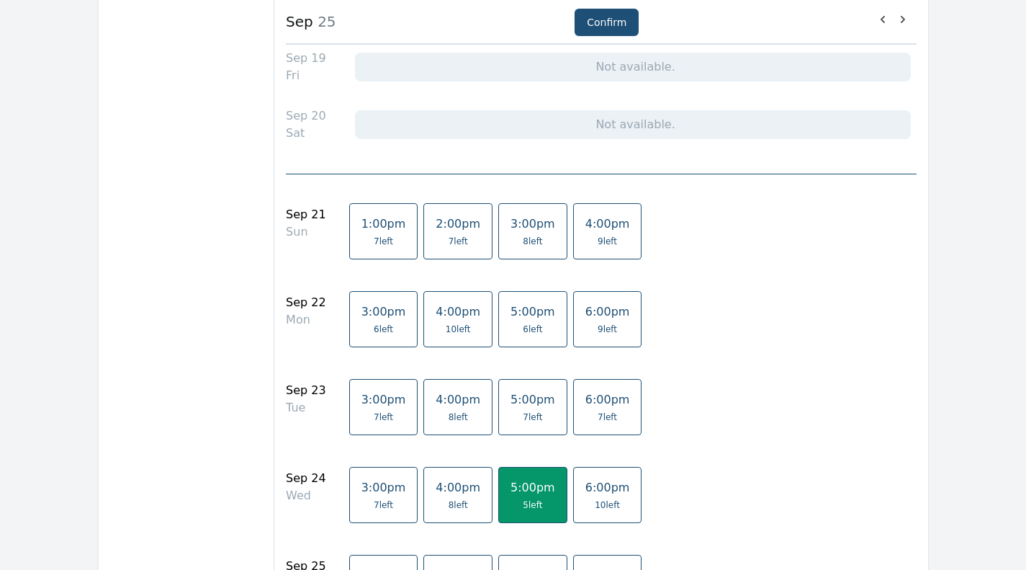
click at [598, 415] on span "7 left" at bounding box center [607, 417] width 19 height 12
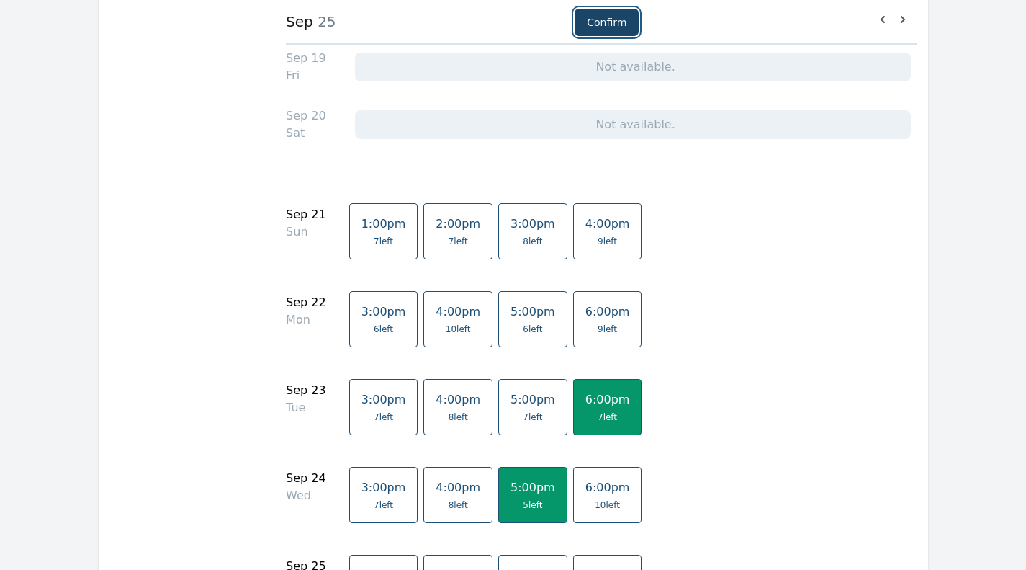
click at [590, 19] on button "Confirm" at bounding box center [607, 22] width 64 height 27
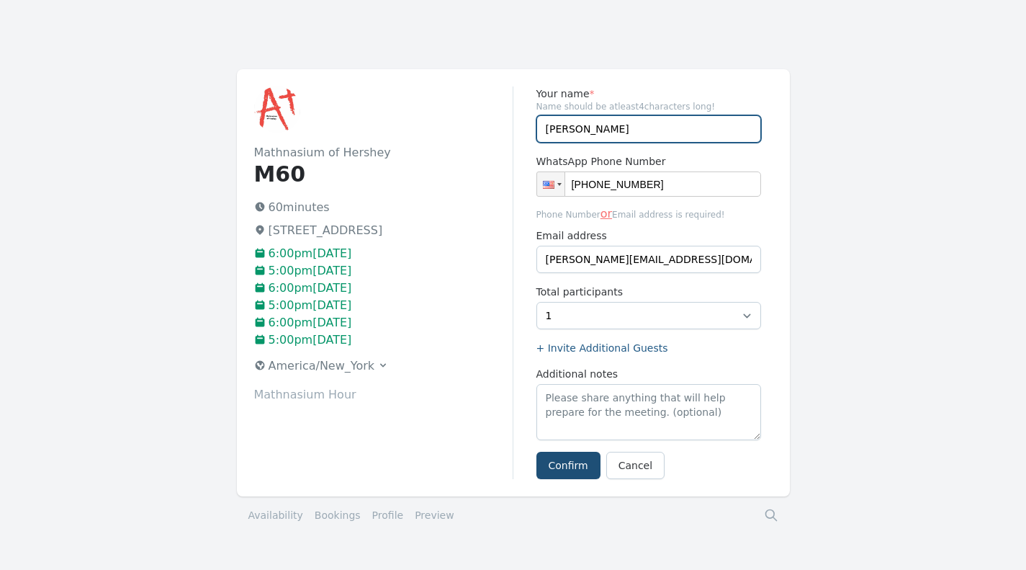
drag, startPoint x: 598, startPoint y: 132, endPoint x: 475, endPoint y: 138, distance: 122.6
click at [475, 138] on div "Mathnasium of Hershey M60 60 minutes [STREET_ADDRESS] 6:00pm[DATE] 5:00pm[DATE]…" at bounding box center [513, 282] width 553 height 427
type input "[PERSON_NAME]"
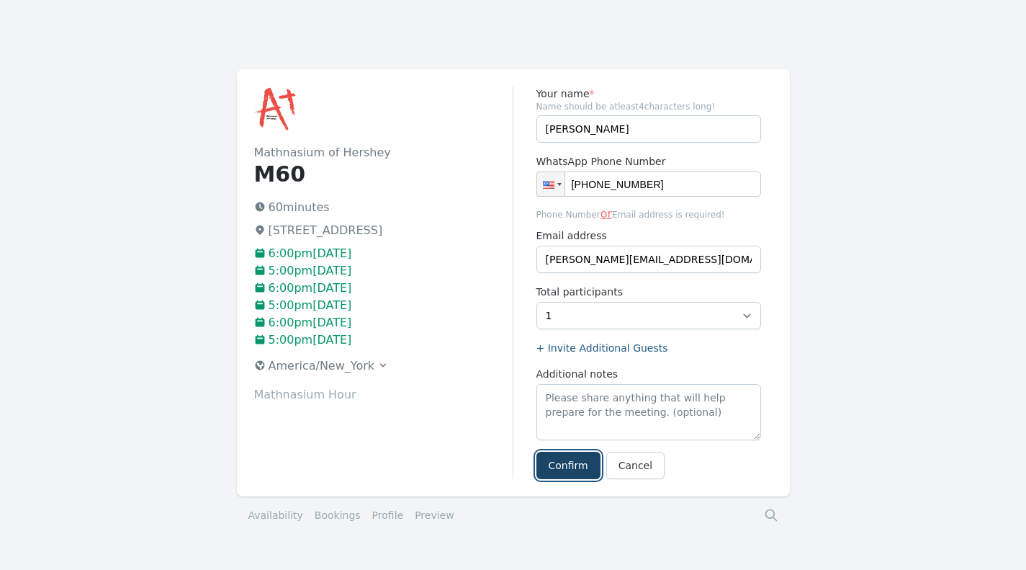
click at [562, 462] on button "Confirm" at bounding box center [568, 464] width 64 height 27
